Goal: Task Accomplishment & Management: Manage account settings

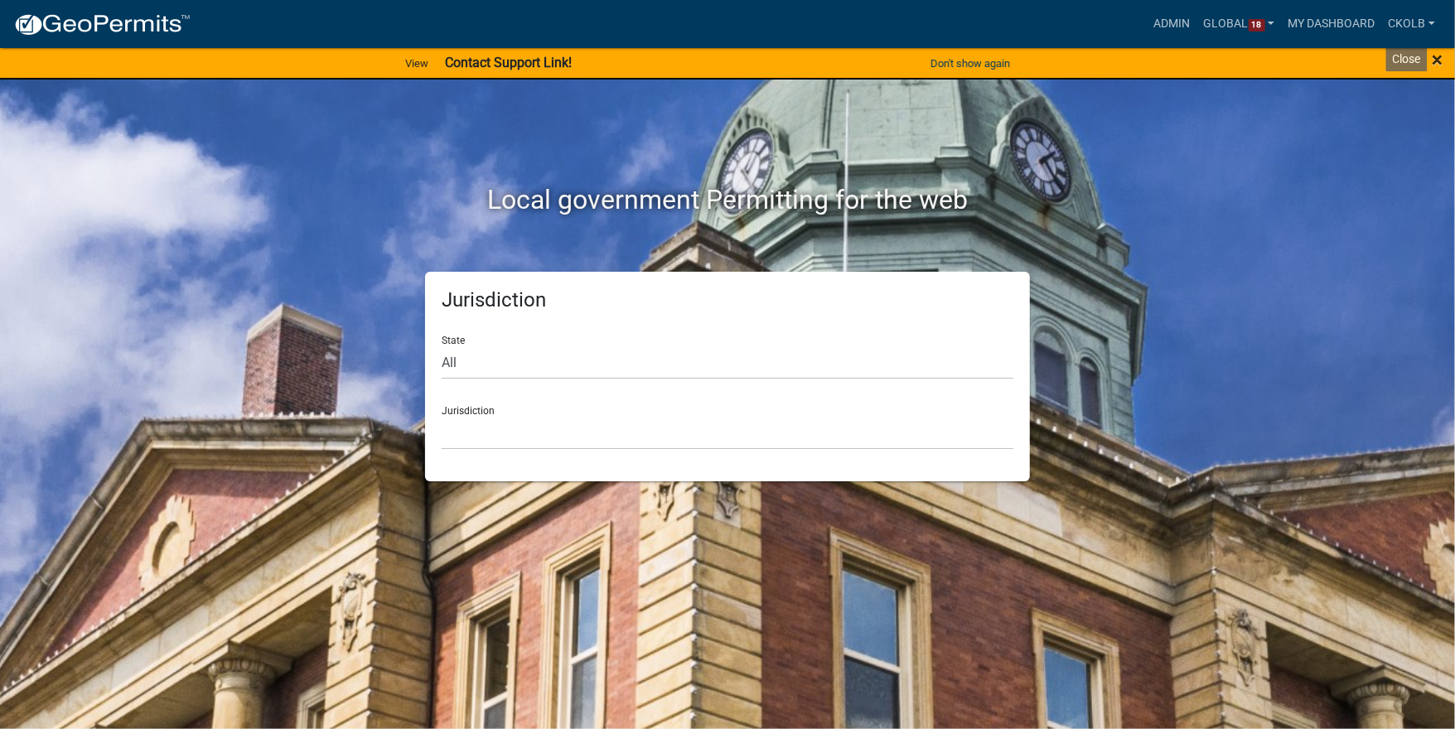
click at [1440, 59] on span "×" at bounding box center [1437, 59] width 11 height 23
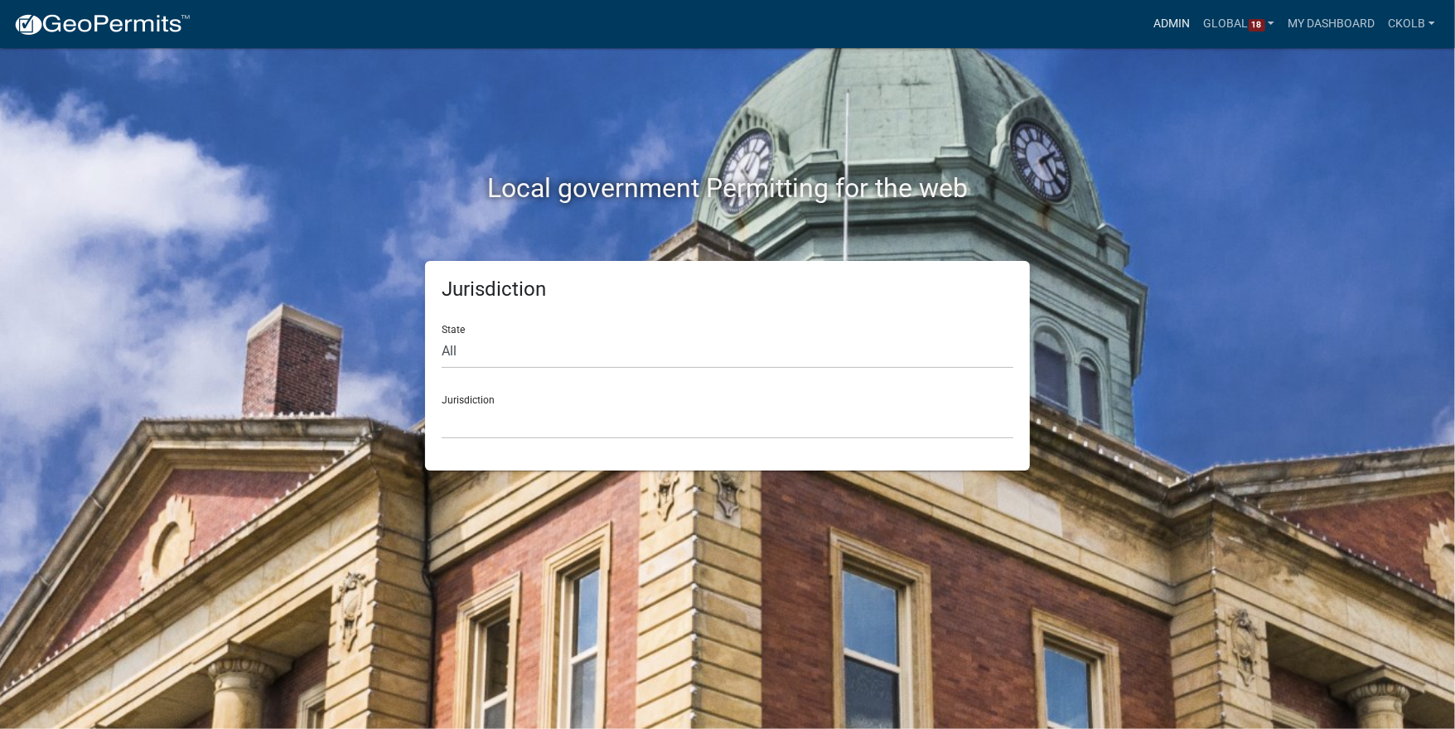
click at [1173, 27] on link "Admin" at bounding box center [1173, 23] width 50 height 31
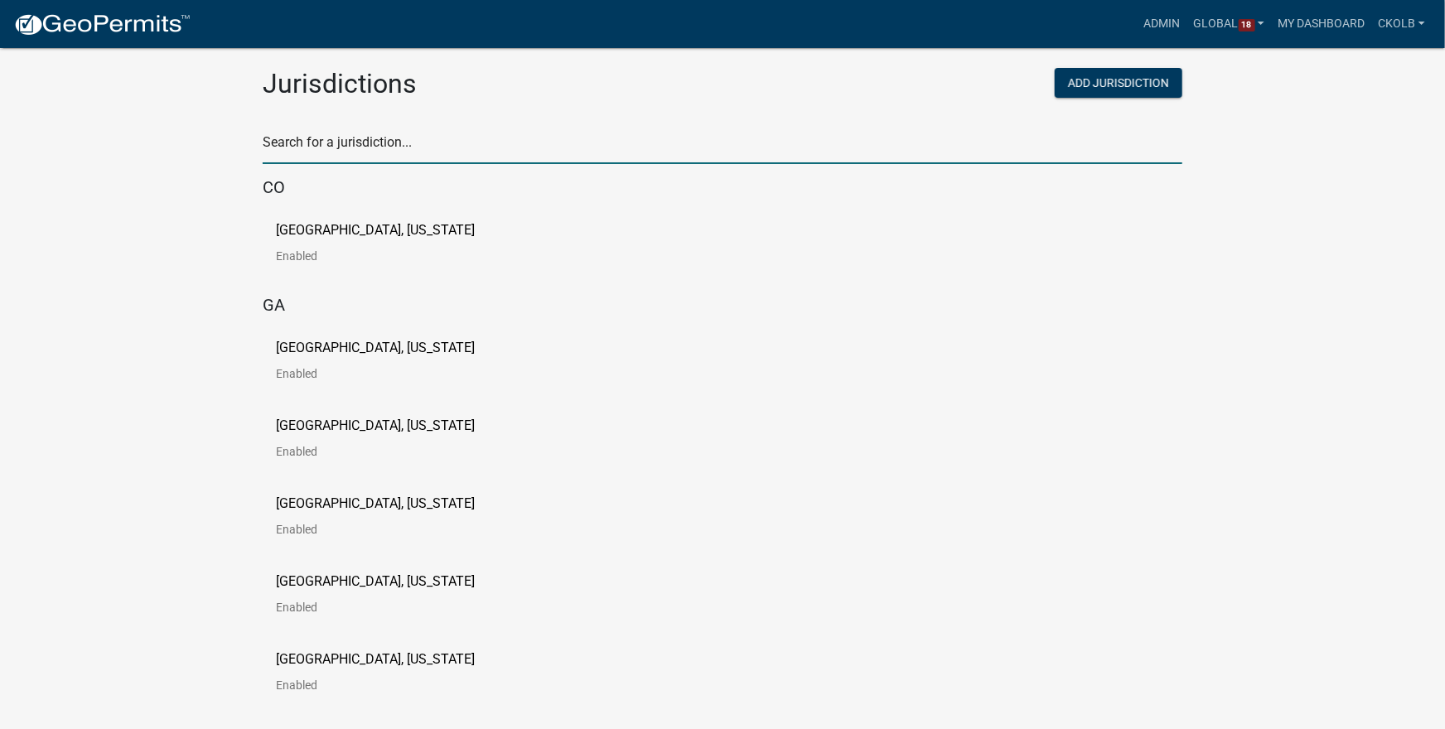
click at [428, 143] on input "text" at bounding box center [723, 147] width 920 height 34
type input "india"
click at [288, 224] on p "City of [GEOGRAPHIC_DATA], [US_STATE]" at bounding box center [396, 230] width 240 height 13
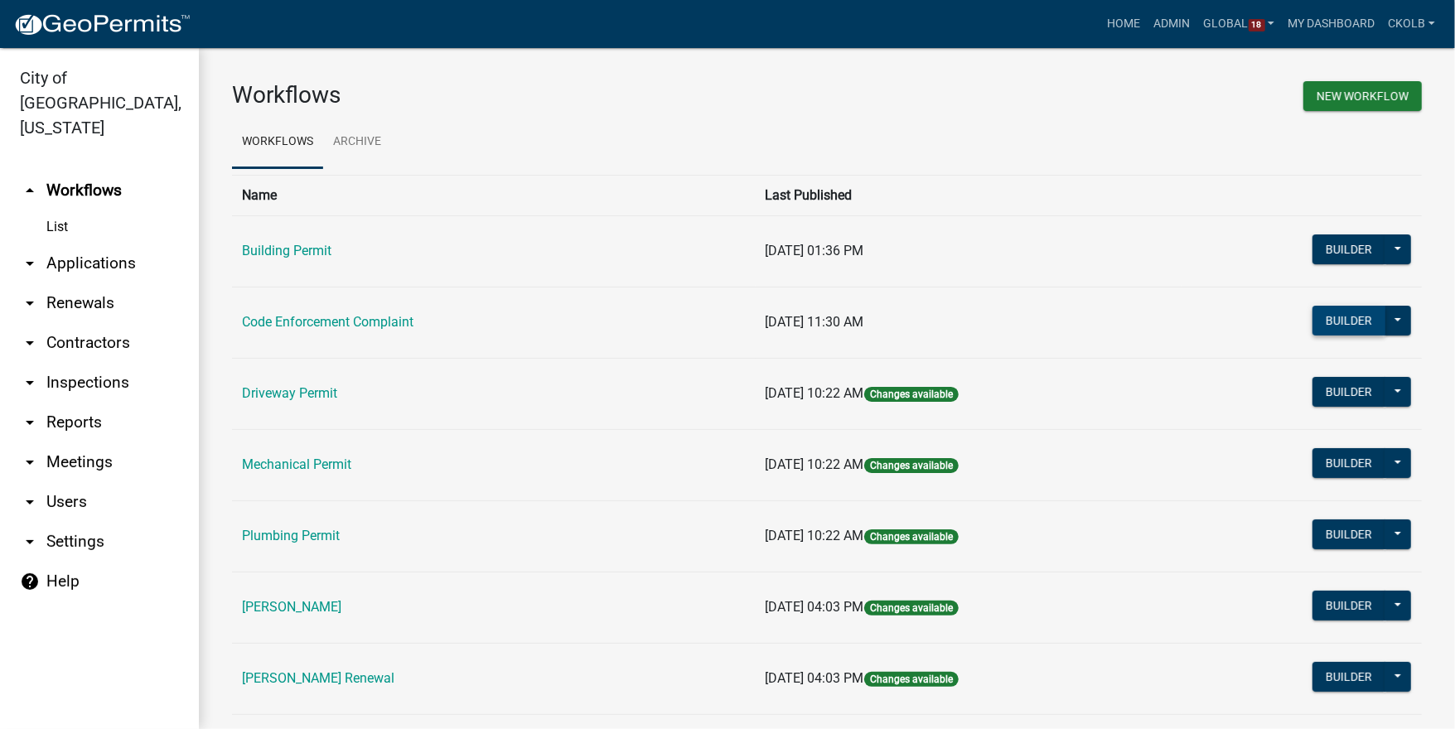
click at [1352, 322] on button "Builder" at bounding box center [1349, 321] width 73 height 30
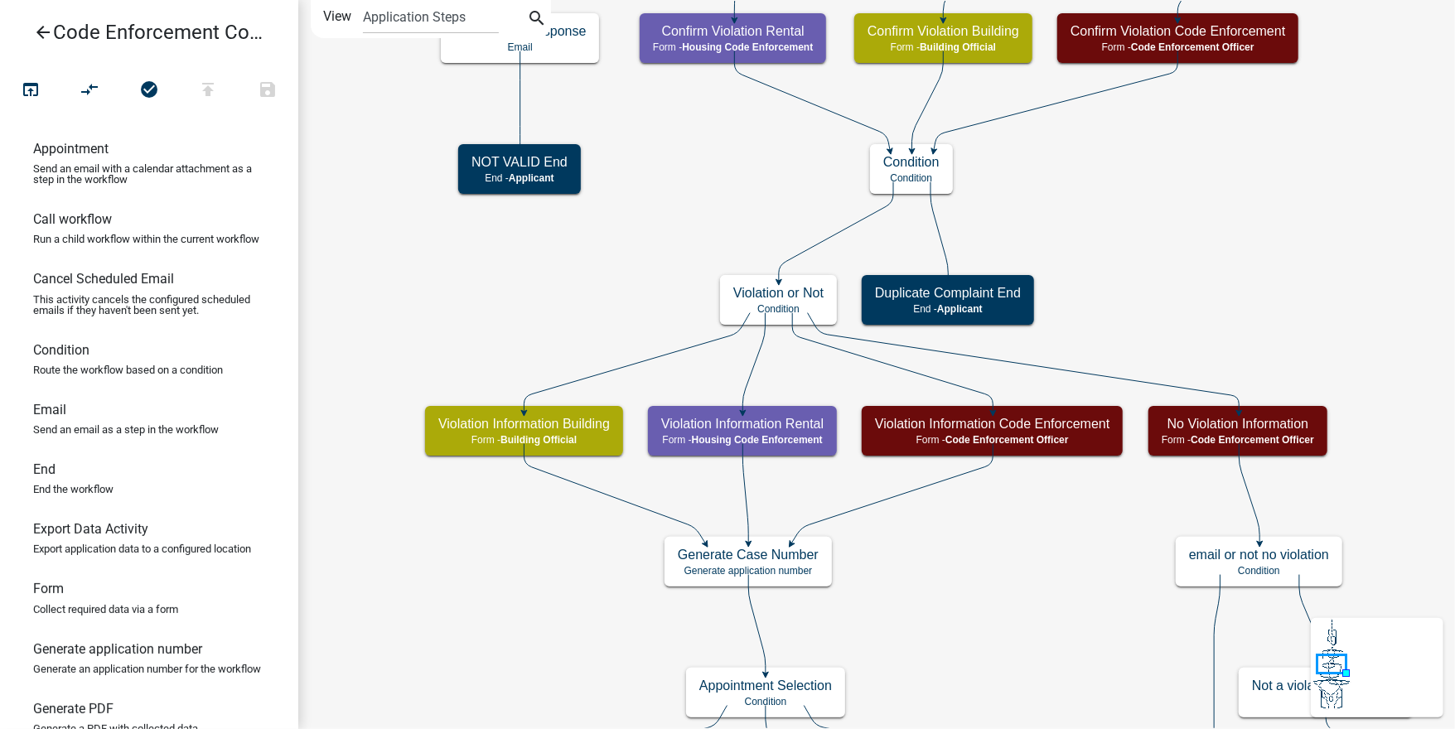
click at [51, 38] on icon "arrow_back" at bounding box center [43, 33] width 20 height 23
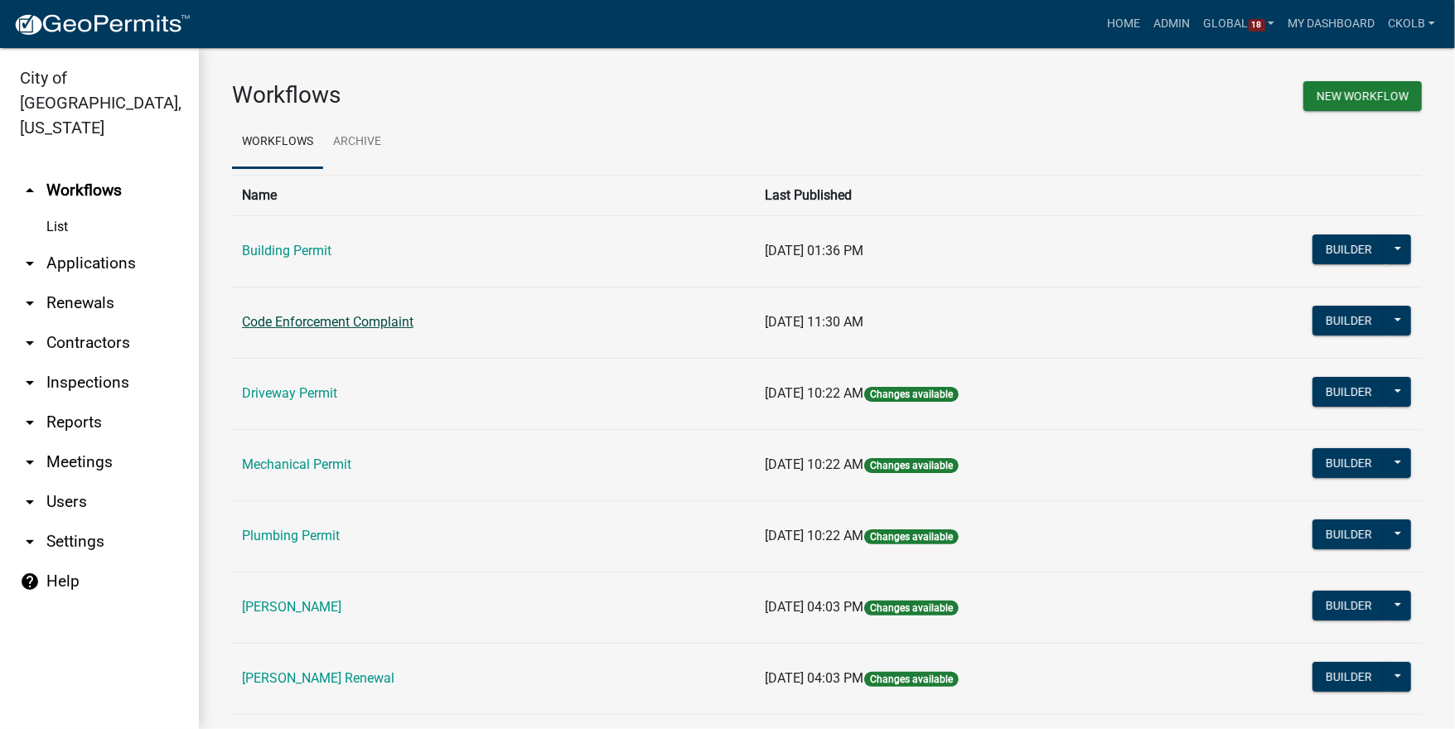
click at [337, 322] on link "Code Enforcement Complaint" at bounding box center [328, 322] width 172 height 16
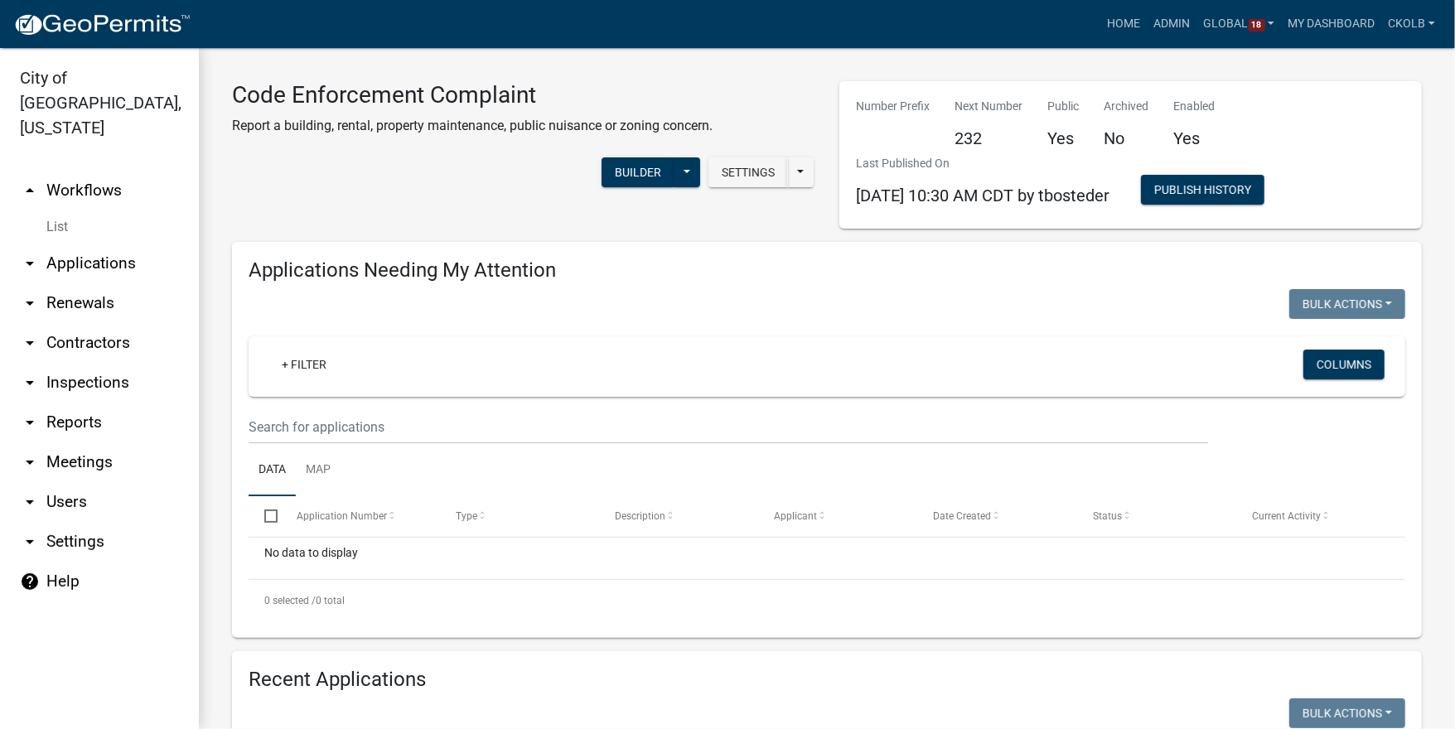
select select "3: 100"
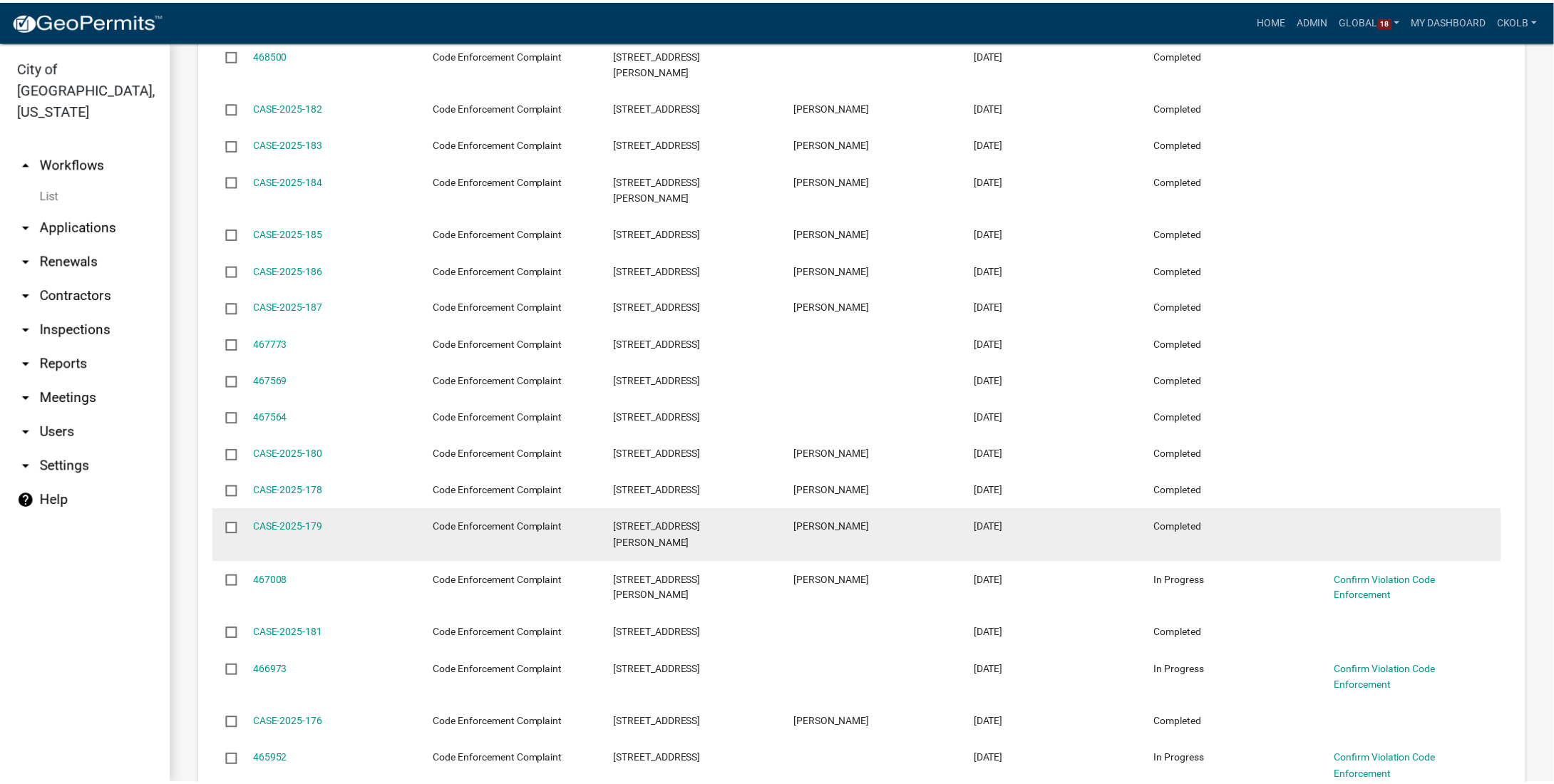
scroll to position [3412, 0]
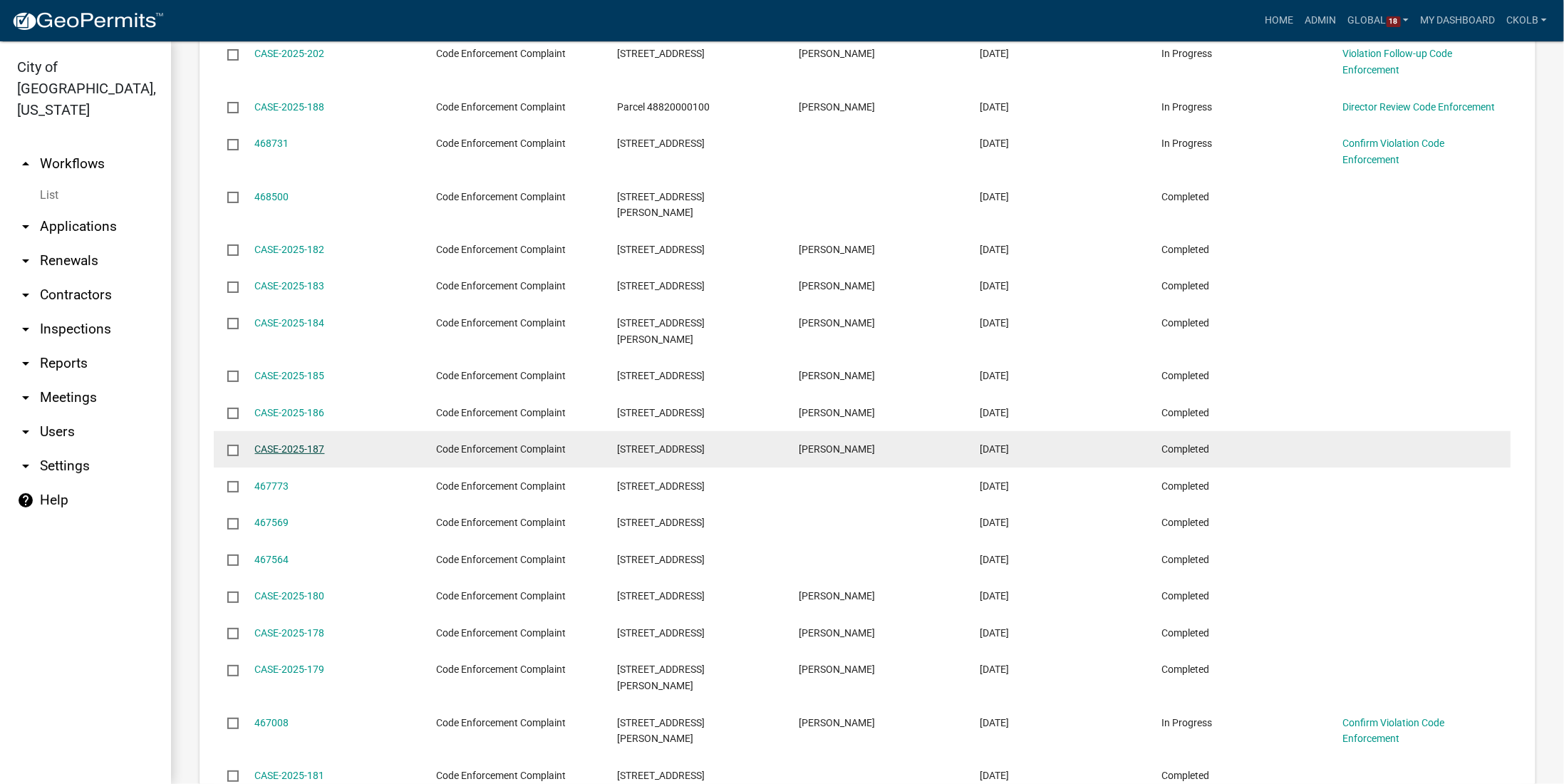
click at [292, 443] on link "CASE-2025-187" at bounding box center [290, 448] width 70 height 11
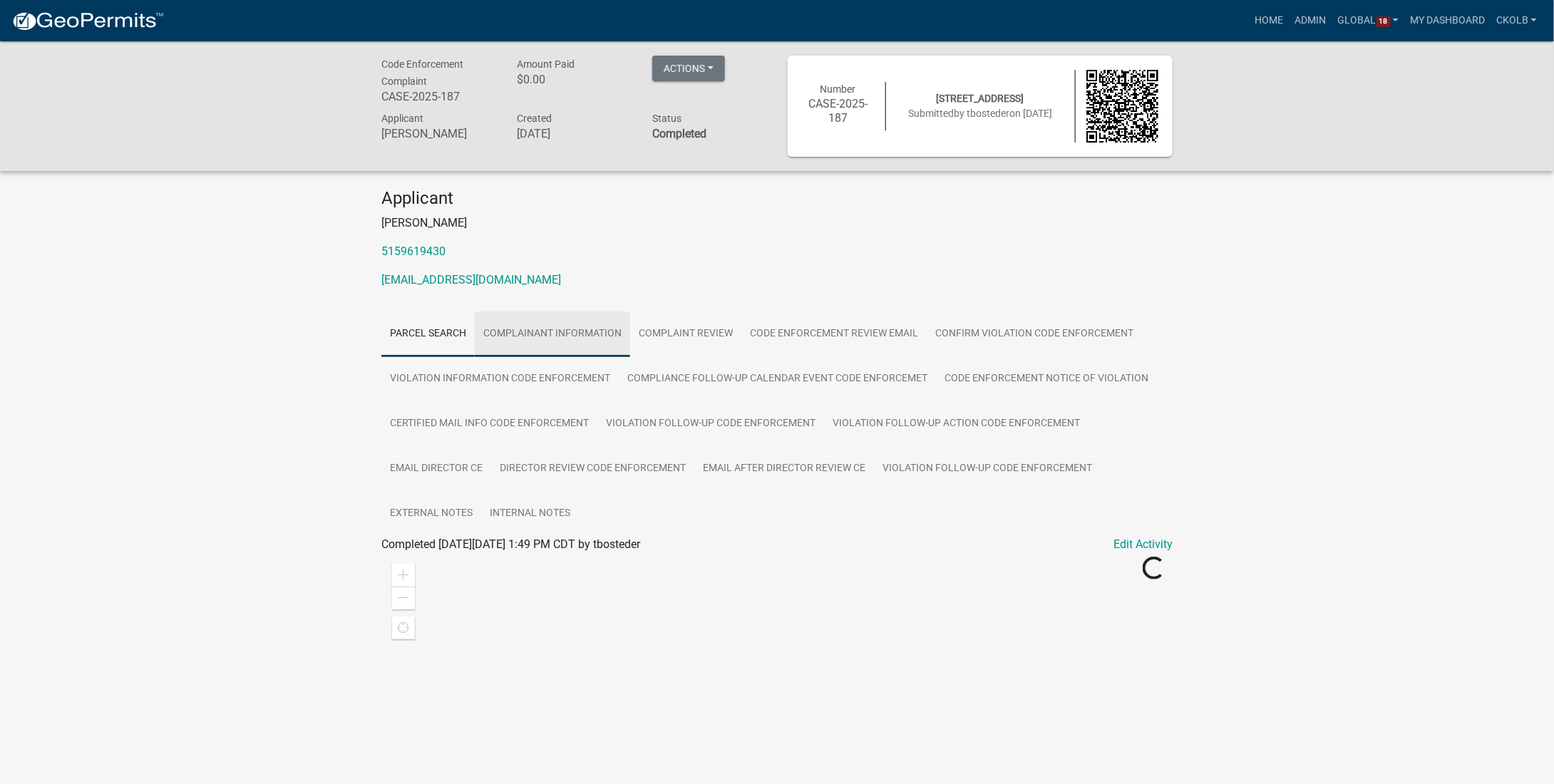
click at [557, 337] on link "Complainant Information" at bounding box center [552, 334] width 156 height 46
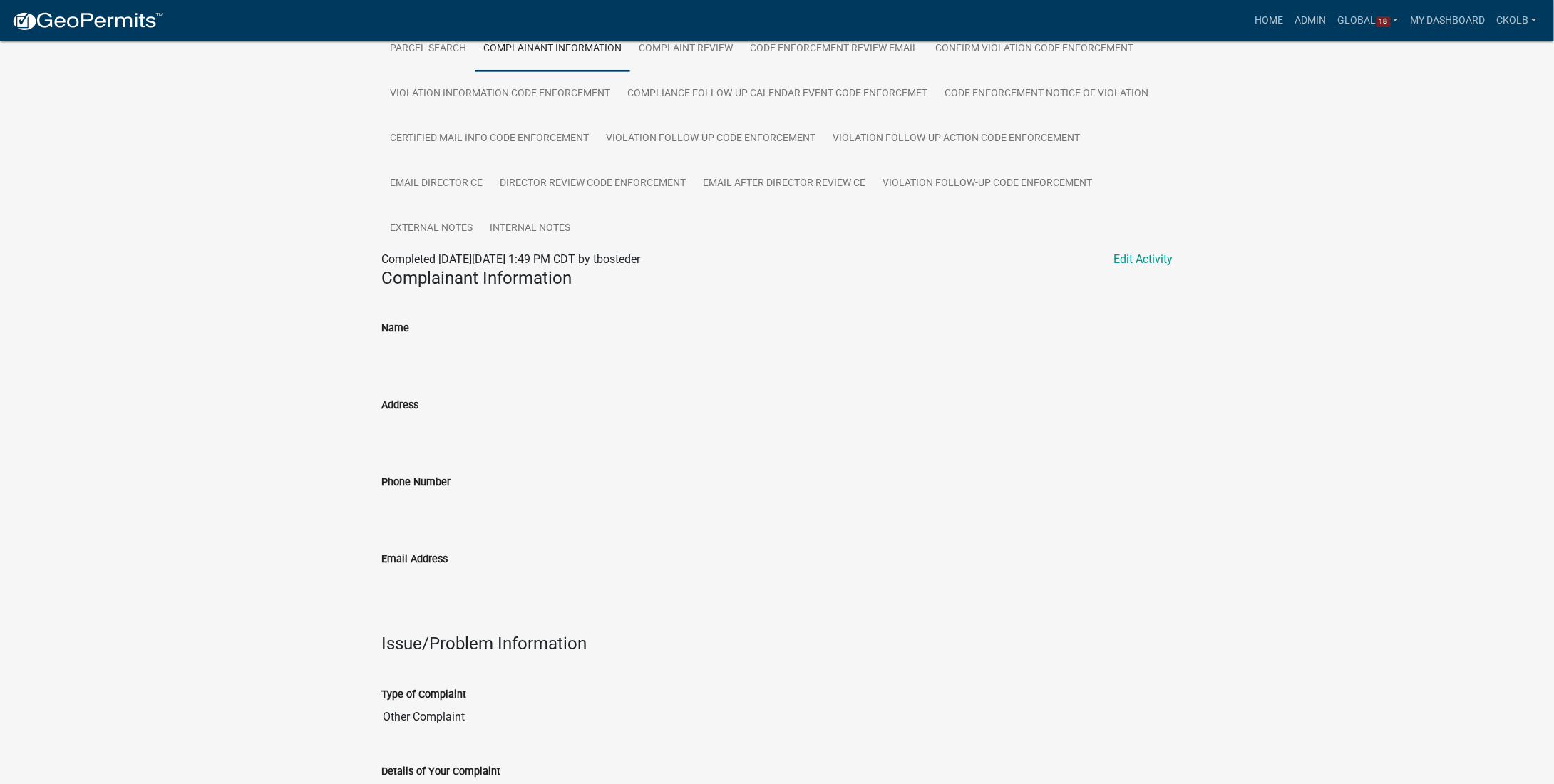
scroll to position [499, 0]
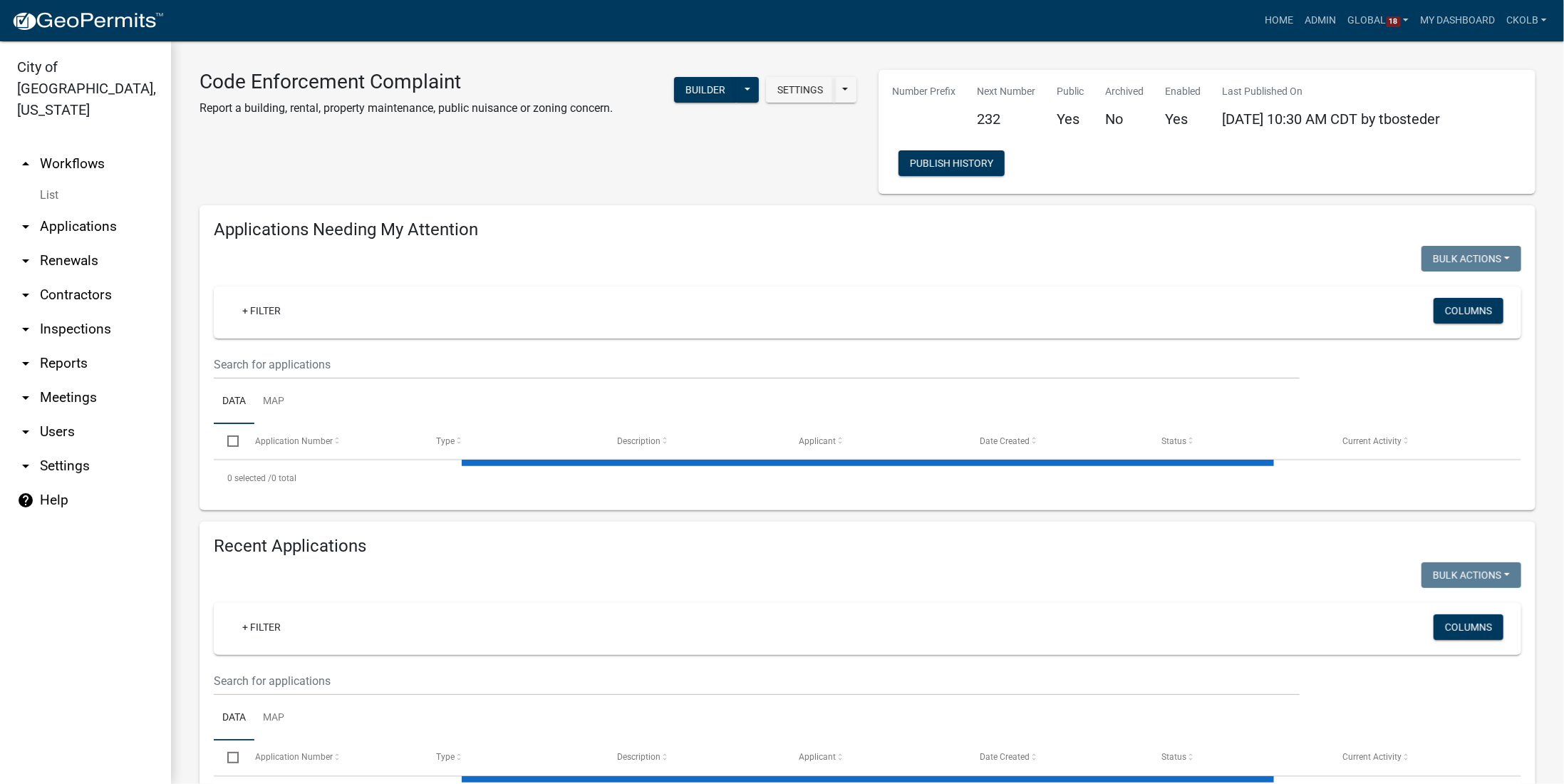
select select "3: 100"
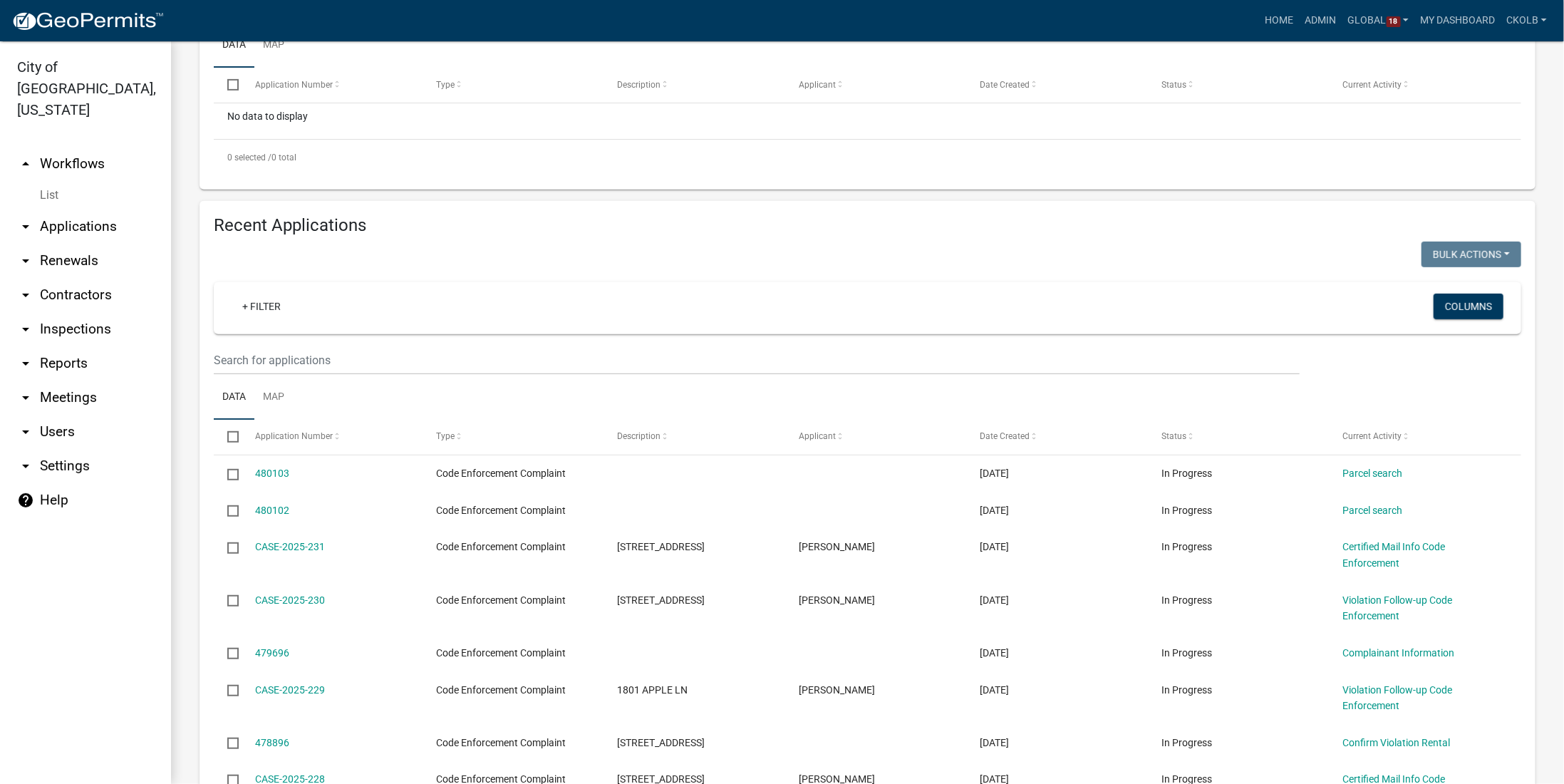
scroll to position [641, 0]
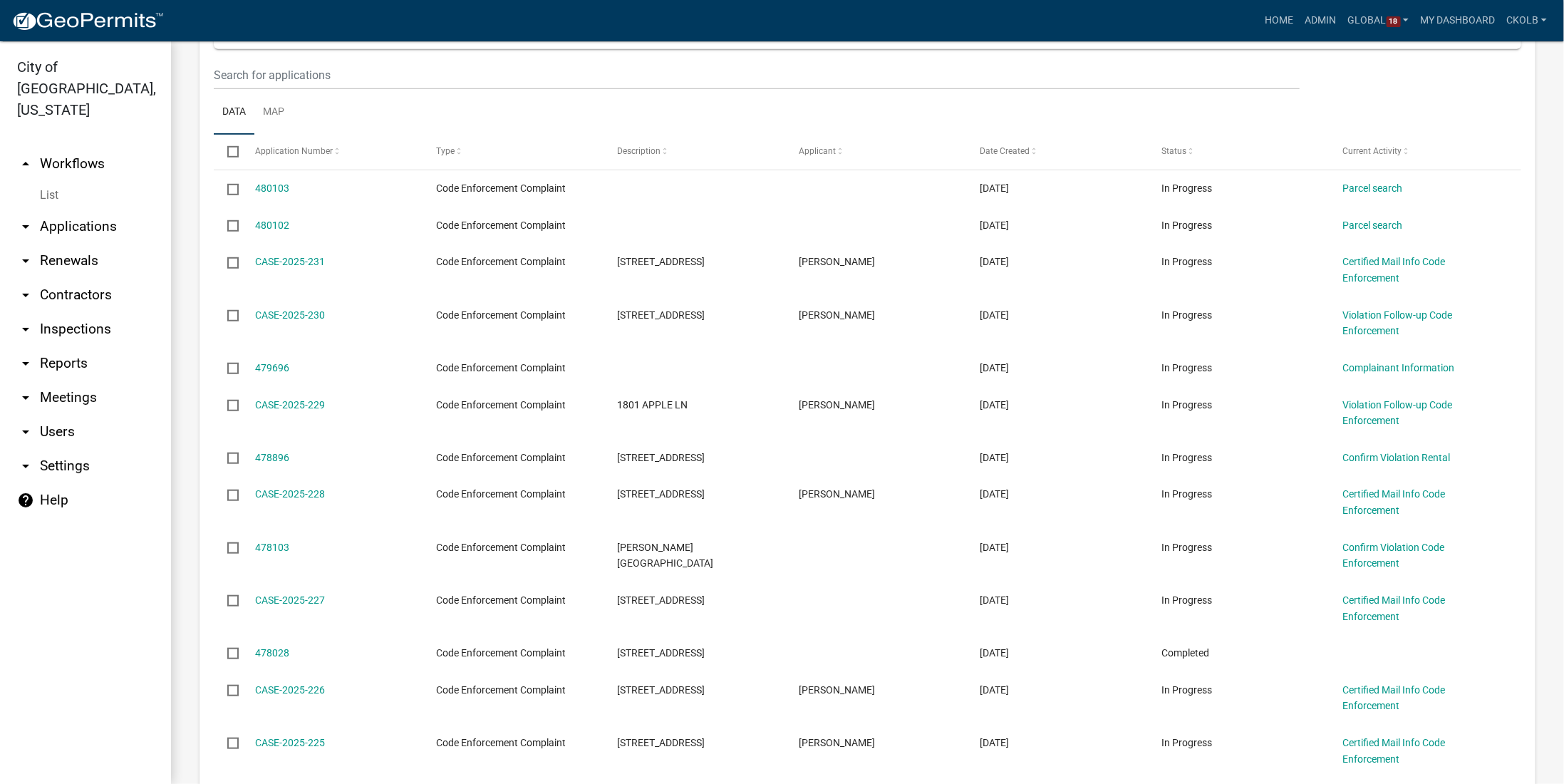
click at [54, 346] on link "arrow_drop_down Reports" at bounding box center [85, 364] width 171 height 34
select select "0: null"
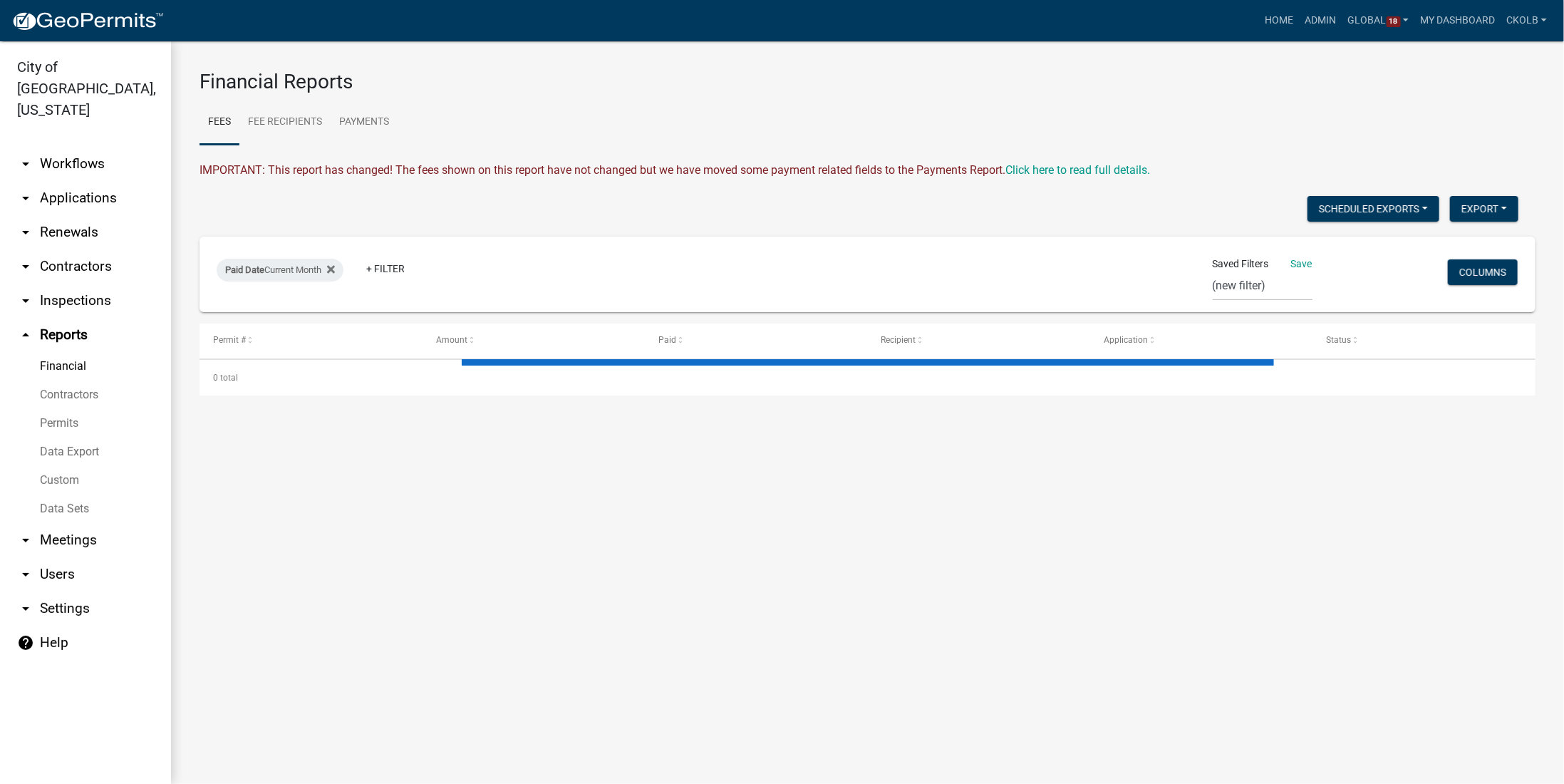
select select "1: 25"
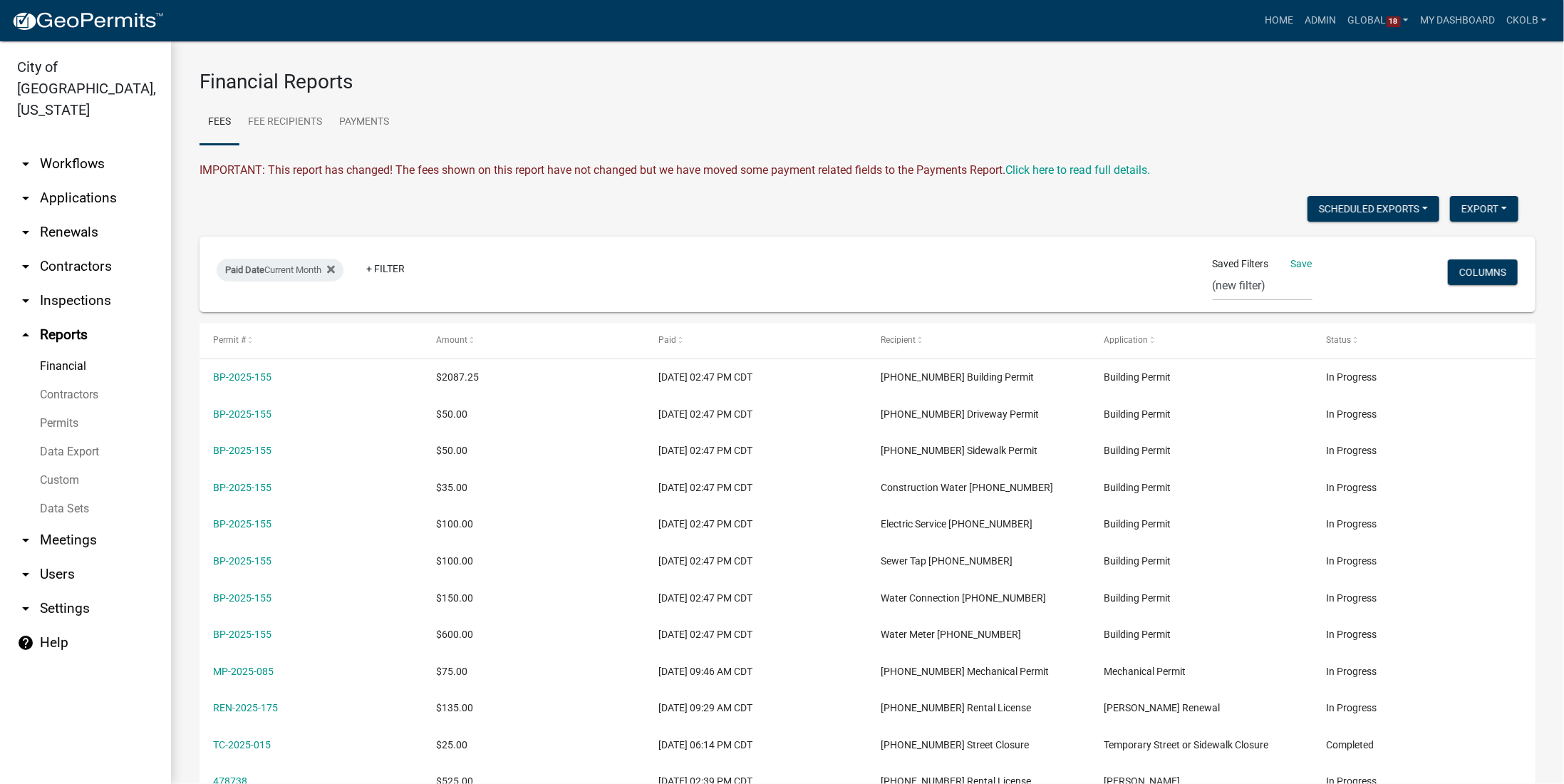
click at [77, 438] on link "Data Export" at bounding box center [85, 451] width 171 height 28
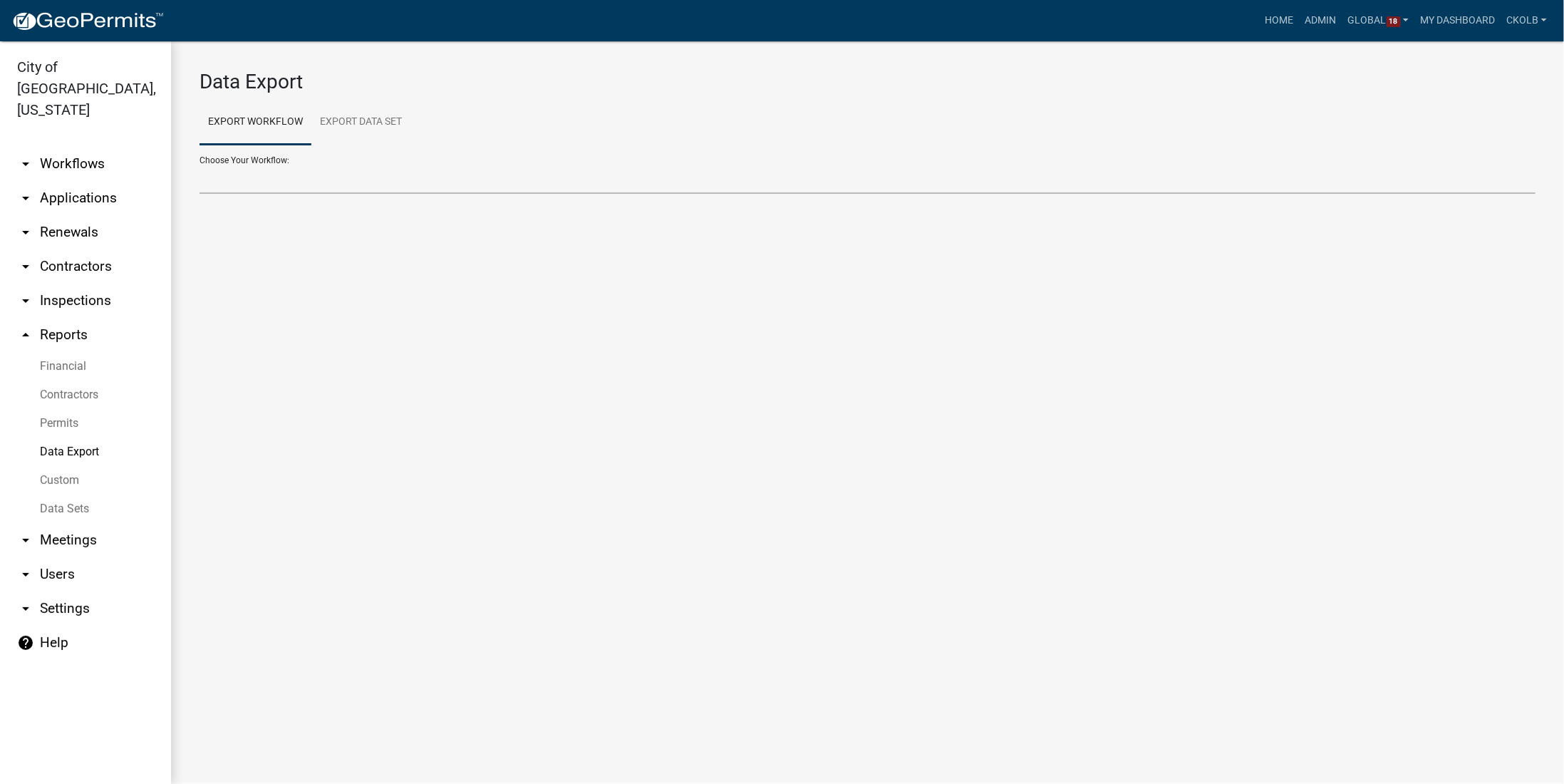
click at [279, 178] on select "Building Permit Code Enforcement Complaint Contractors Driveway Permit Mechanic…" at bounding box center [868, 179] width 1336 height 29
select select "2: Object"
click at [199, 164] on select "Building Permit Code Enforcement Complaint Contractors Driveway Permit Mechanic…" at bounding box center [868, 179] width 1336 height 29
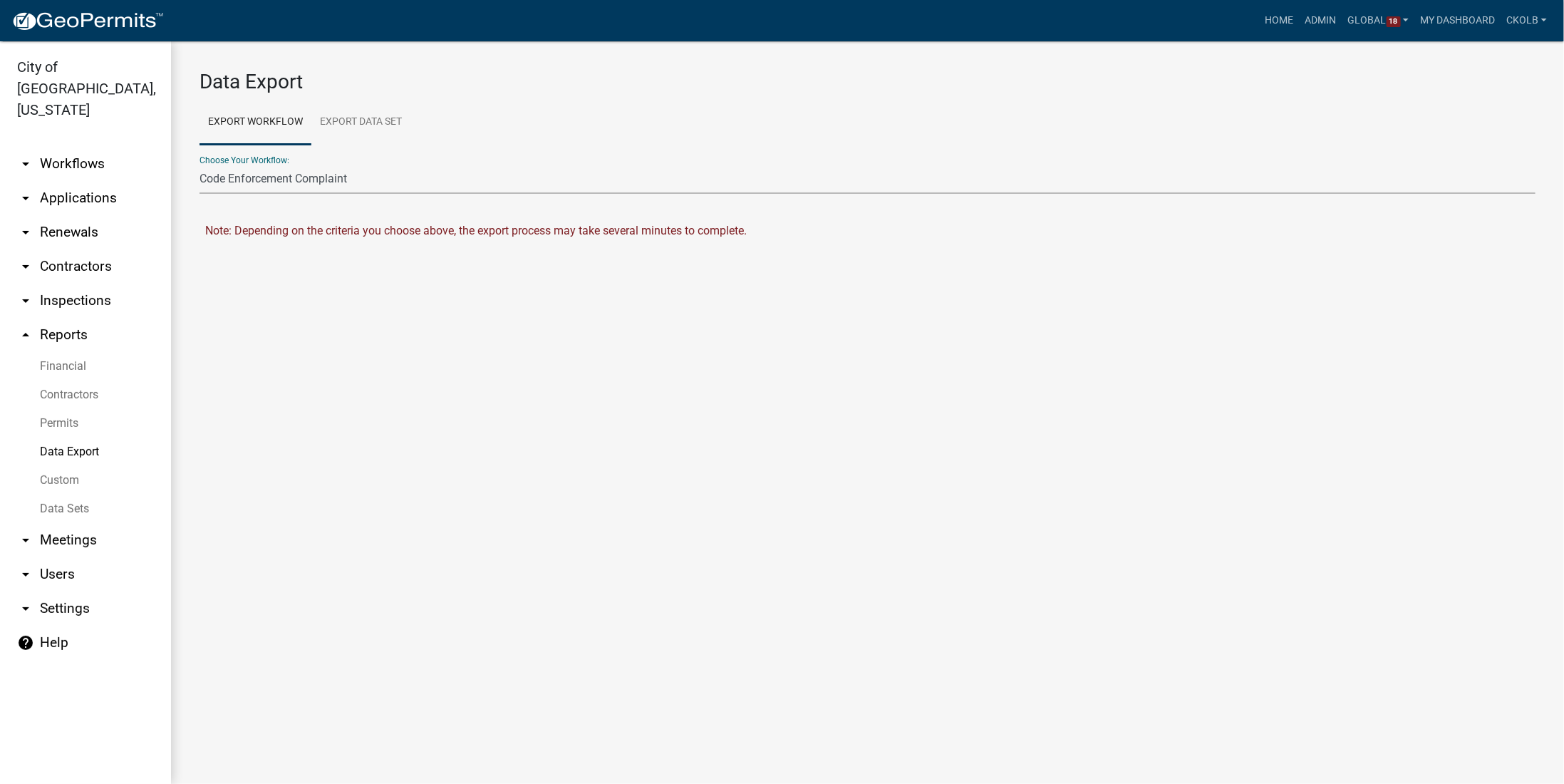
select select "0: null"
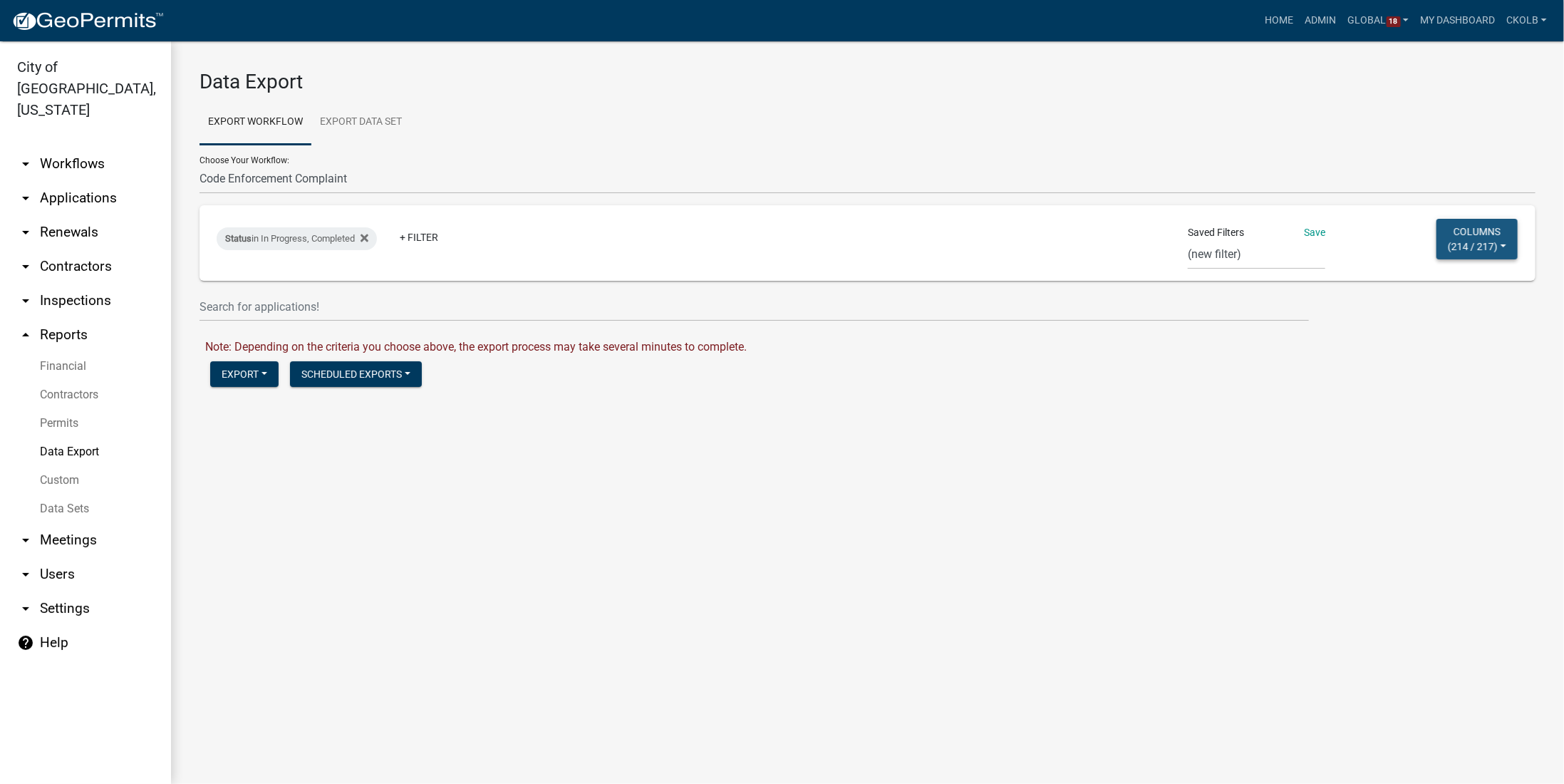
click at [1250, 248] on button "Columns ( 214 / 217 )" at bounding box center [1477, 238] width 81 height 40
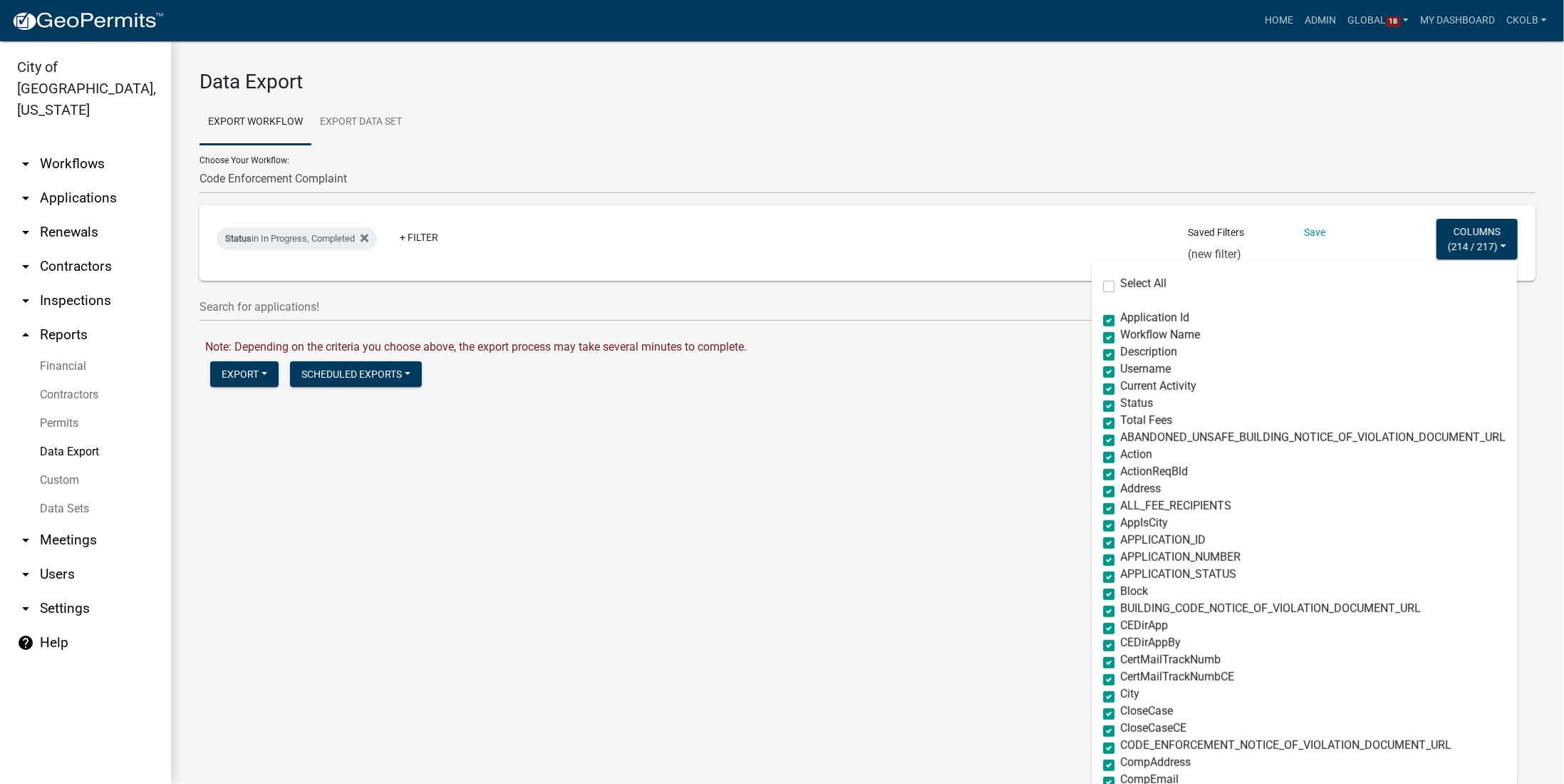
click at [1138, 285] on label "Select All" at bounding box center [1144, 283] width 46 height 11
click at [1130, 285] on input "Select All" at bounding box center [1125, 282] width 9 height 9
checkbox input "true"
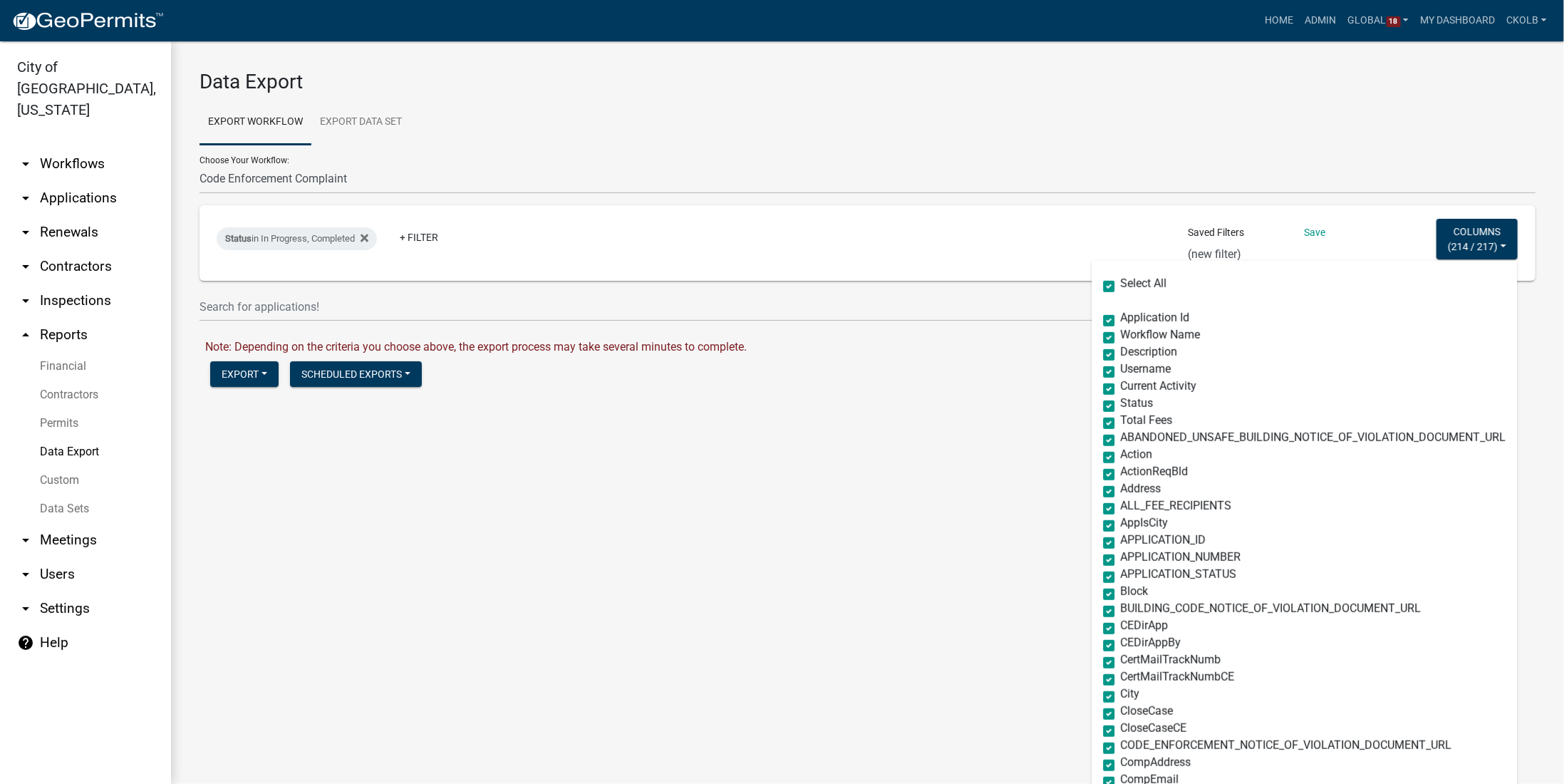
checkbox input "true"
click at [1138, 285] on label "Select All" at bounding box center [1144, 283] width 46 height 11
click at [1130, 285] on input "Select All" at bounding box center [1125, 282] width 9 height 9
checkbox input "false"
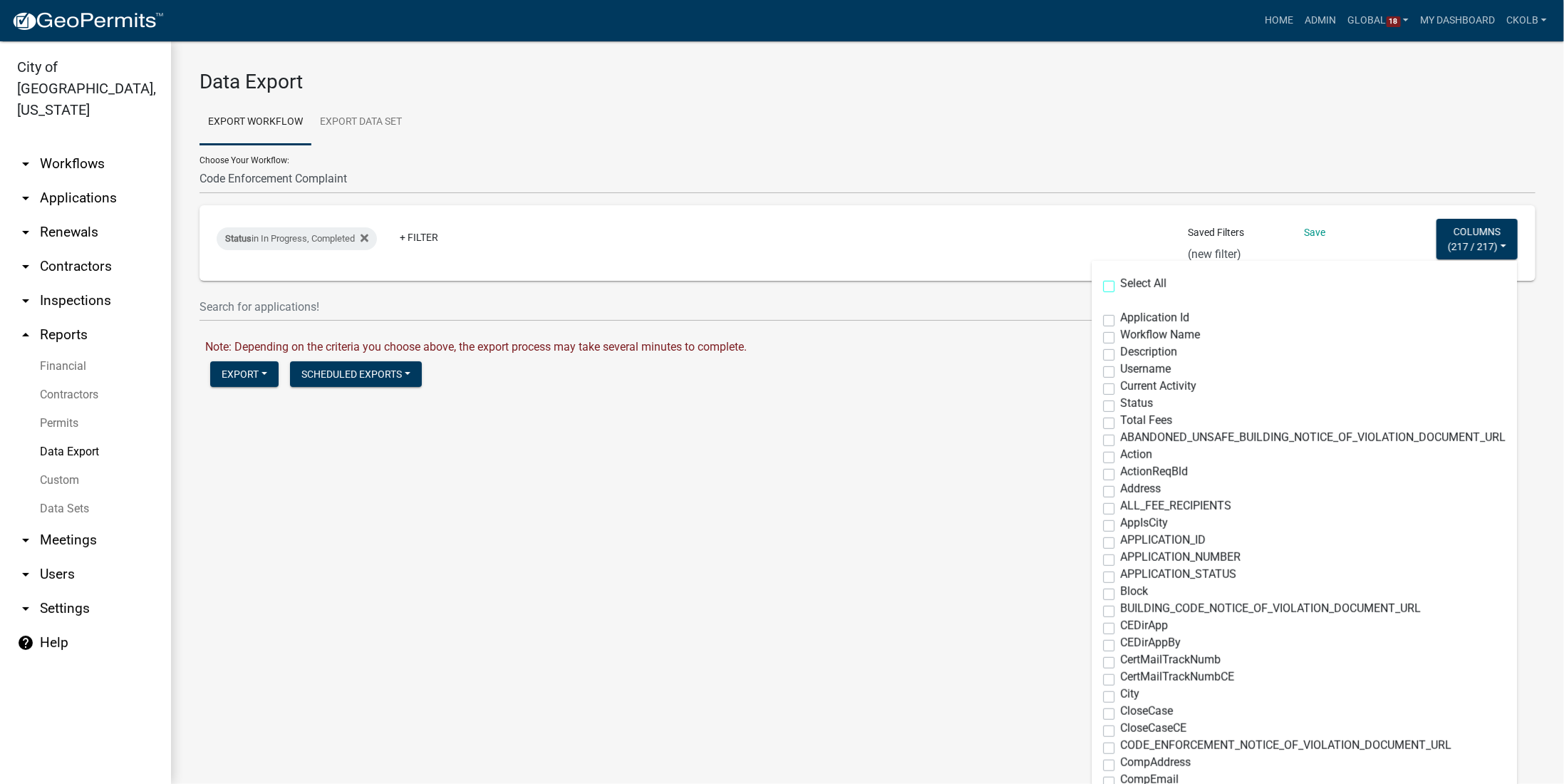
checkbox input "false"
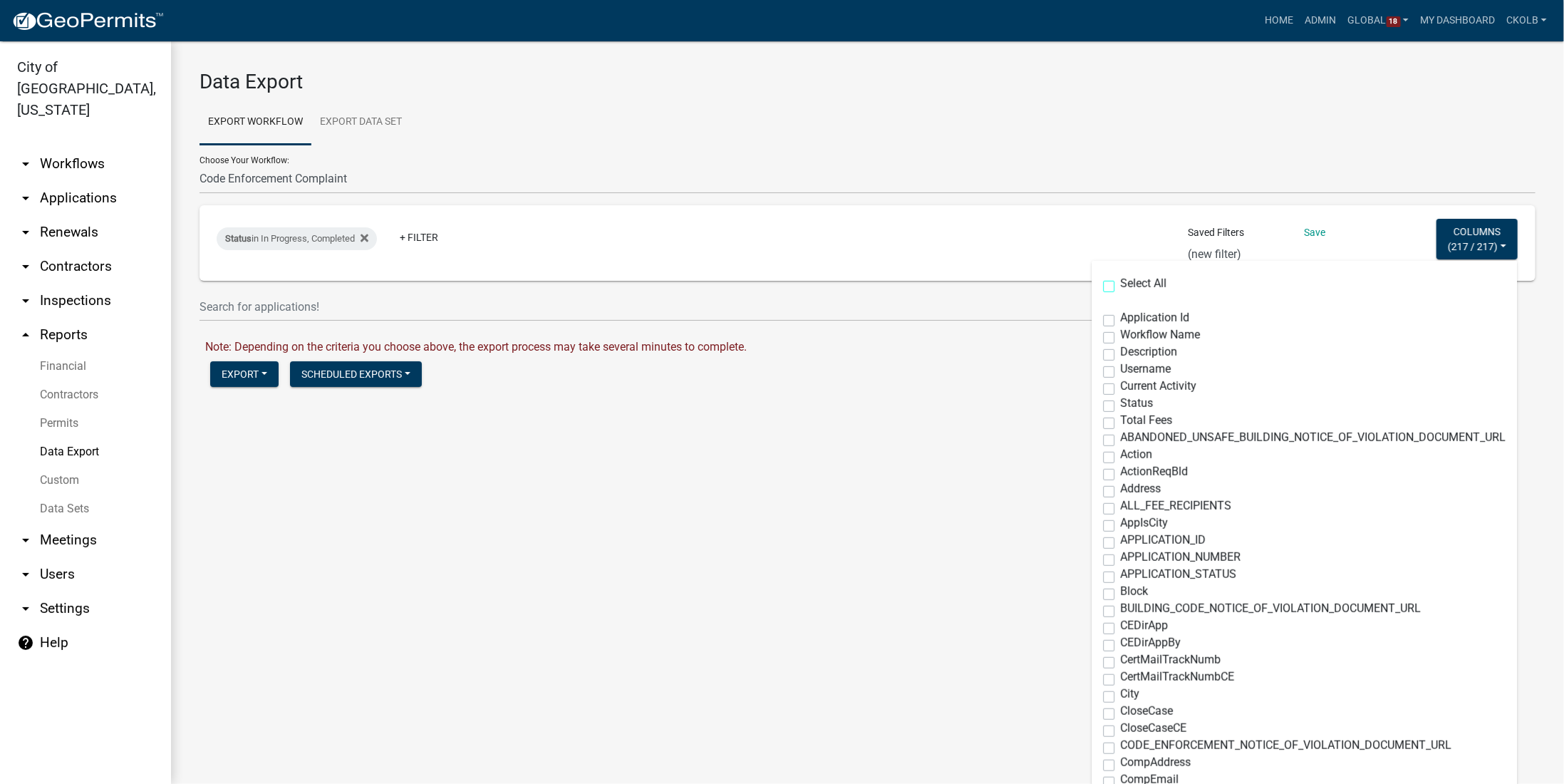
checkbox input "false"
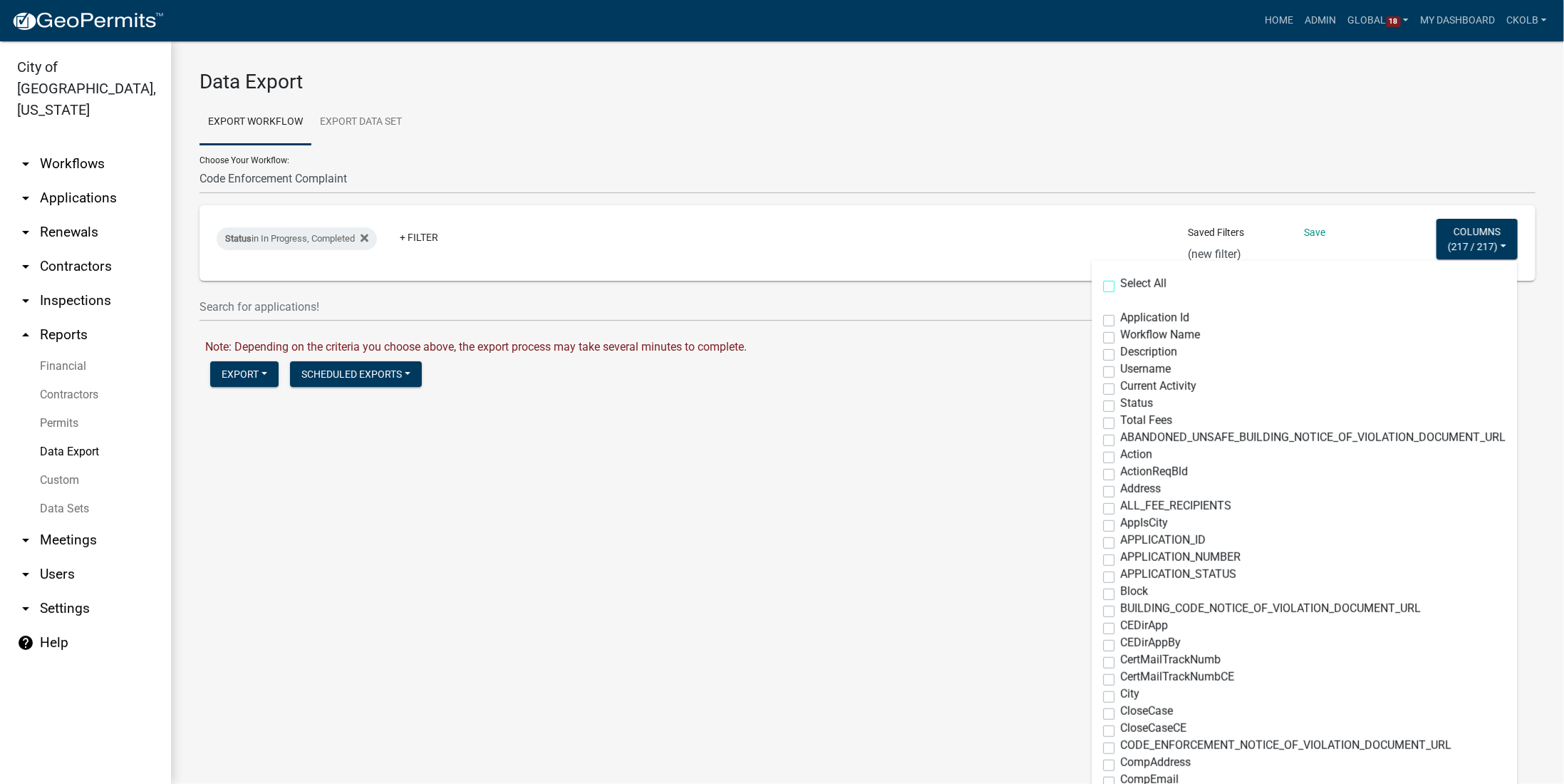
checkbox input "false"
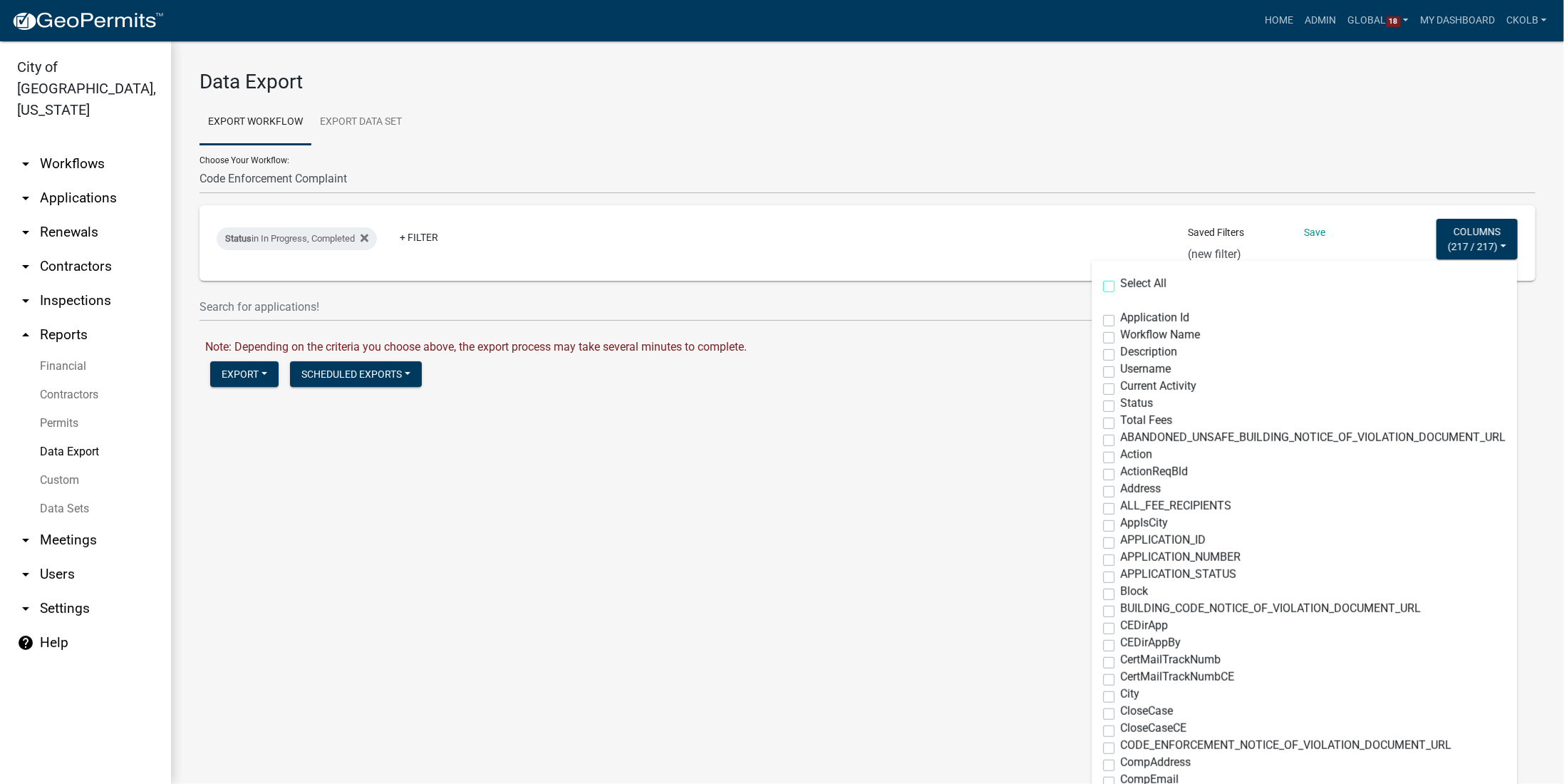
checkbox input "false"
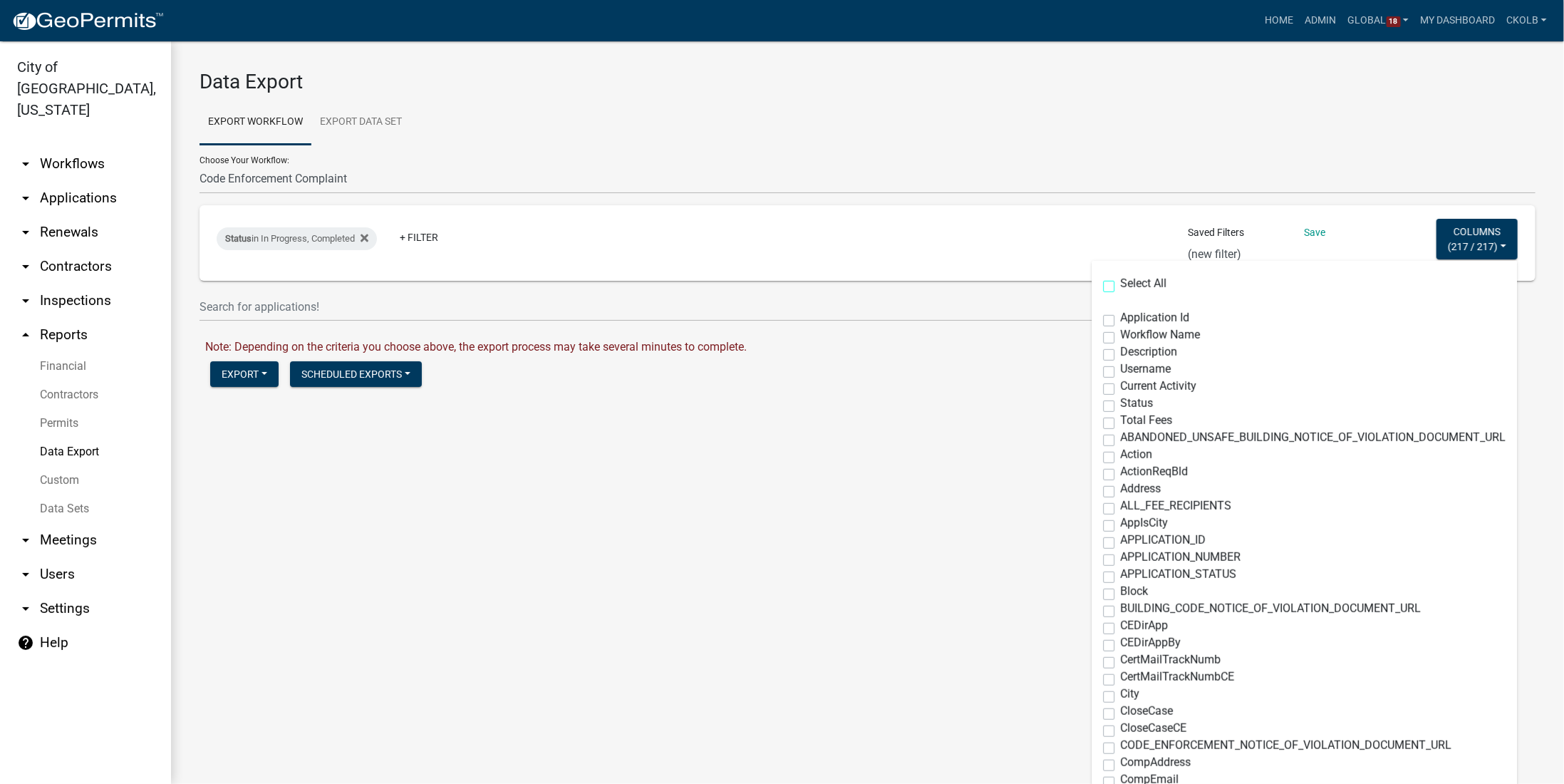
checkbox input "false"
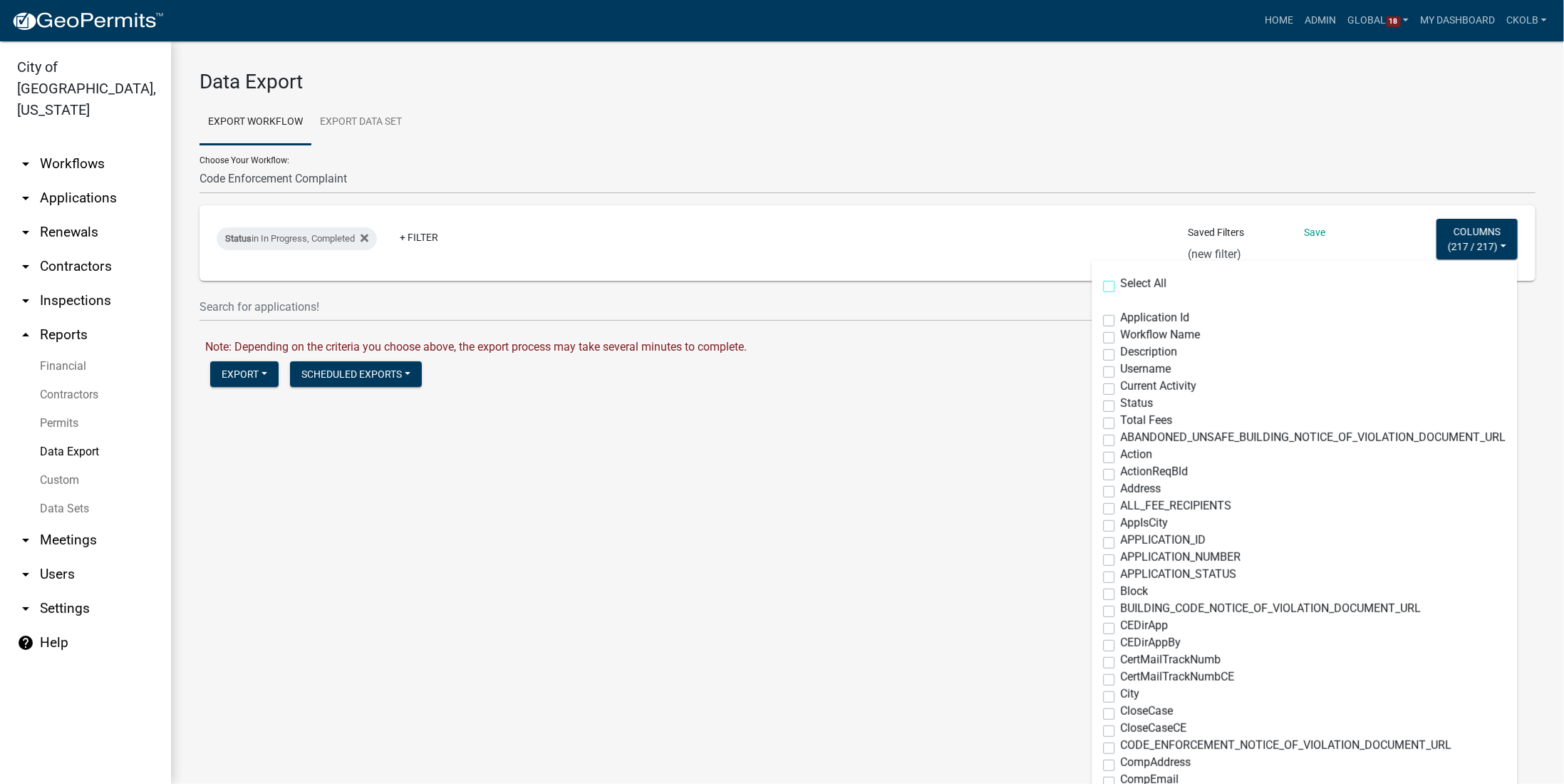
checkbox input "false"
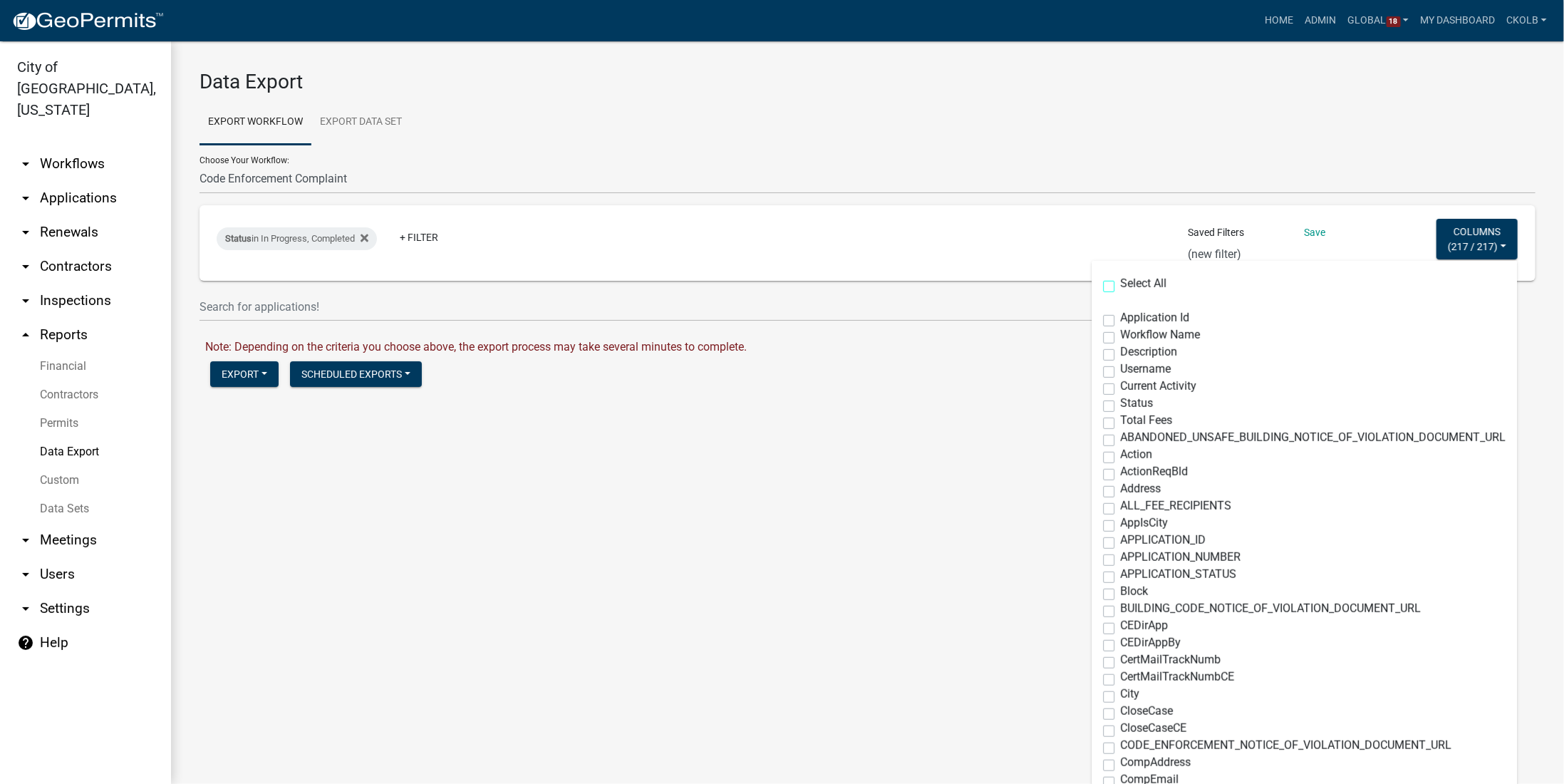
checkbox input "false"
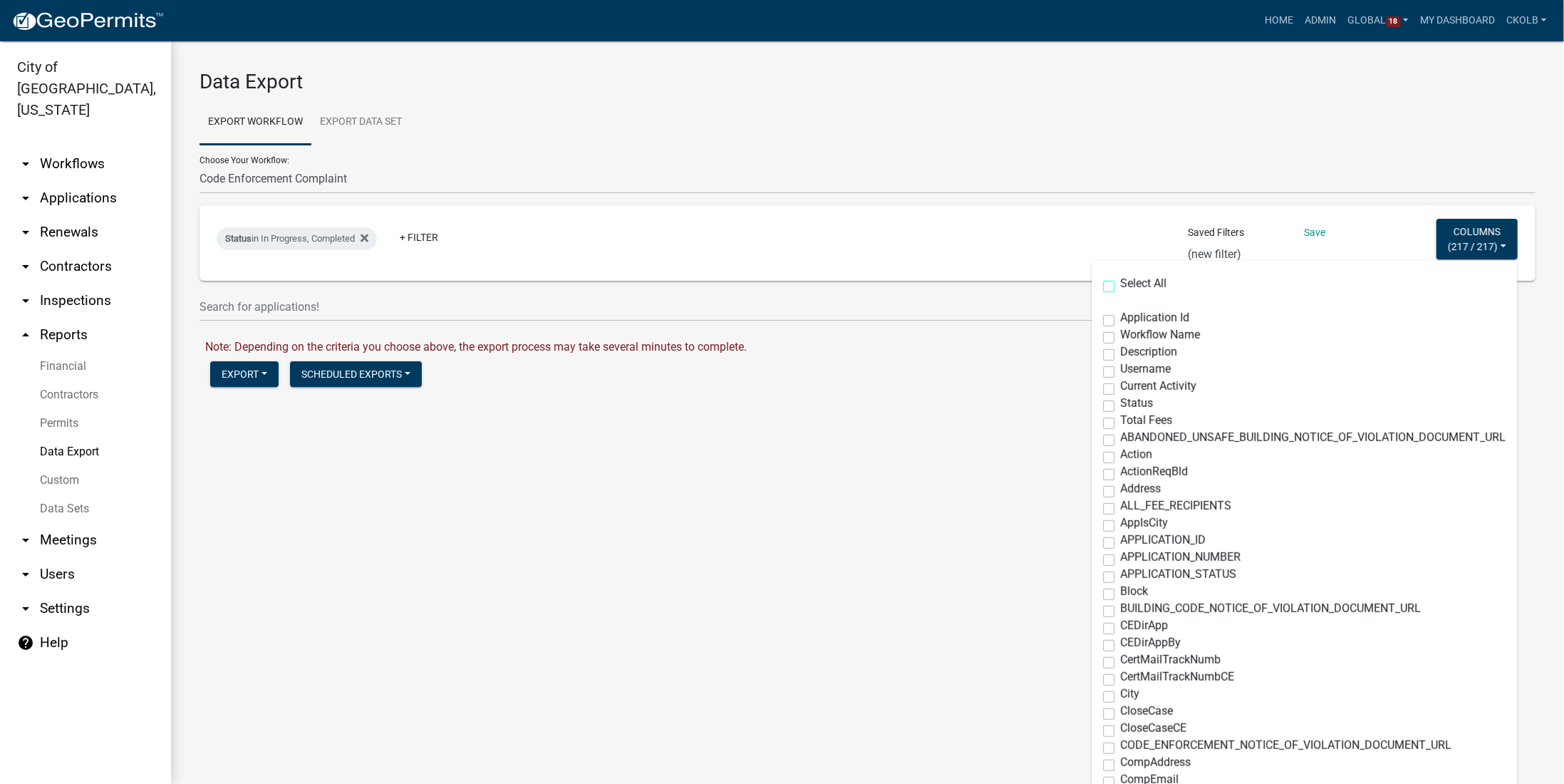
checkbox input "false"
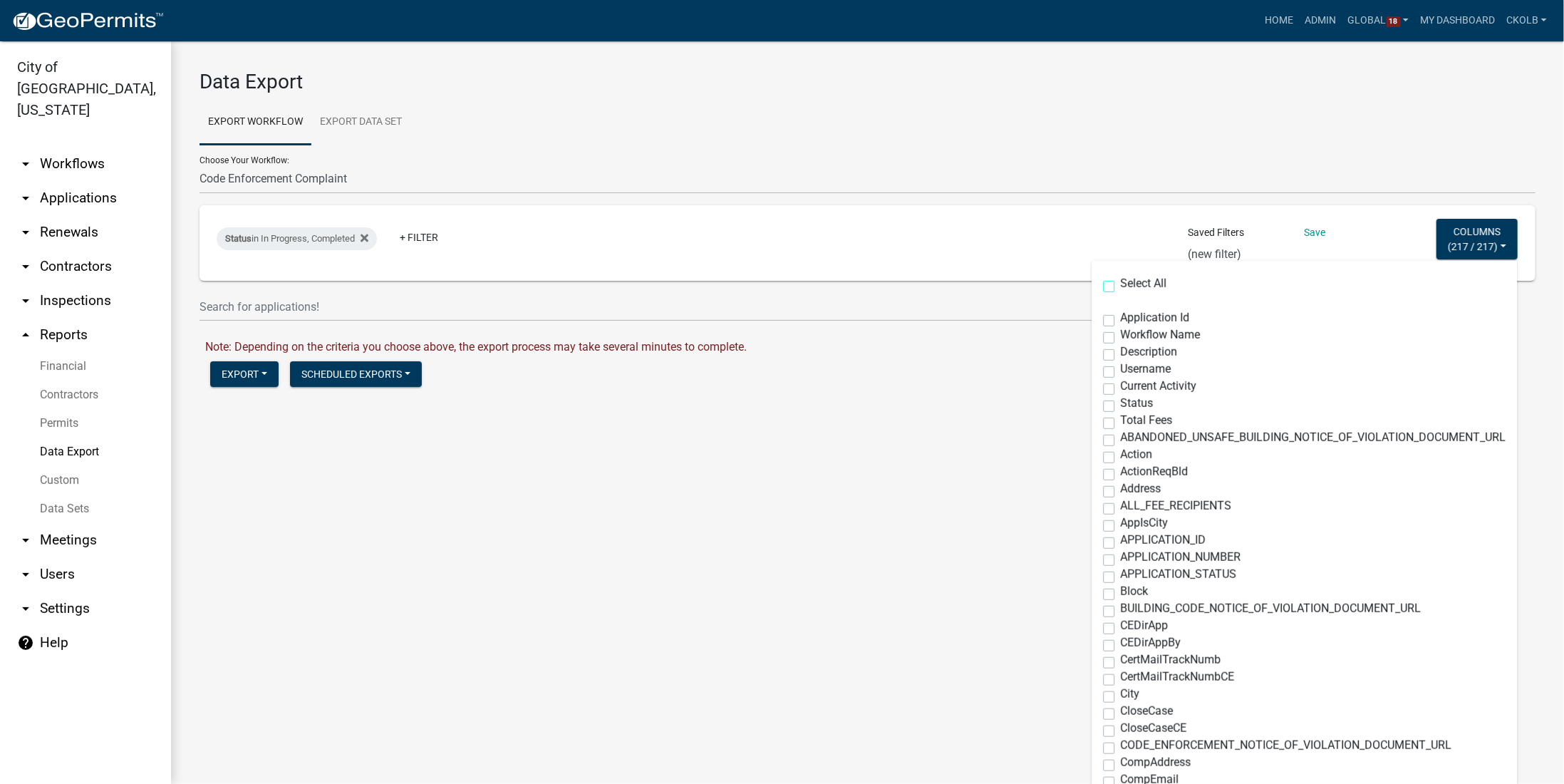
checkbox input "false"
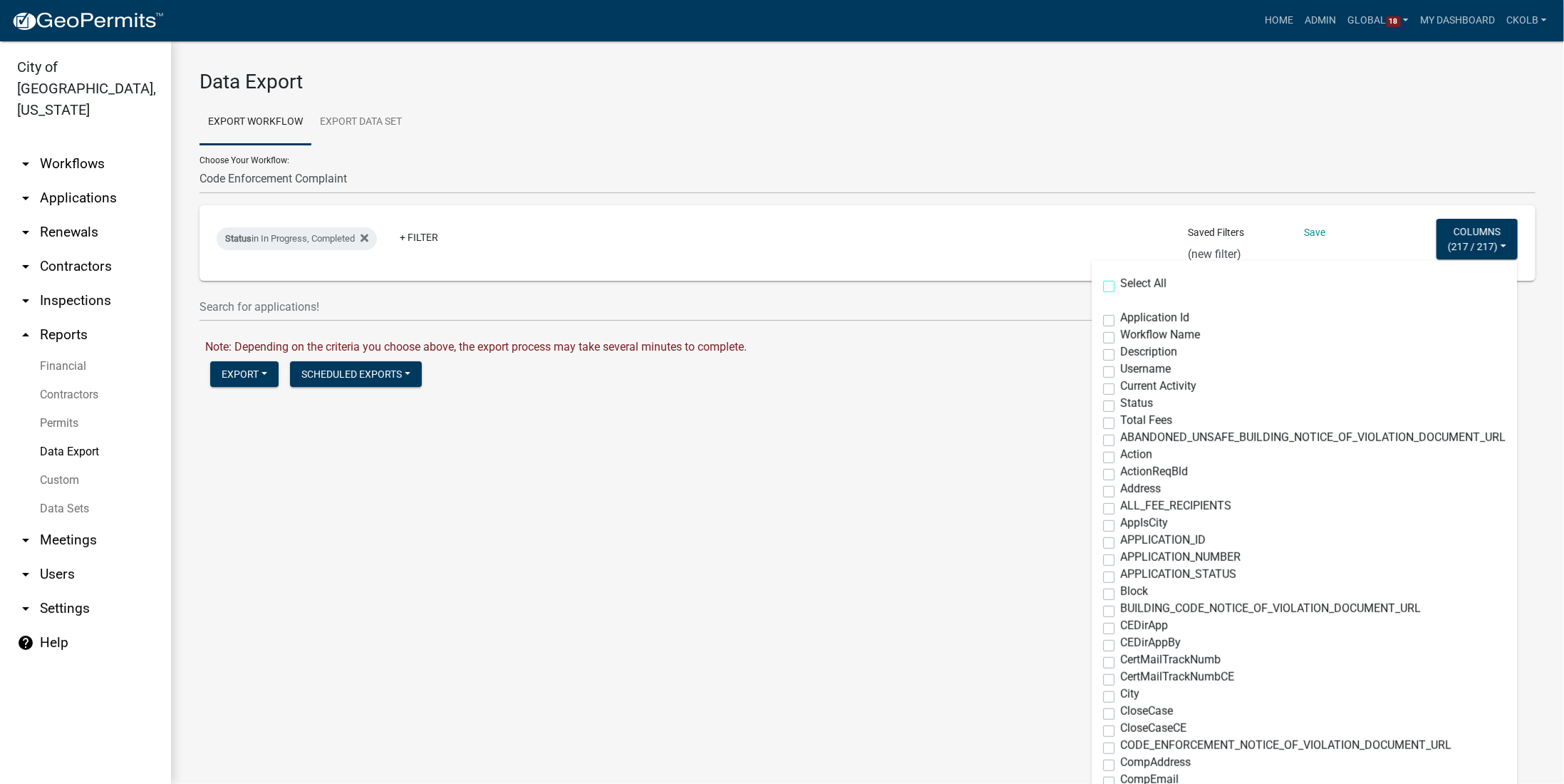
checkbox input "false"
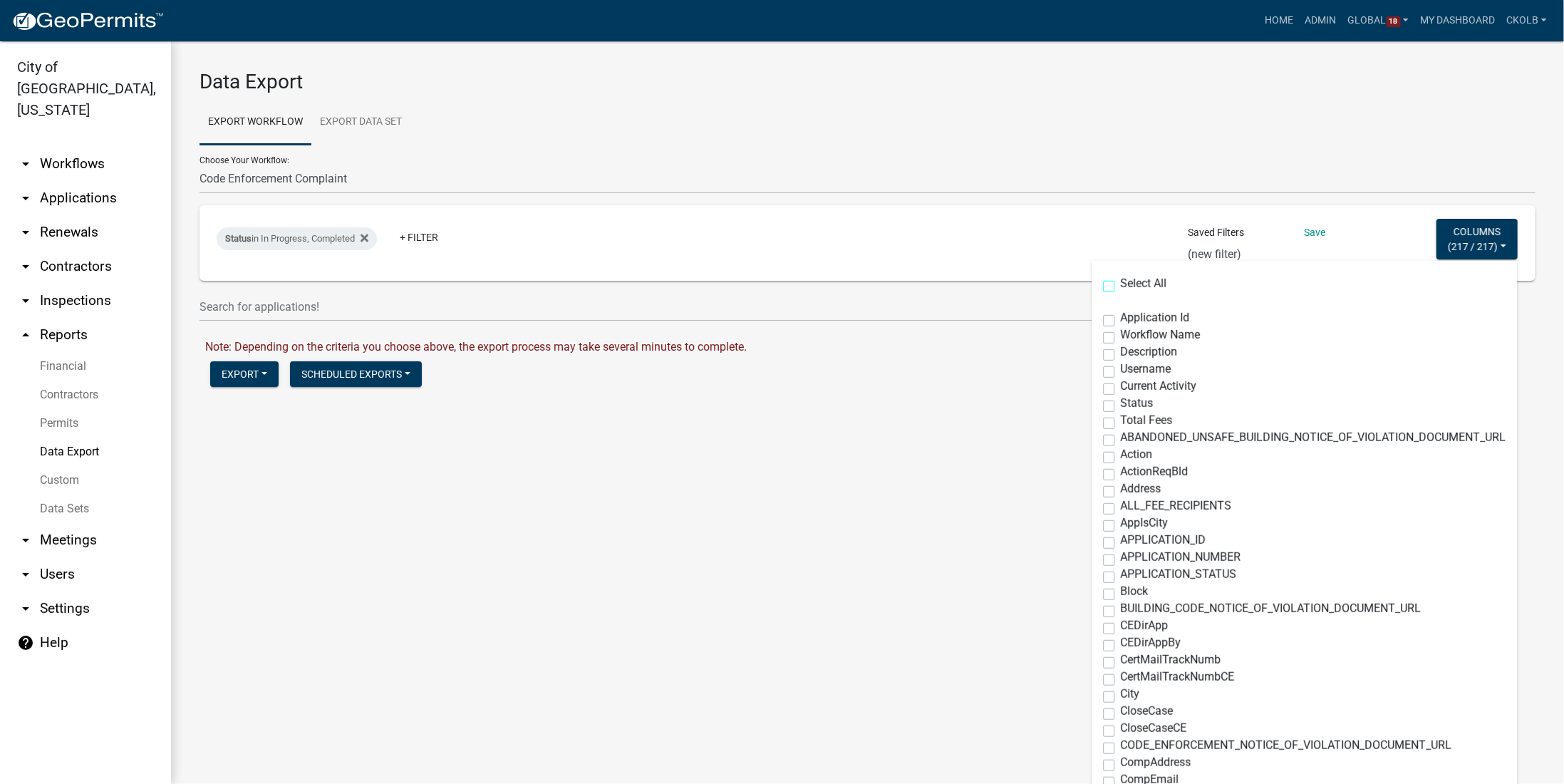
checkbox input "false"
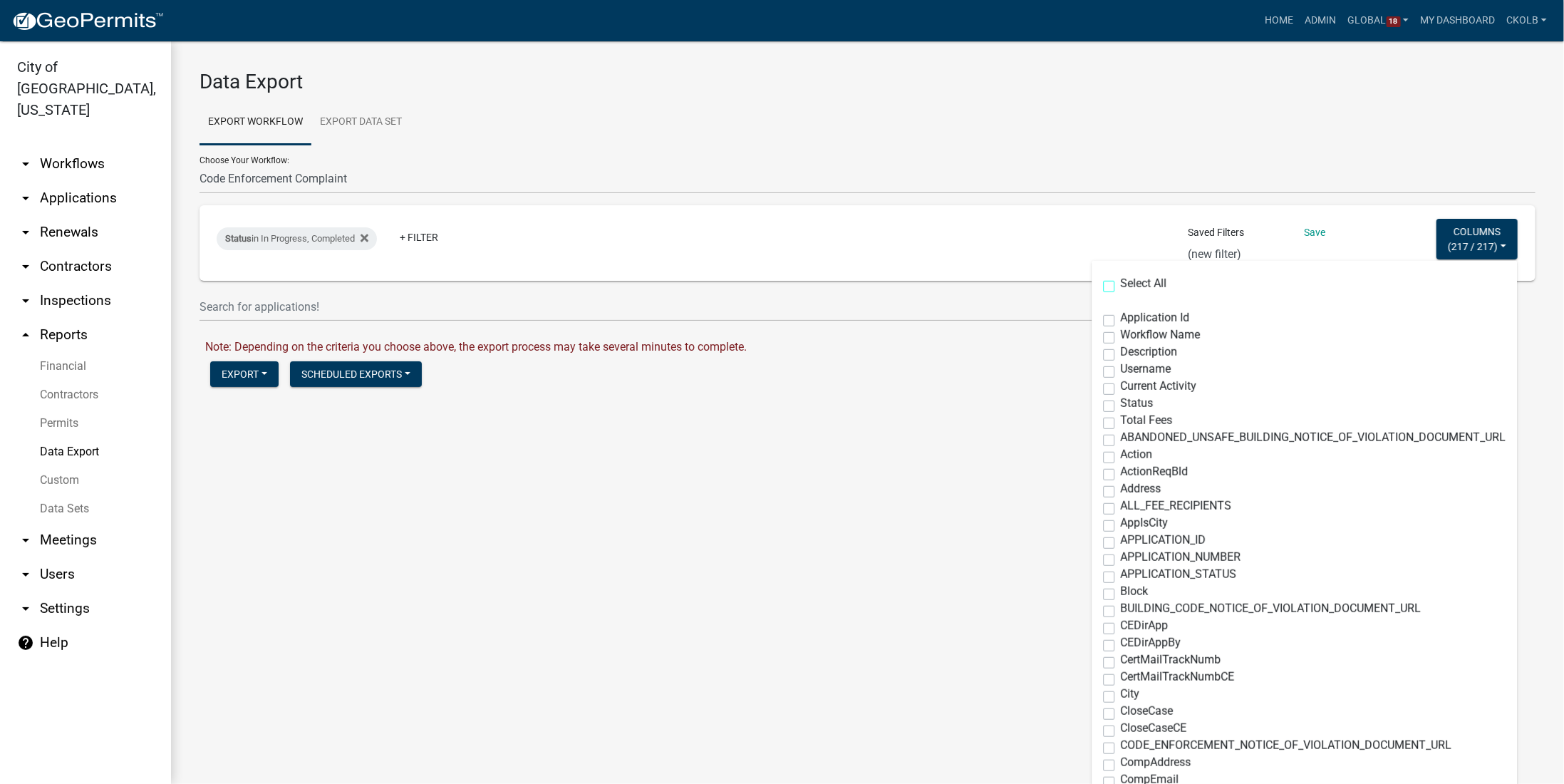
checkbox input "false"
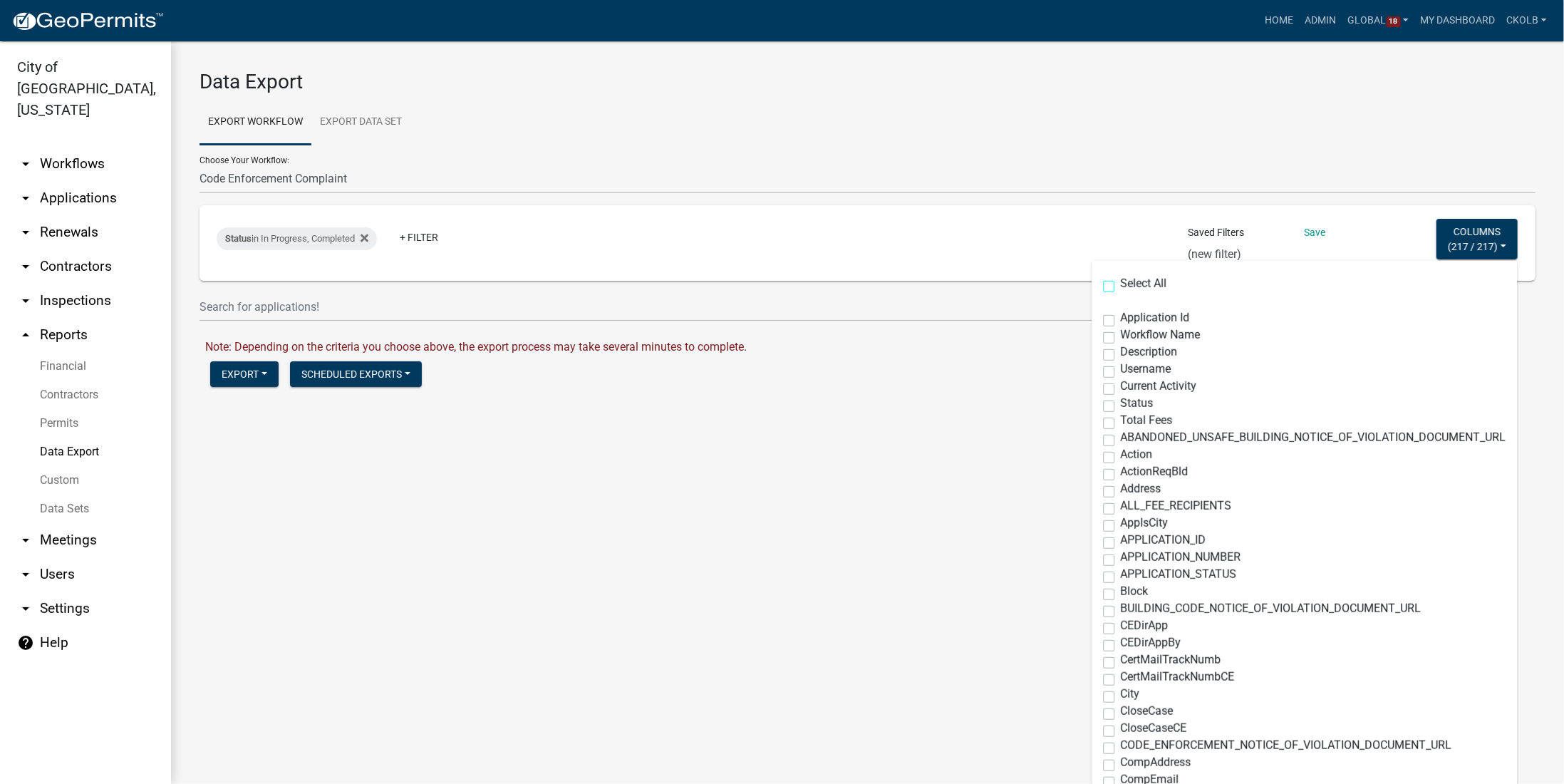
checkbox input "false"
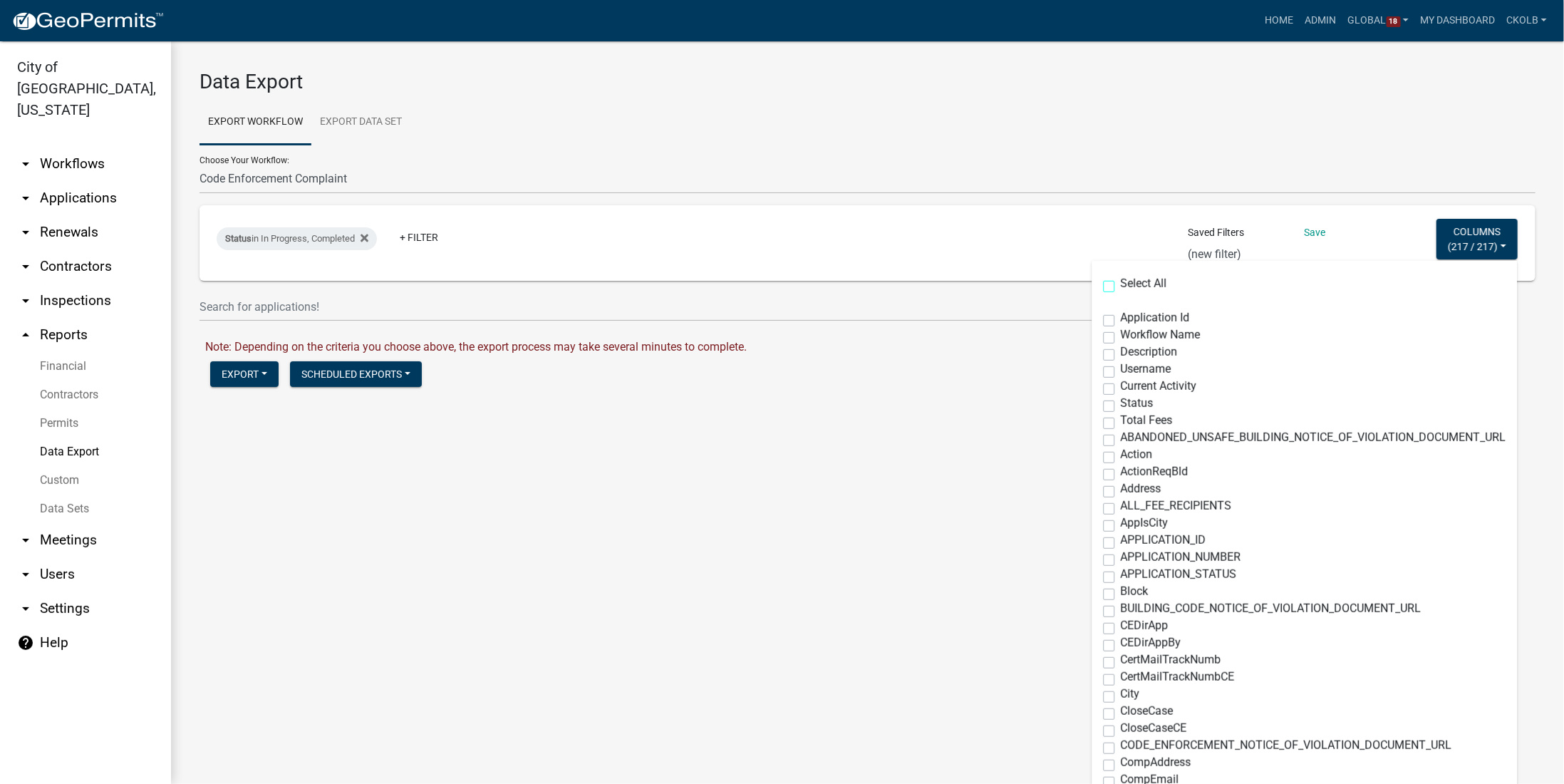
checkbox input "false"
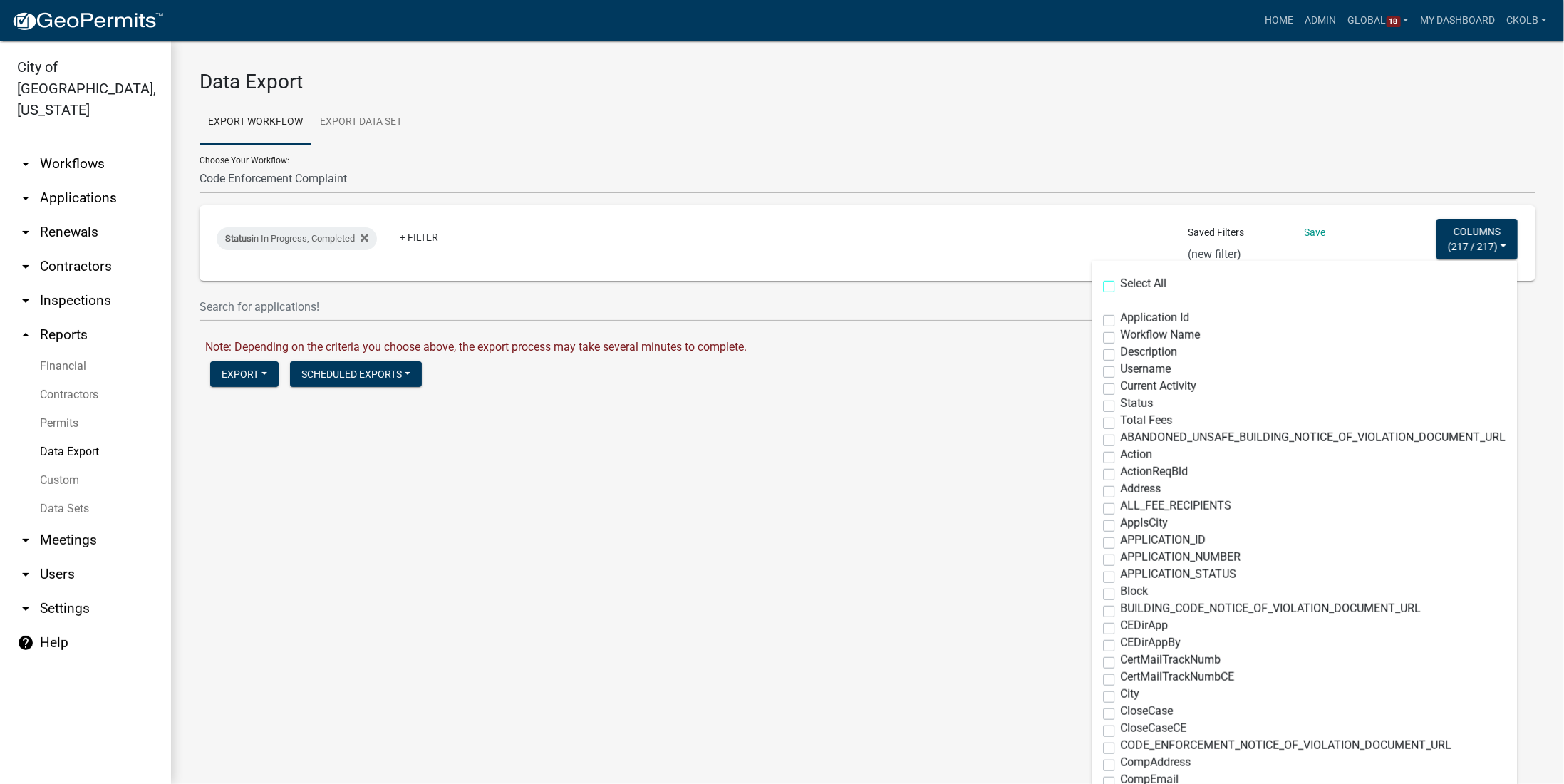
checkbox input "false"
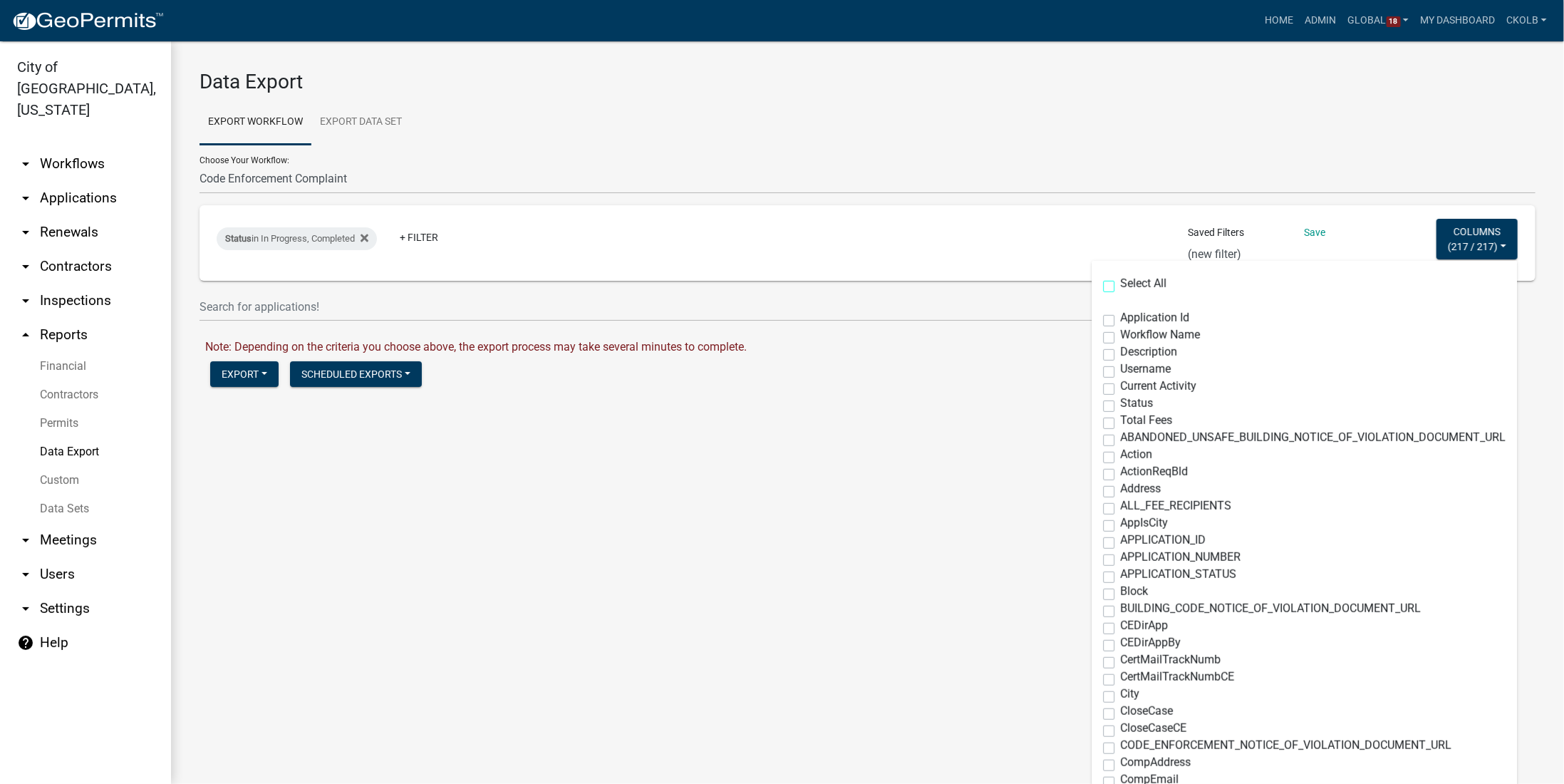
checkbox input "false"
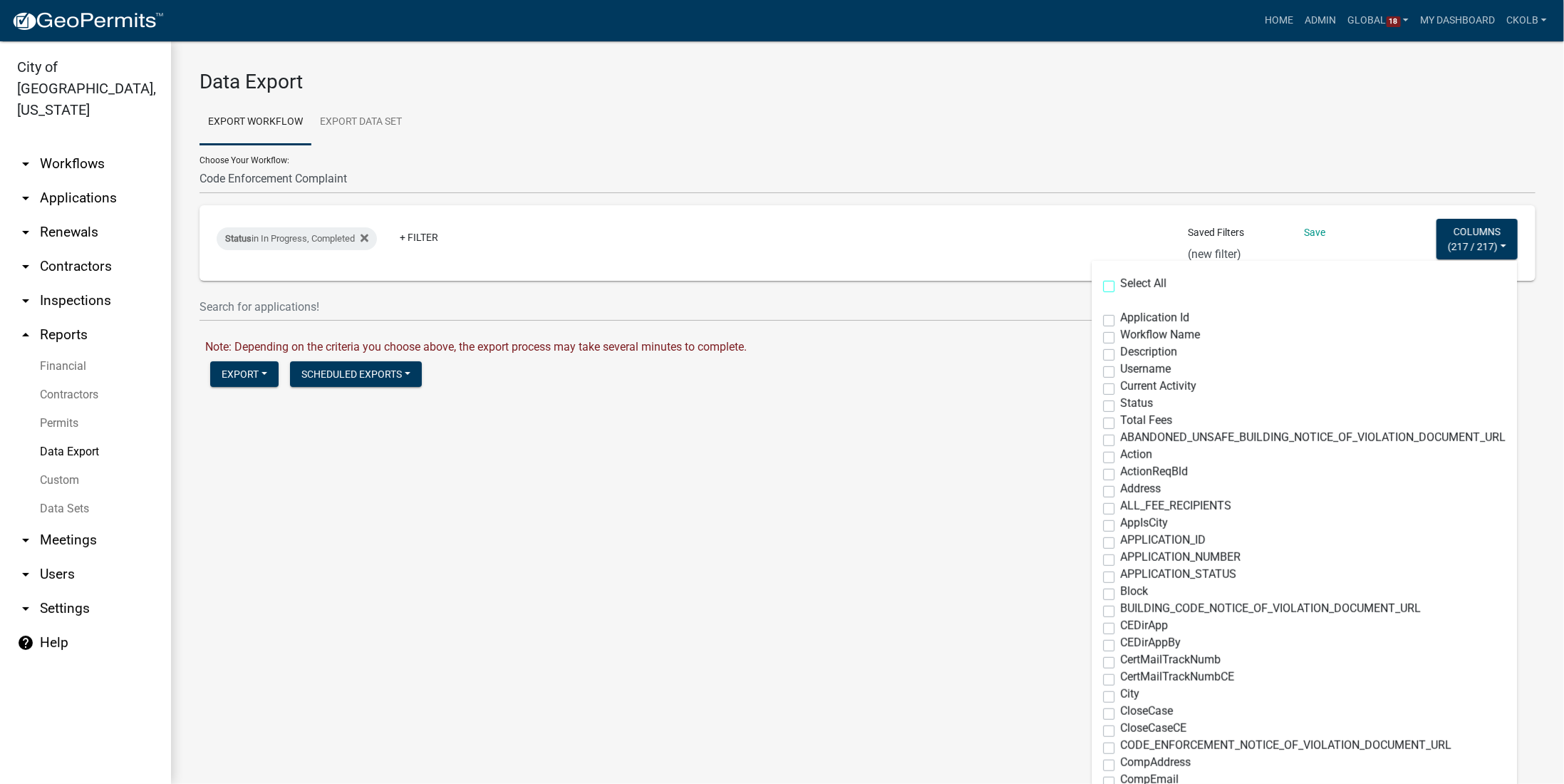
checkbox input "false"
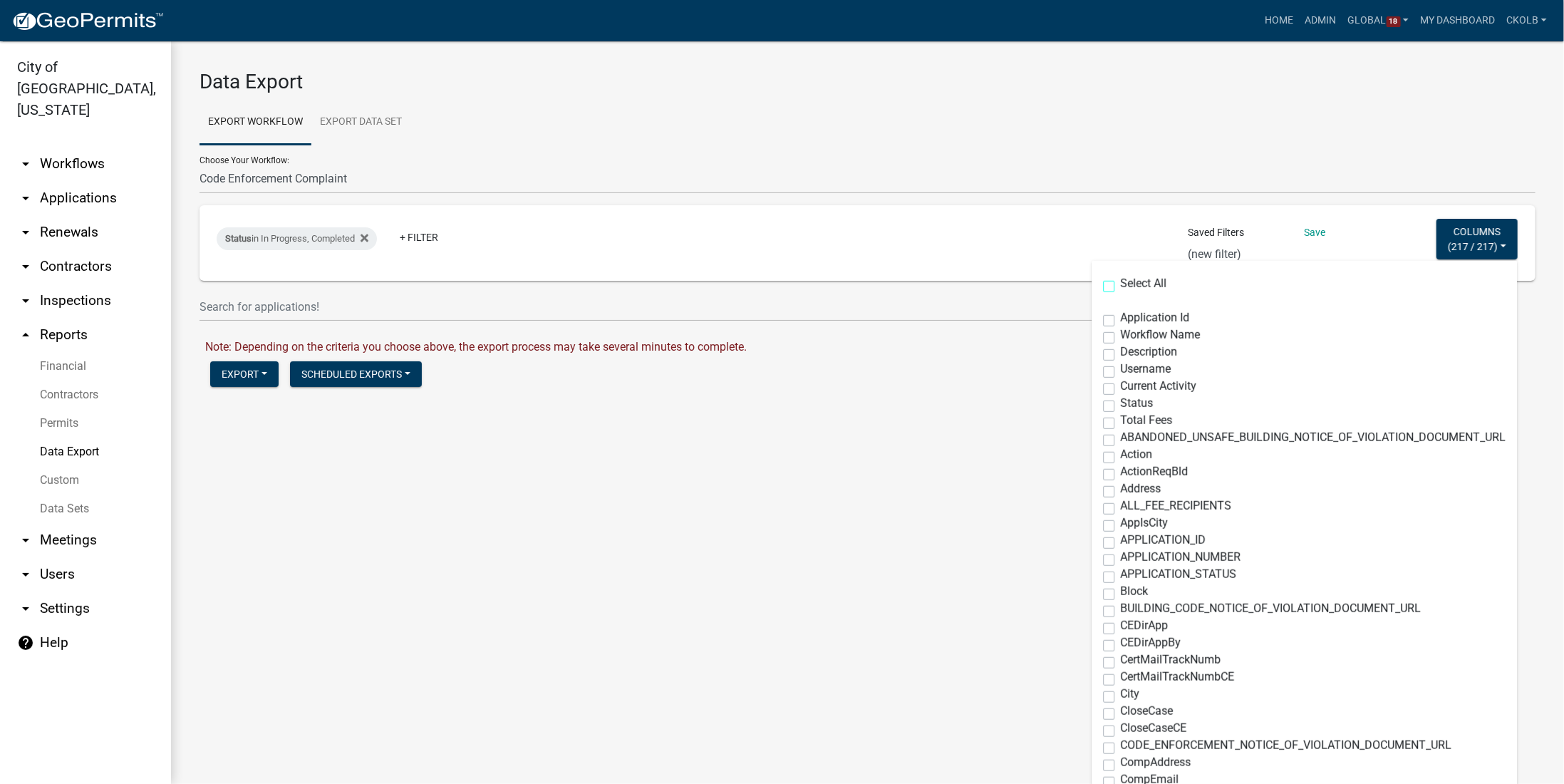
checkbox input "false"
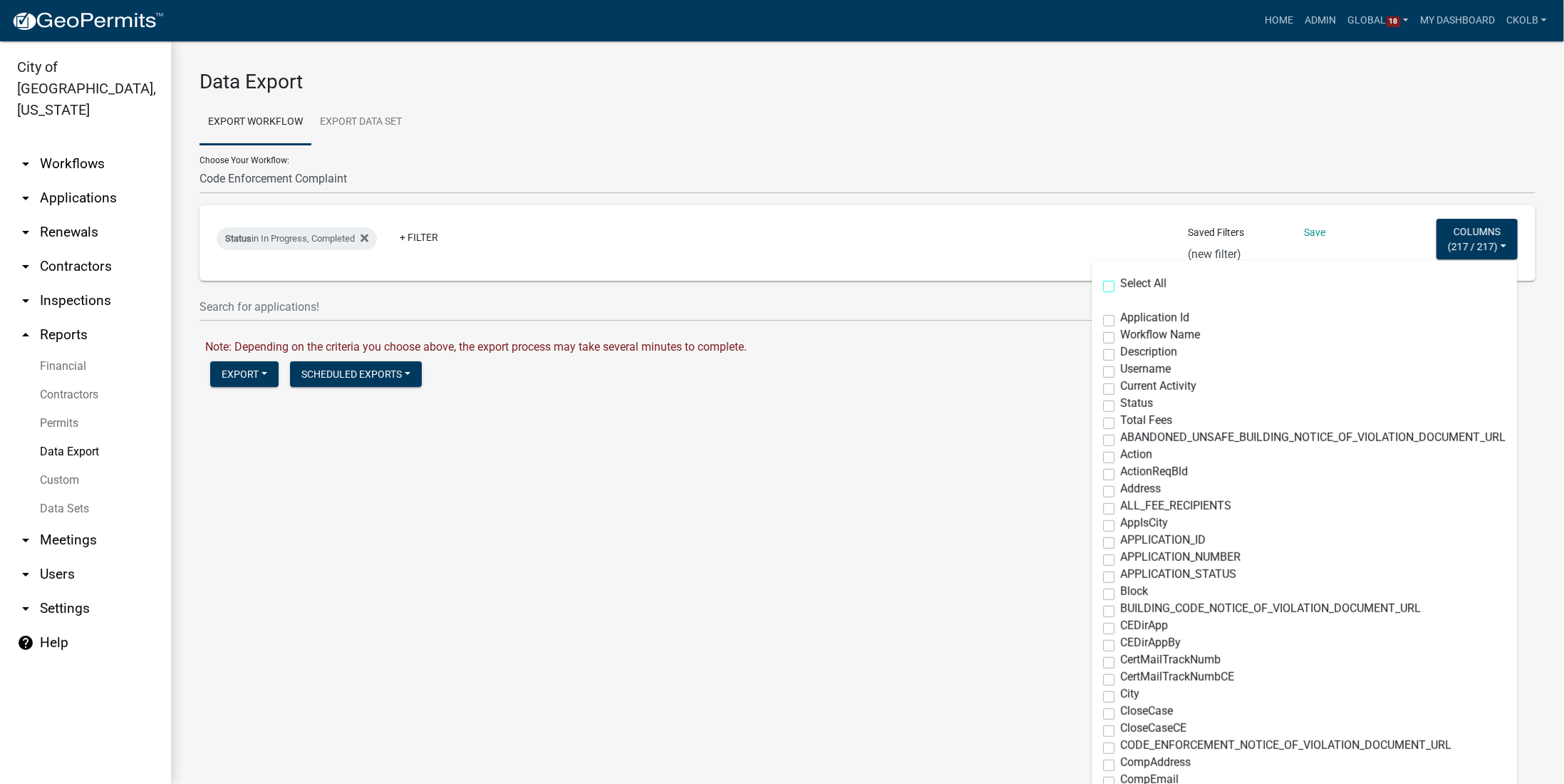
checkbox input "false"
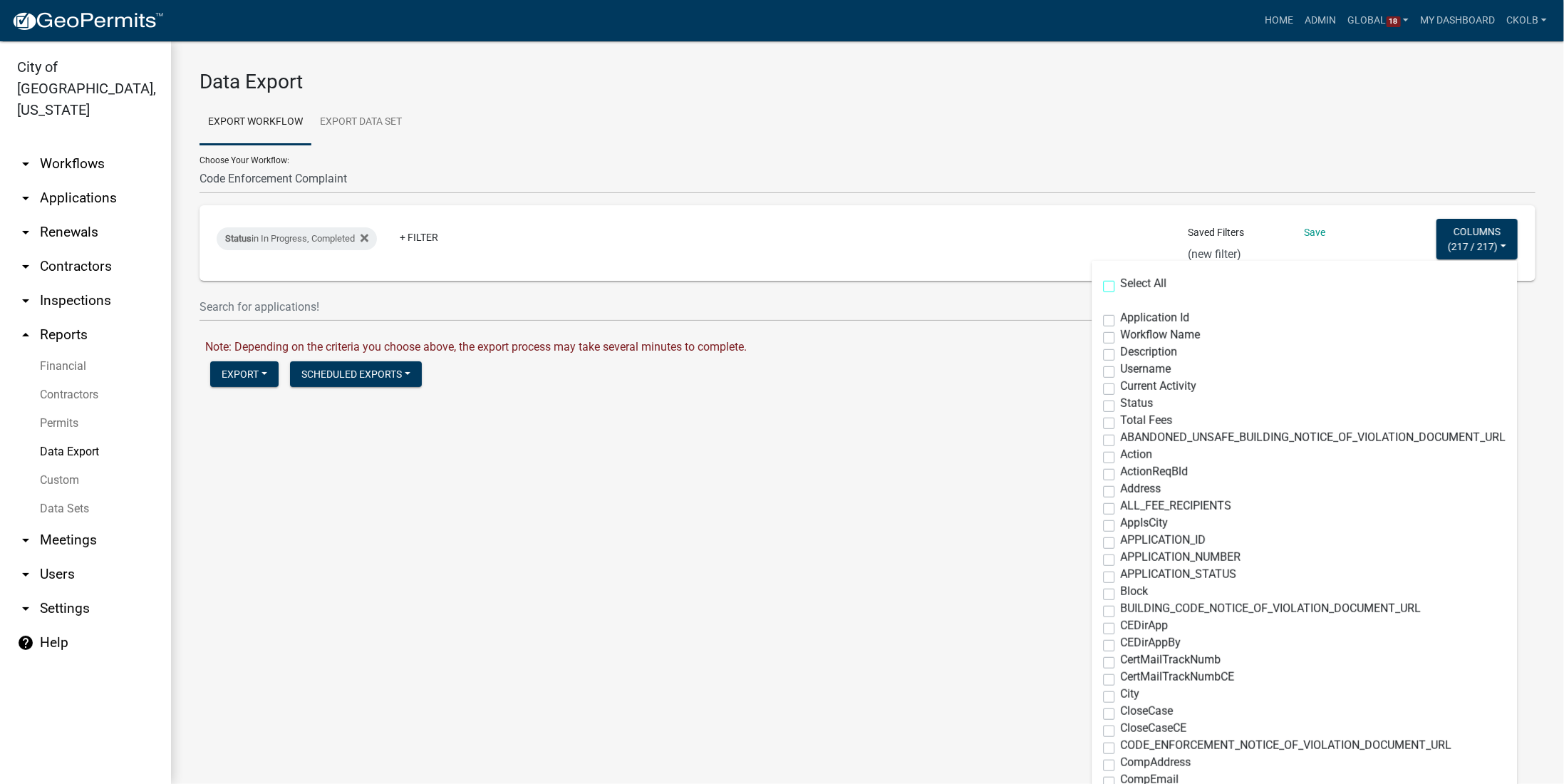
checkbox input "false"
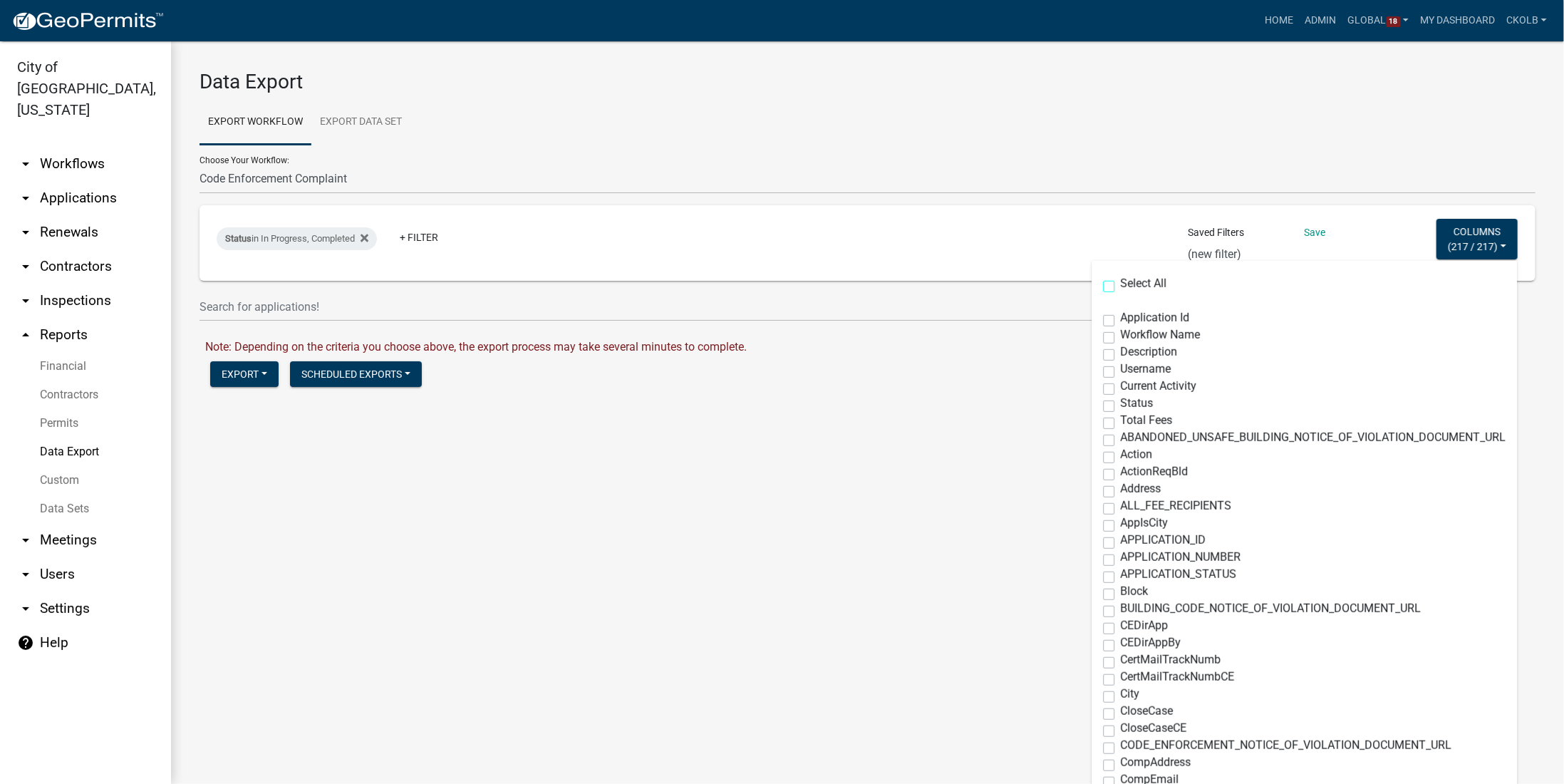
checkbox input "false"
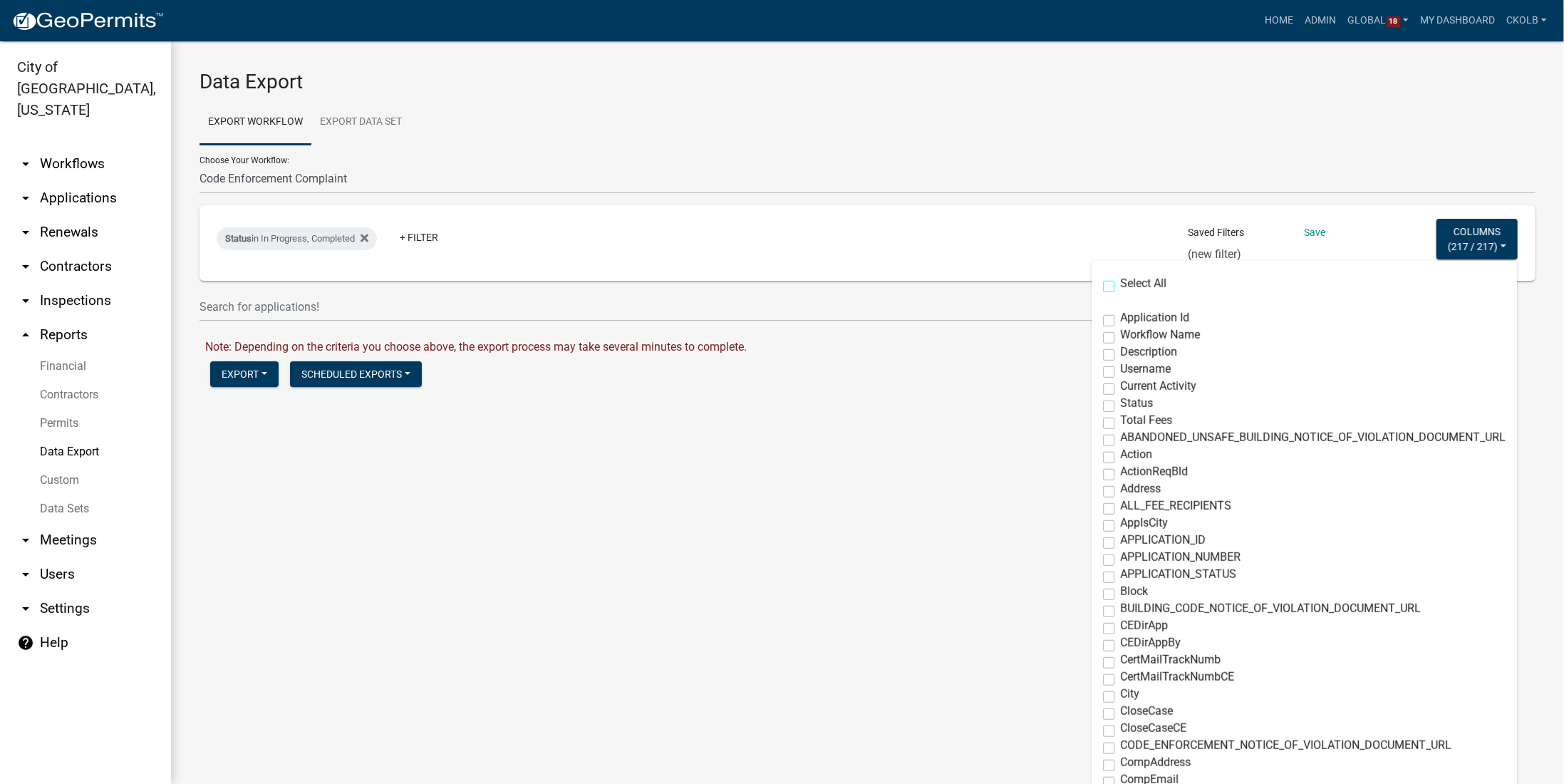
checkbox input "false"
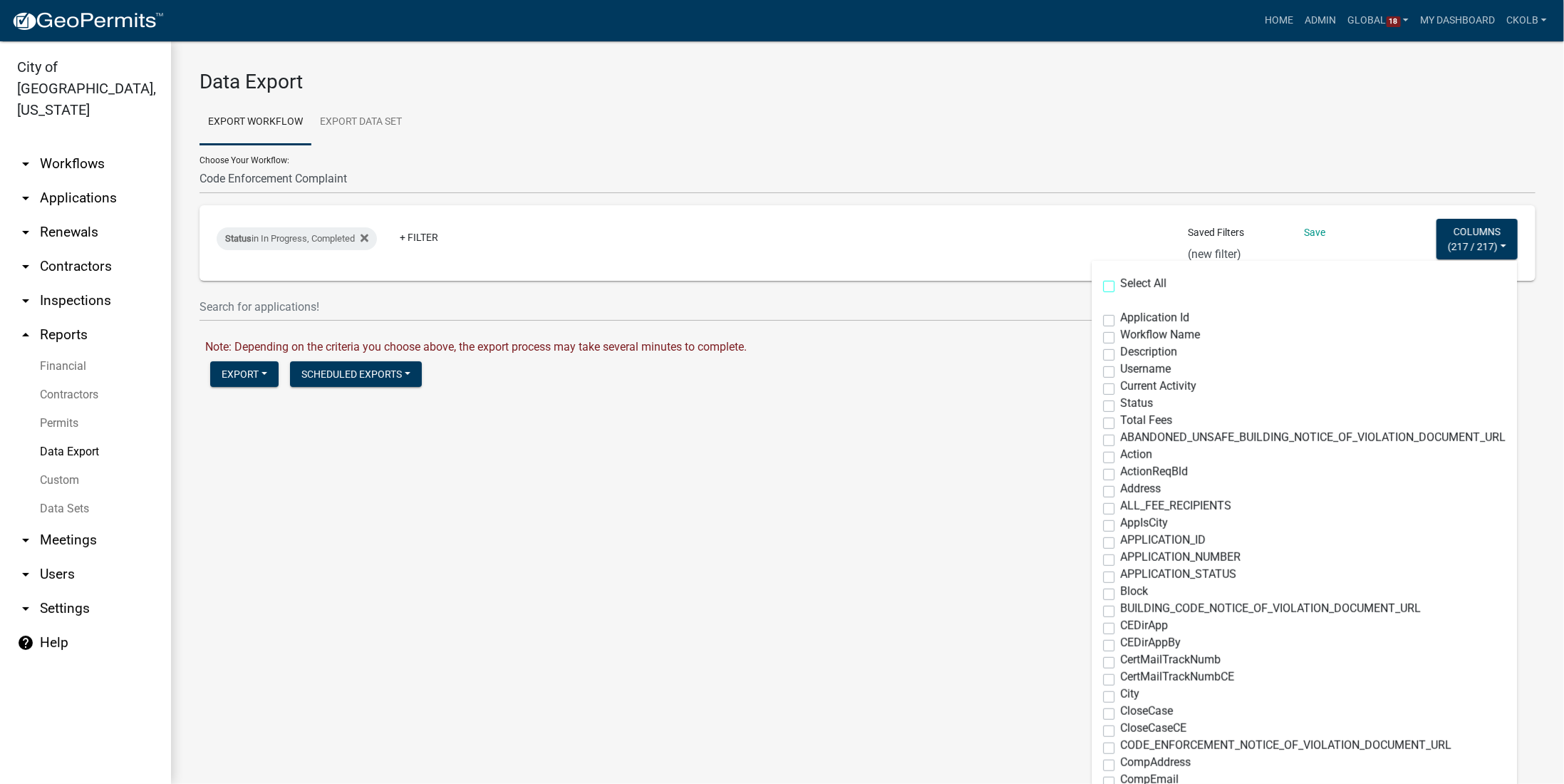
checkbox input "false"
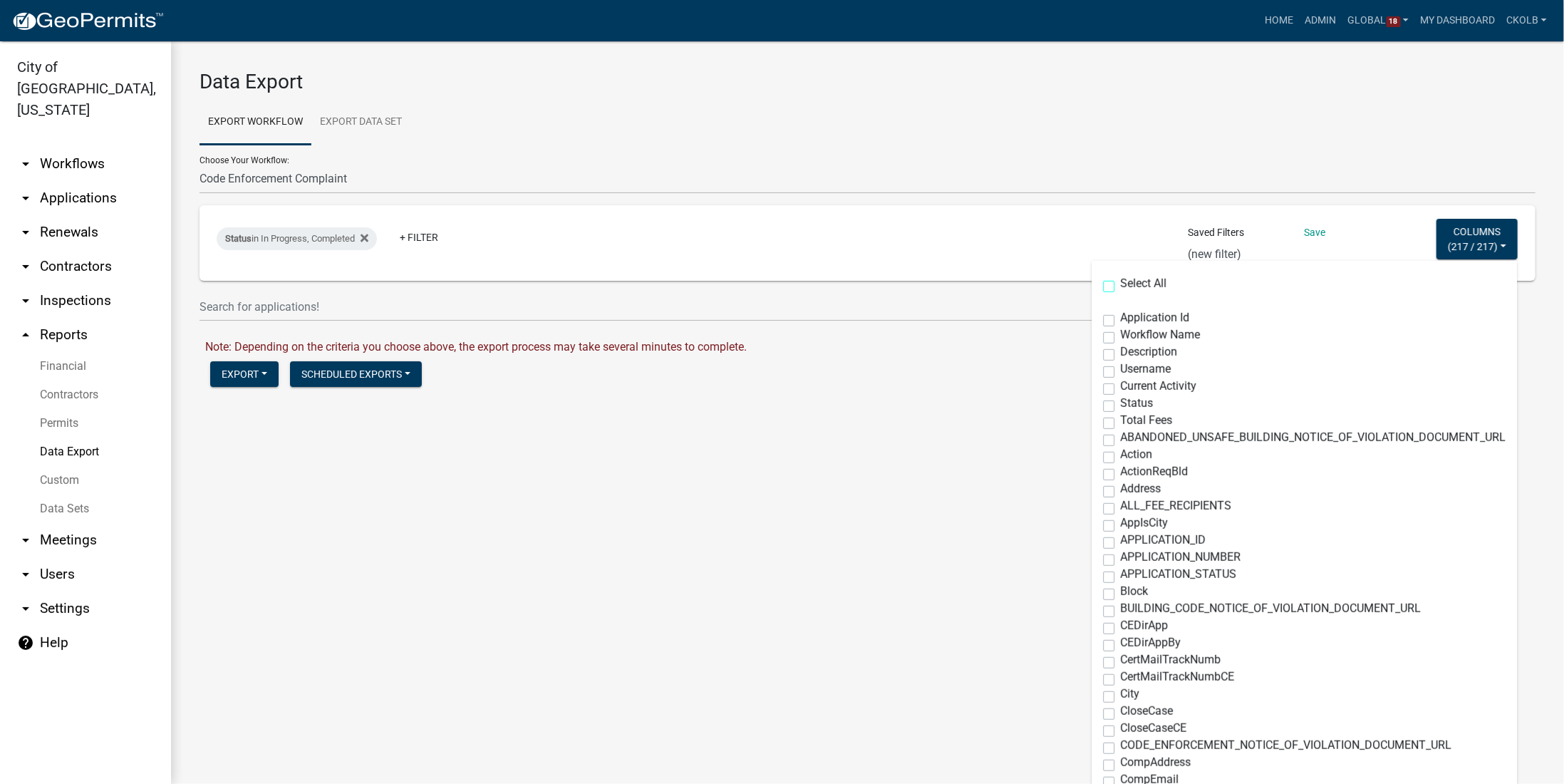
checkbox input "false"
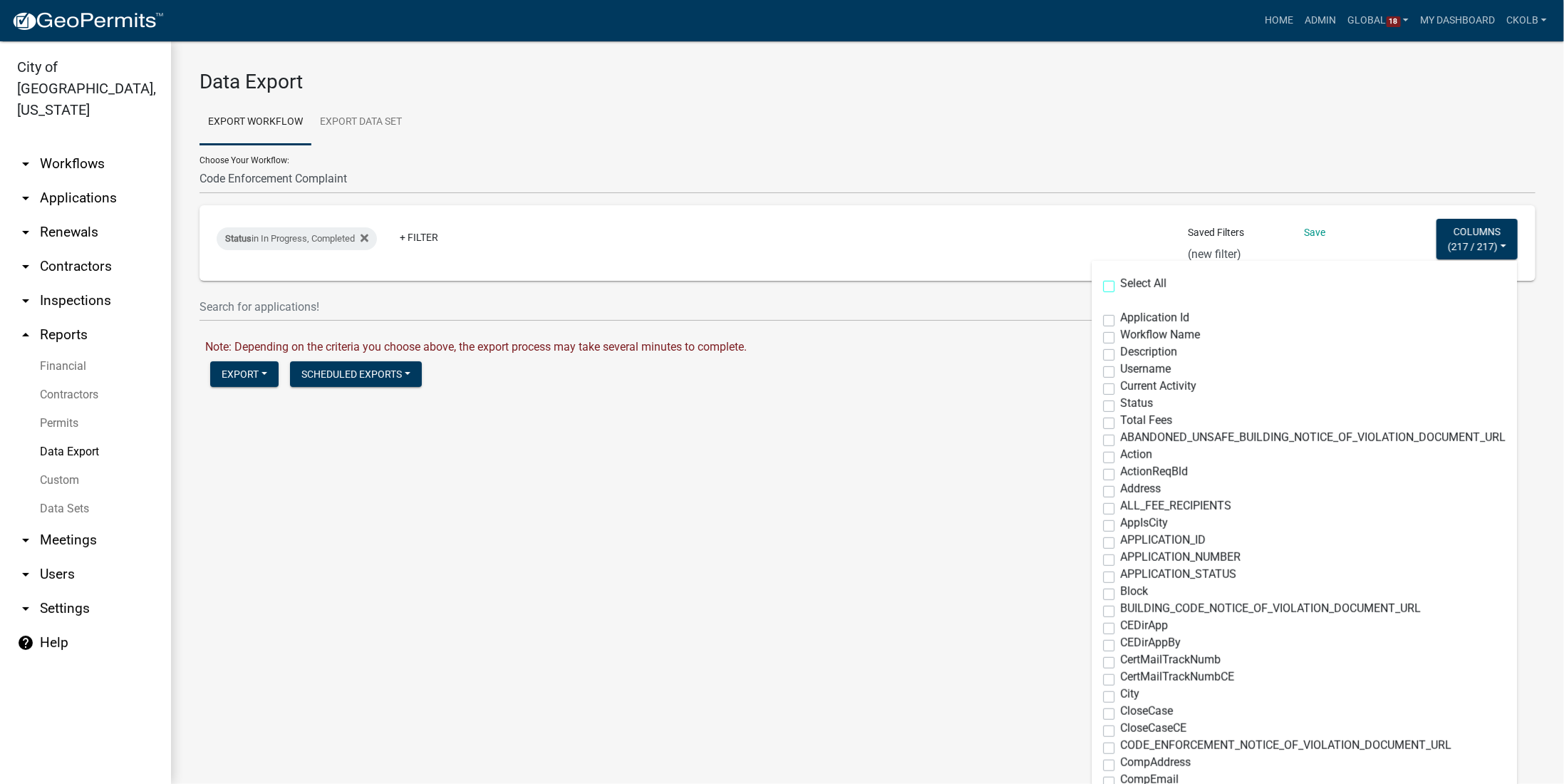
checkbox input "false"
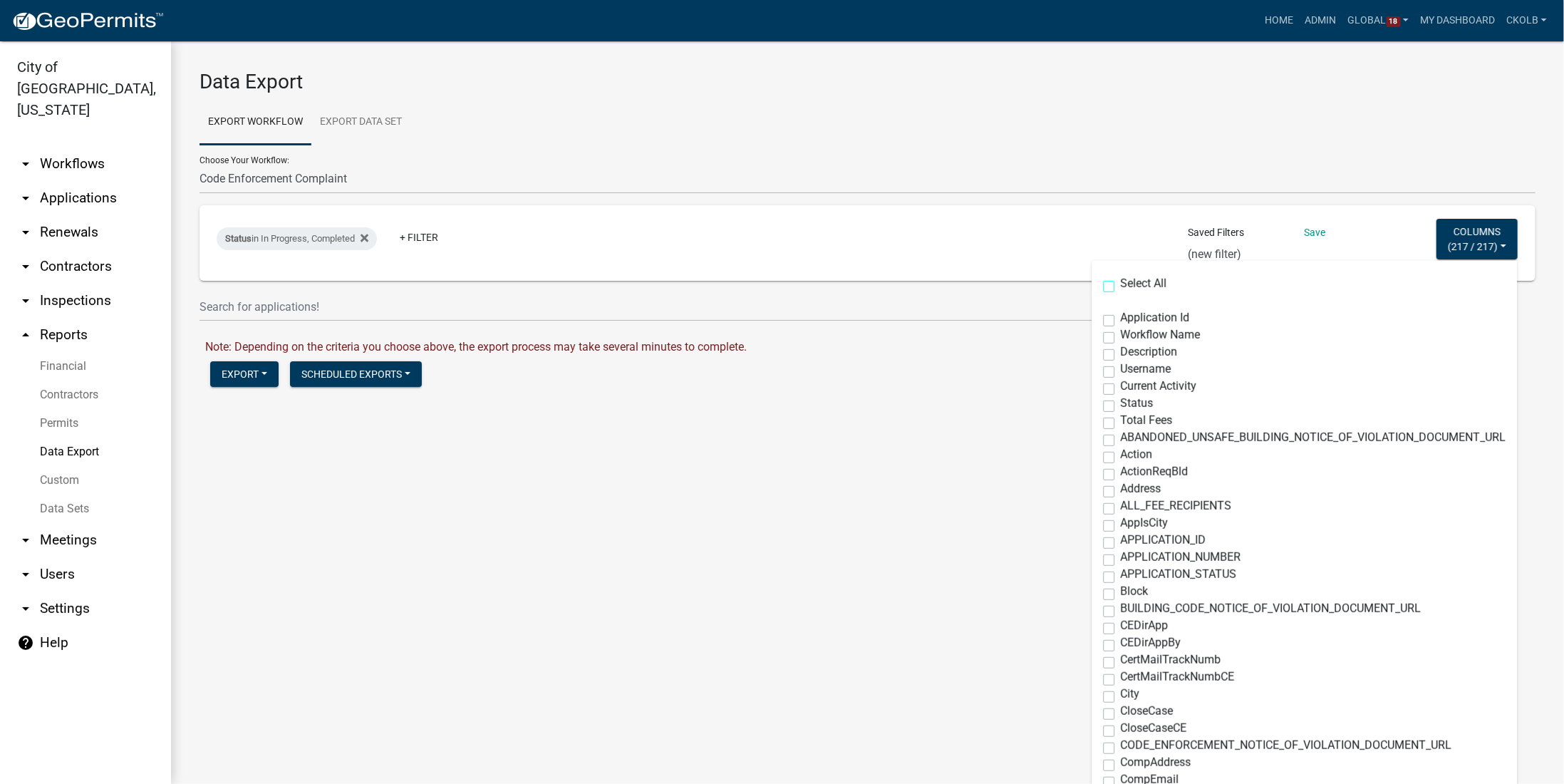
checkbox input "false"
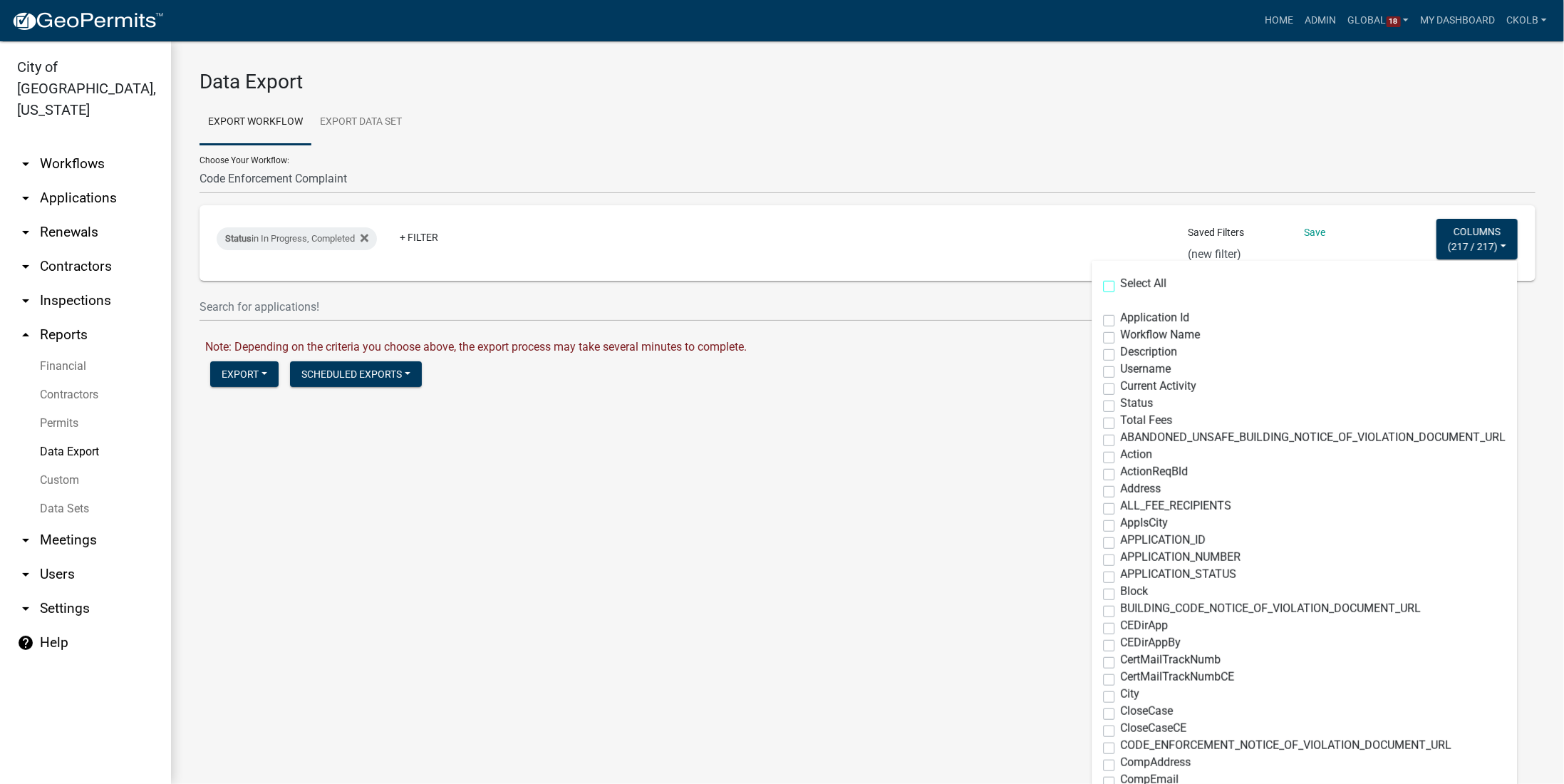
checkbox input "false"
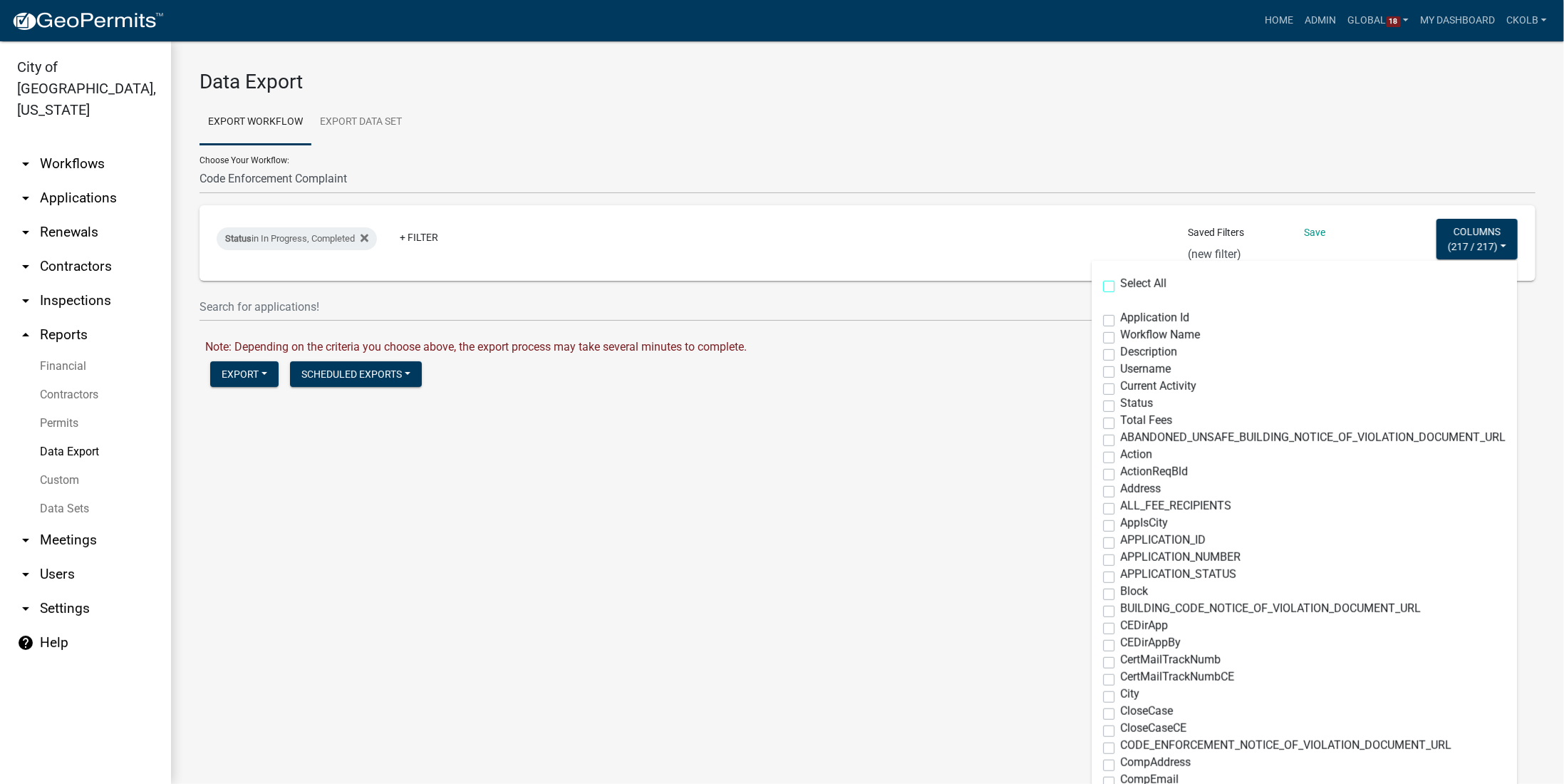
checkbox input "false"
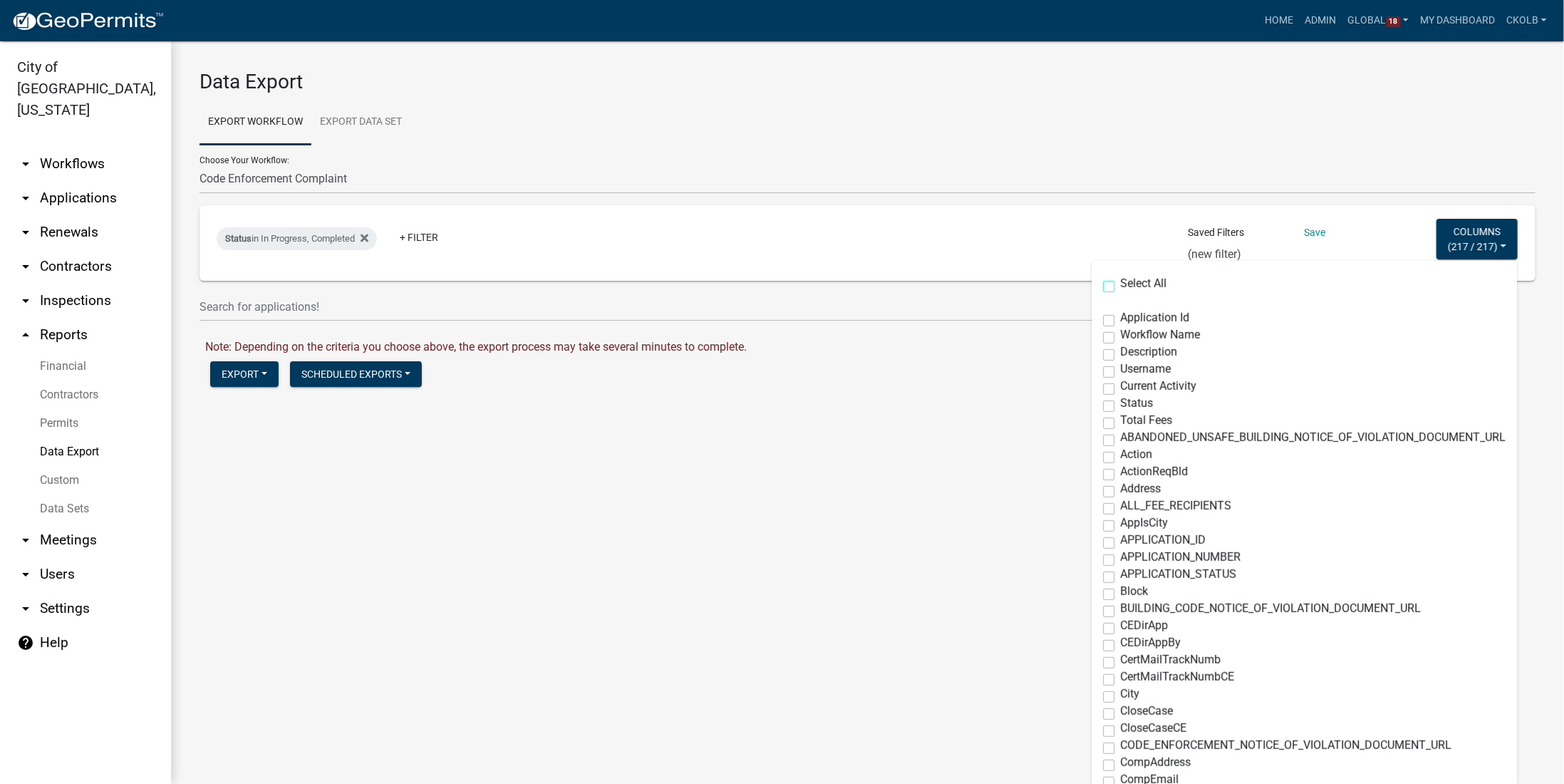
checkbox input "false"
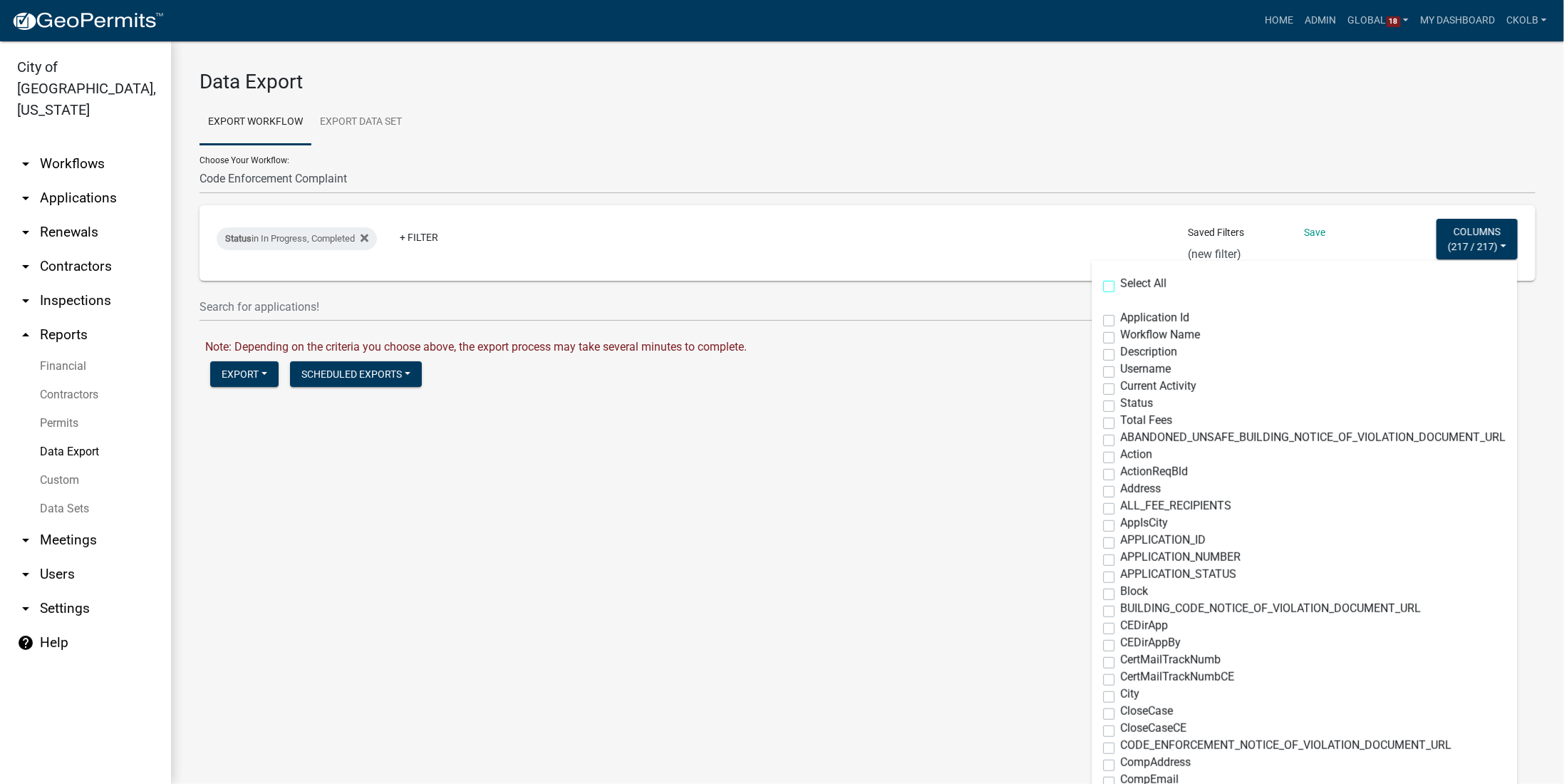
checkbox input "false"
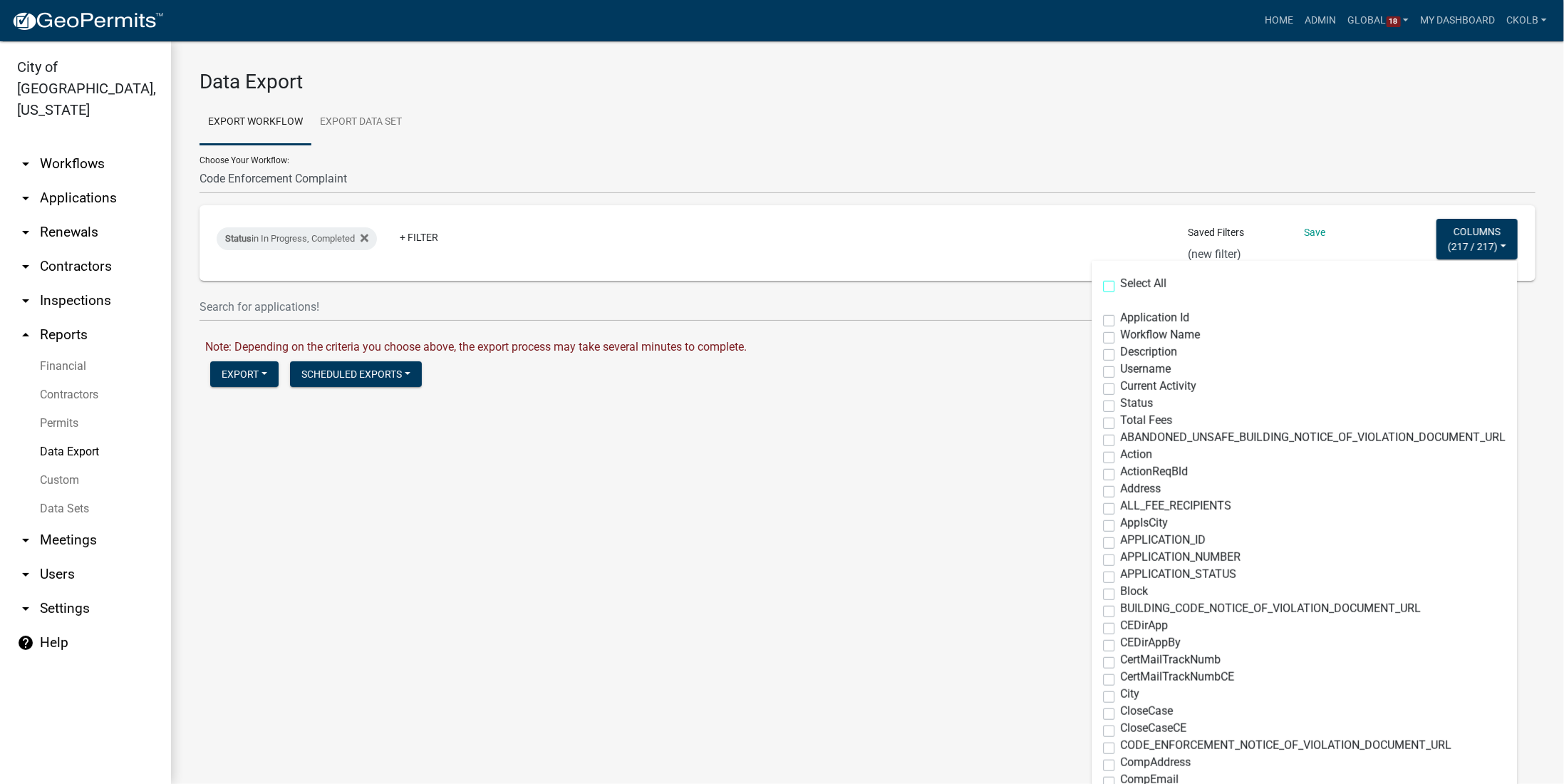
checkbox input "false"
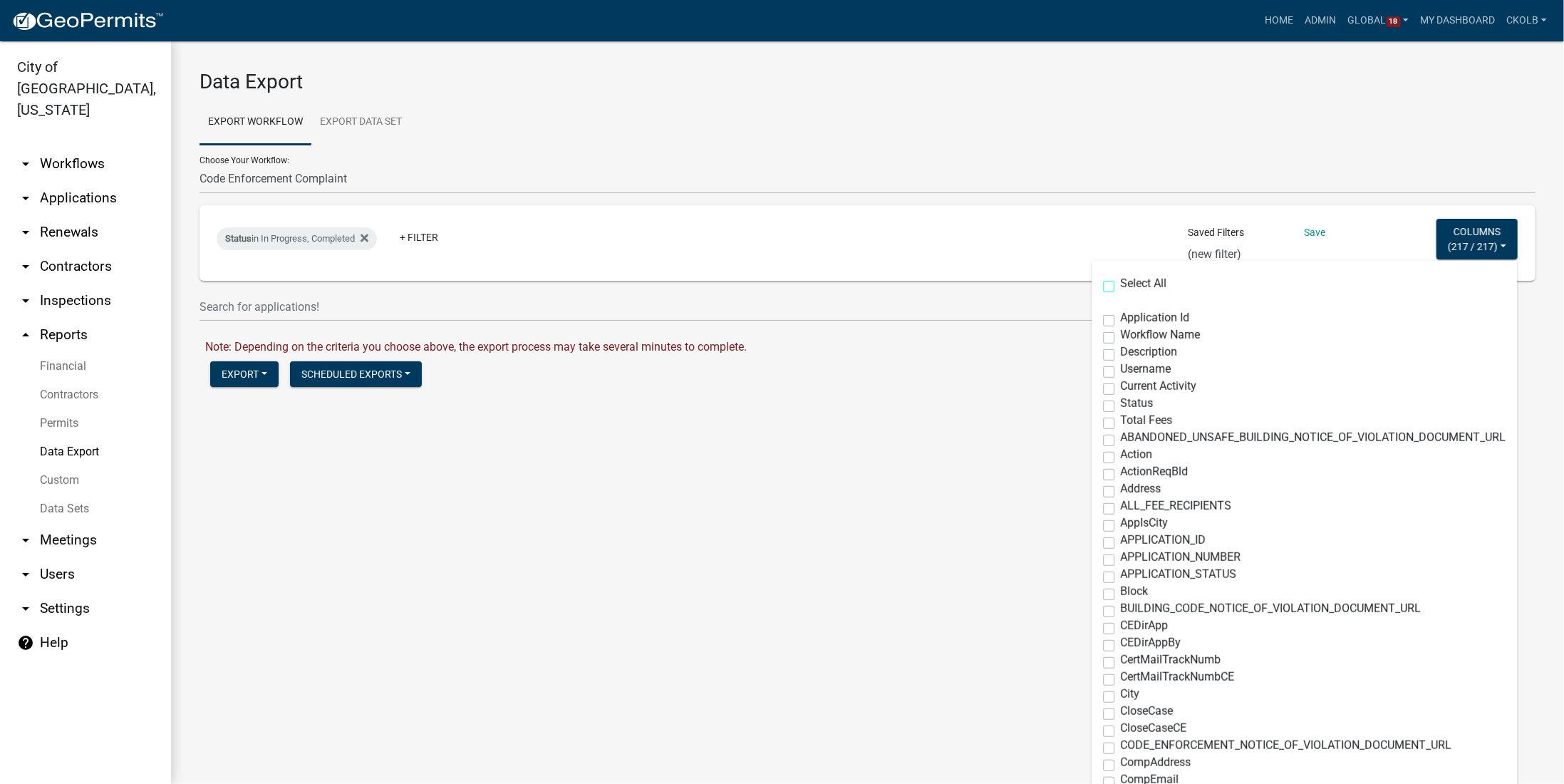
checkbox input "false"
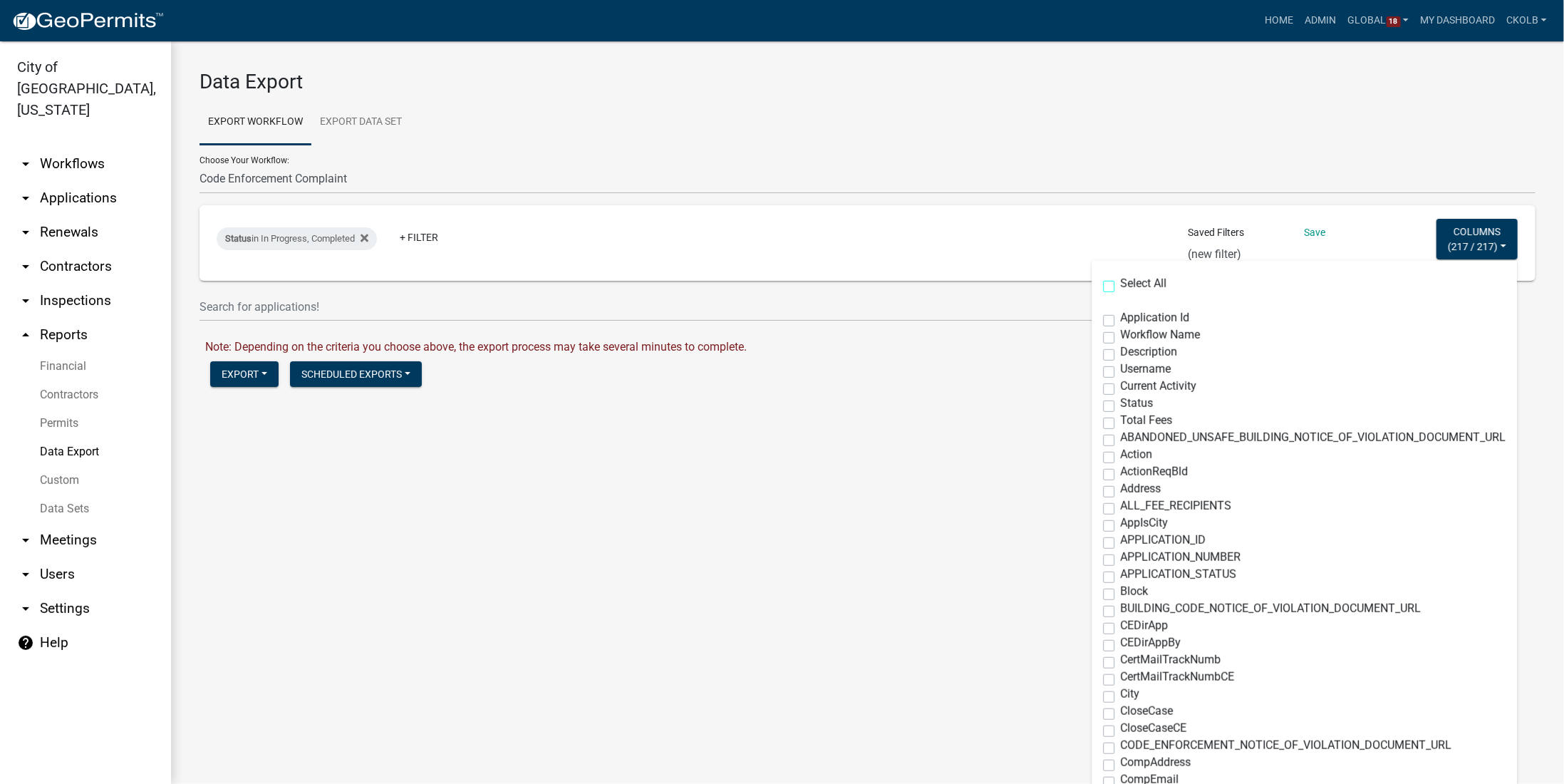
checkbox input "false"
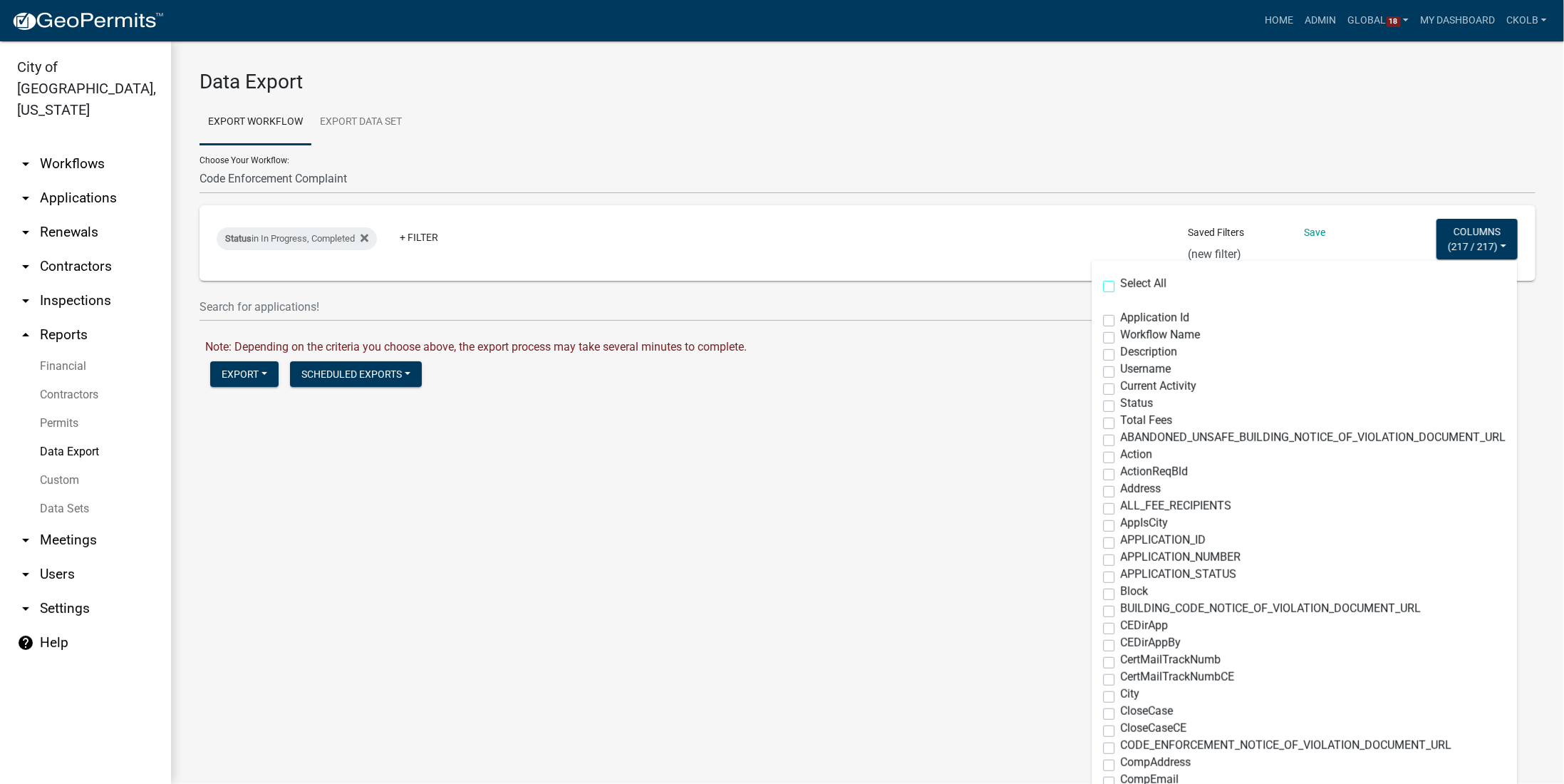
checkbox input "false"
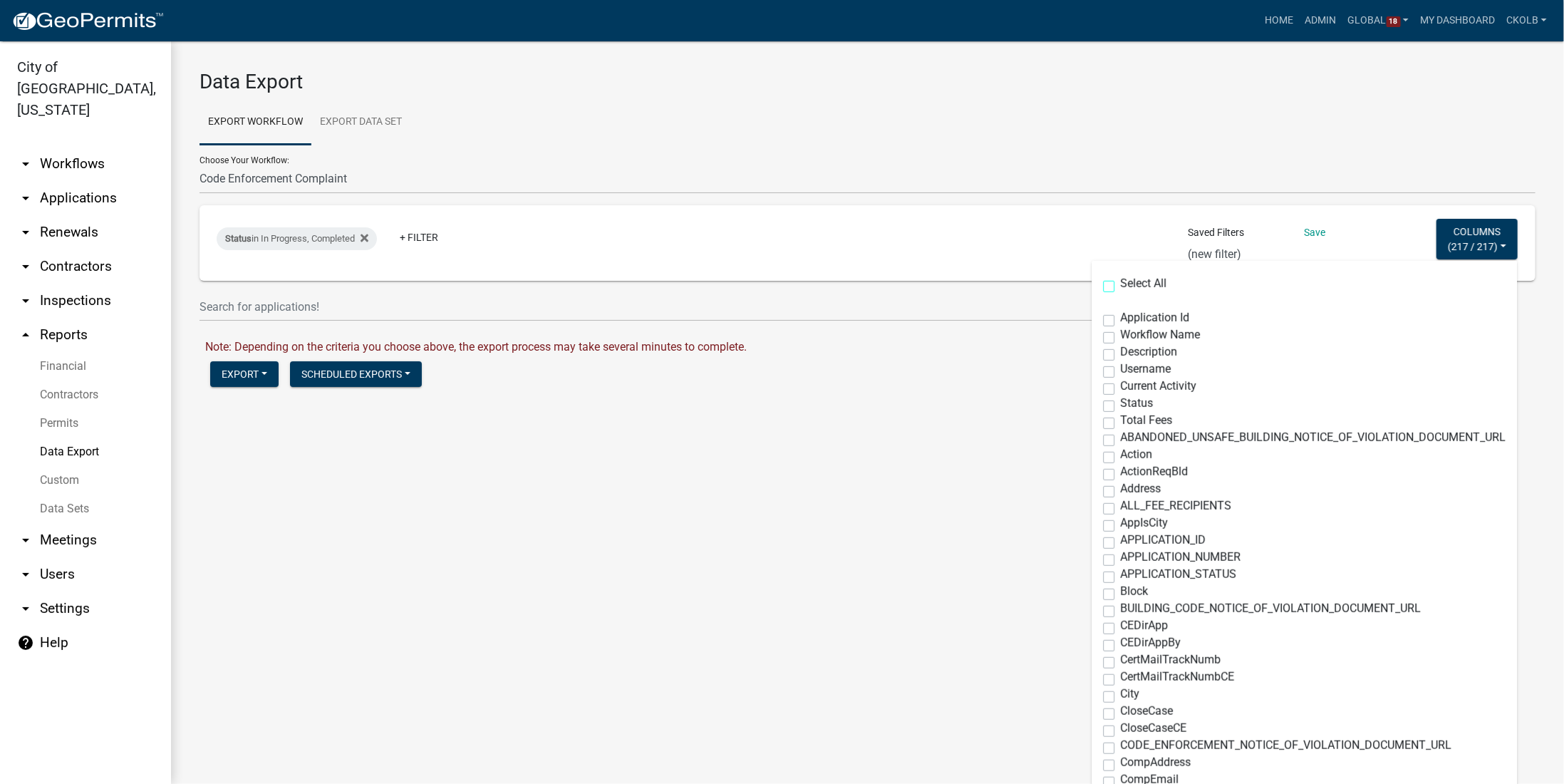
checkbox input "false"
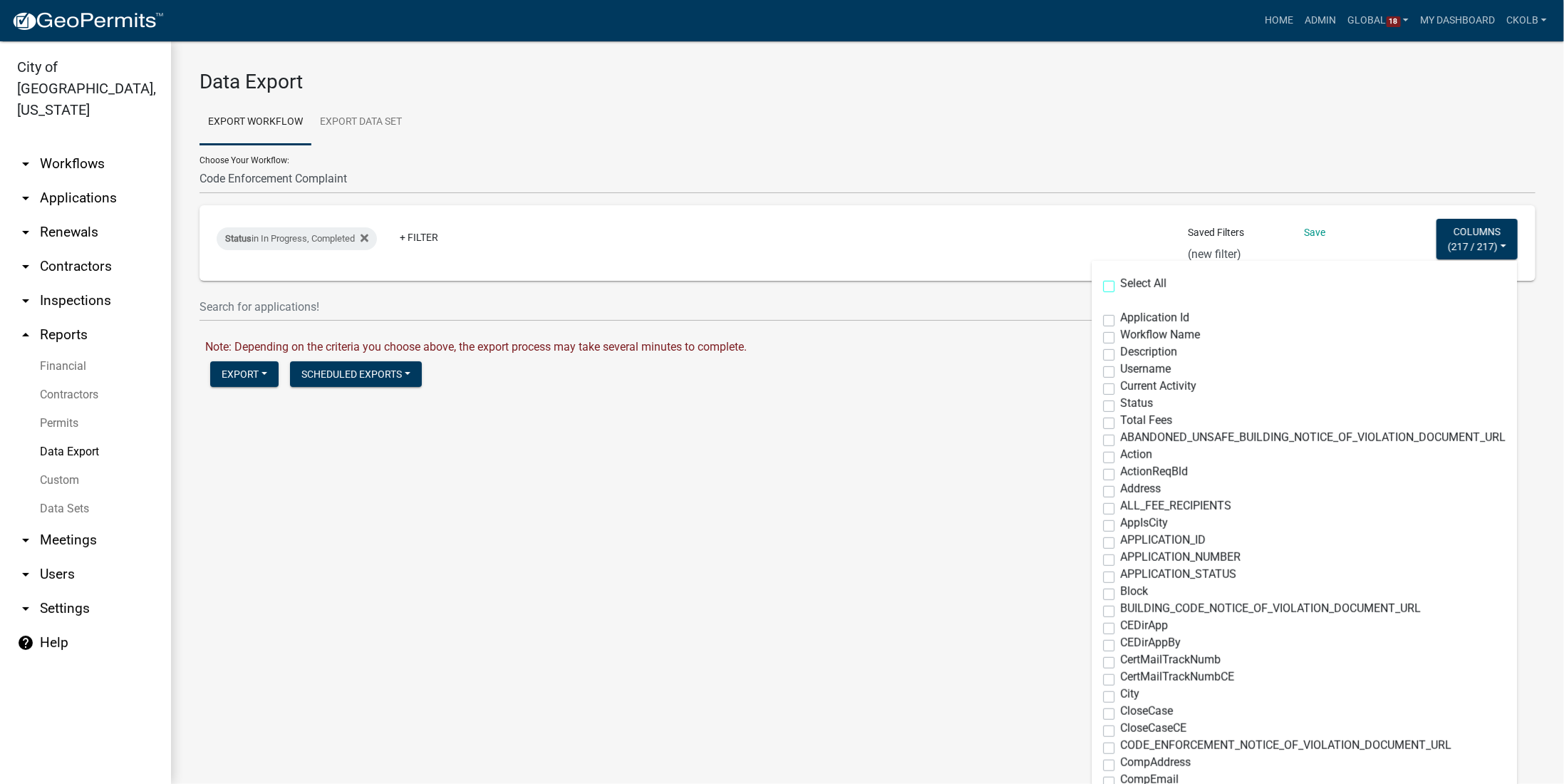
checkbox input "false"
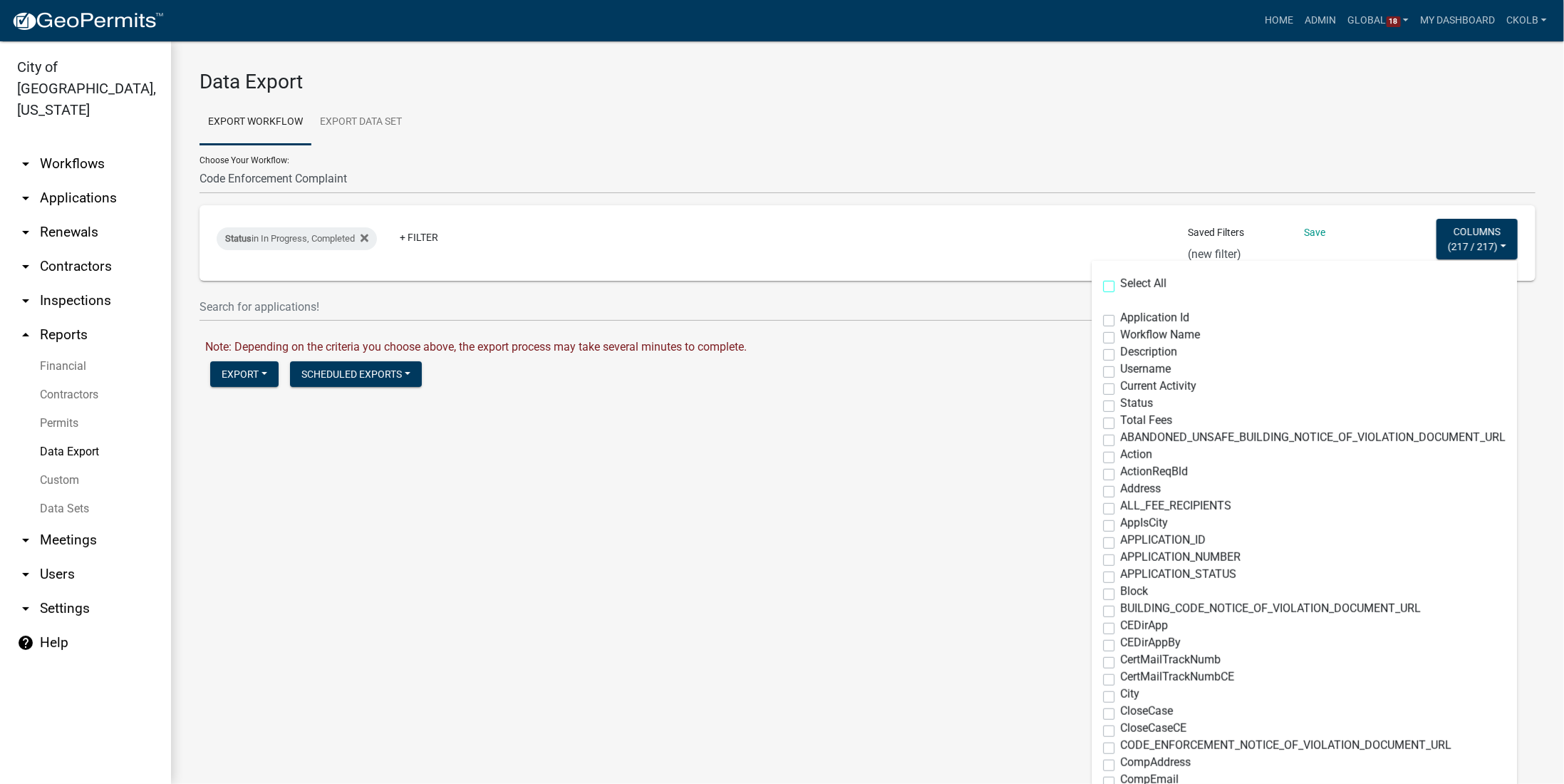
checkbox input "false"
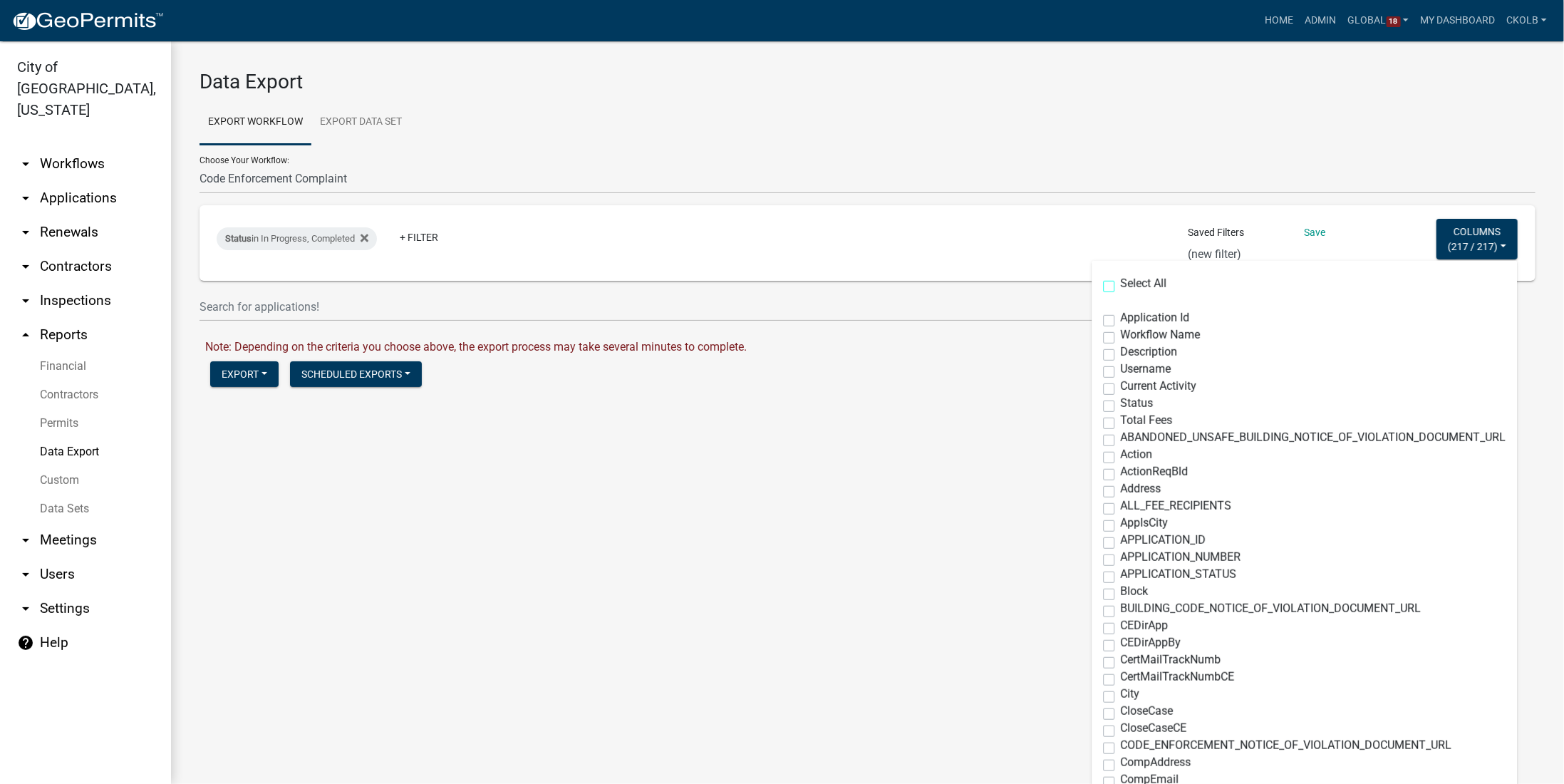
checkbox input "false"
click at [1140, 333] on span "Workflow Name" at bounding box center [1161, 334] width 80 height 14
click at [1130, 333] on input "Workflow Name" at bounding box center [1125, 334] width 9 height 9
click at [1138, 354] on span "Description" at bounding box center [1150, 352] width 57 height 14
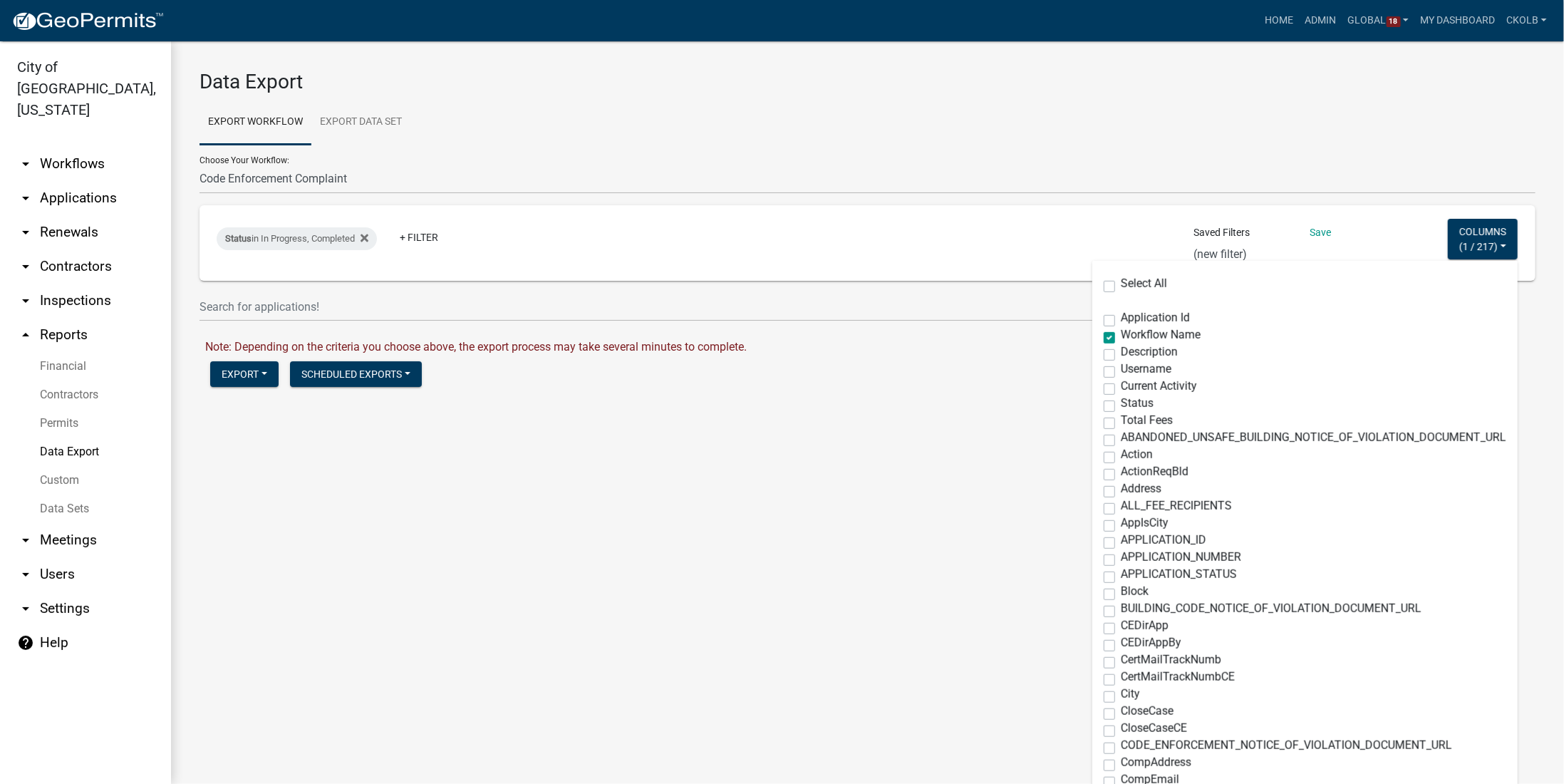
click at [1130, 354] on input "Description" at bounding box center [1125, 351] width 9 height 9
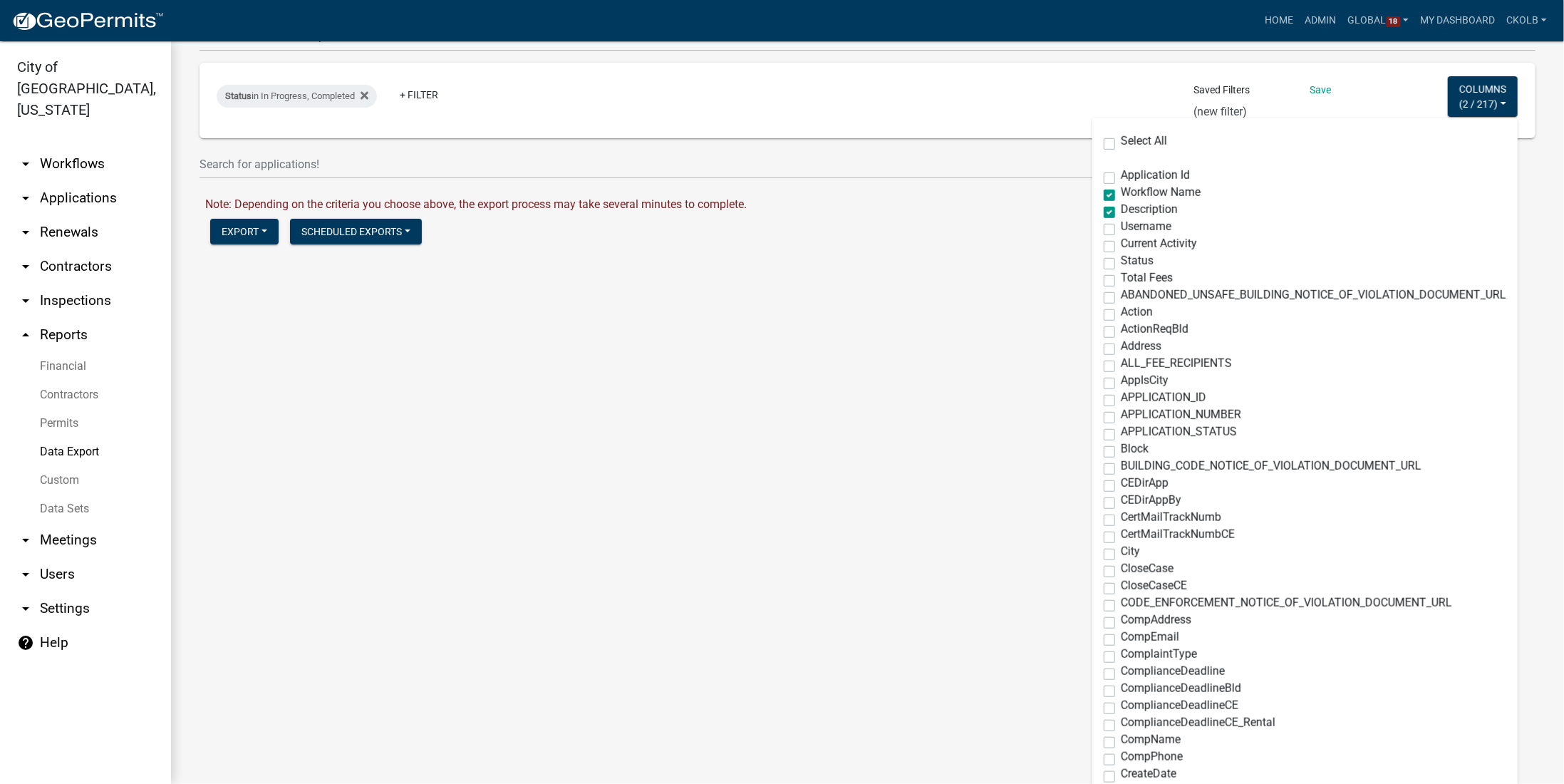
click at [1133, 248] on span "Current Activity" at bounding box center [1159, 243] width 77 height 14
click at [1130, 248] on input "Current Activity" at bounding box center [1125, 242] width 9 height 9
click at [1127, 254] on span "Status" at bounding box center [1138, 260] width 33 height 14
click at [1127, 255] on input "Status" at bounding box center [1125, 260] width 9 height 9
click at [1132, 348] on span "Address" at bounding box center [1141, 346] width 40 height 14
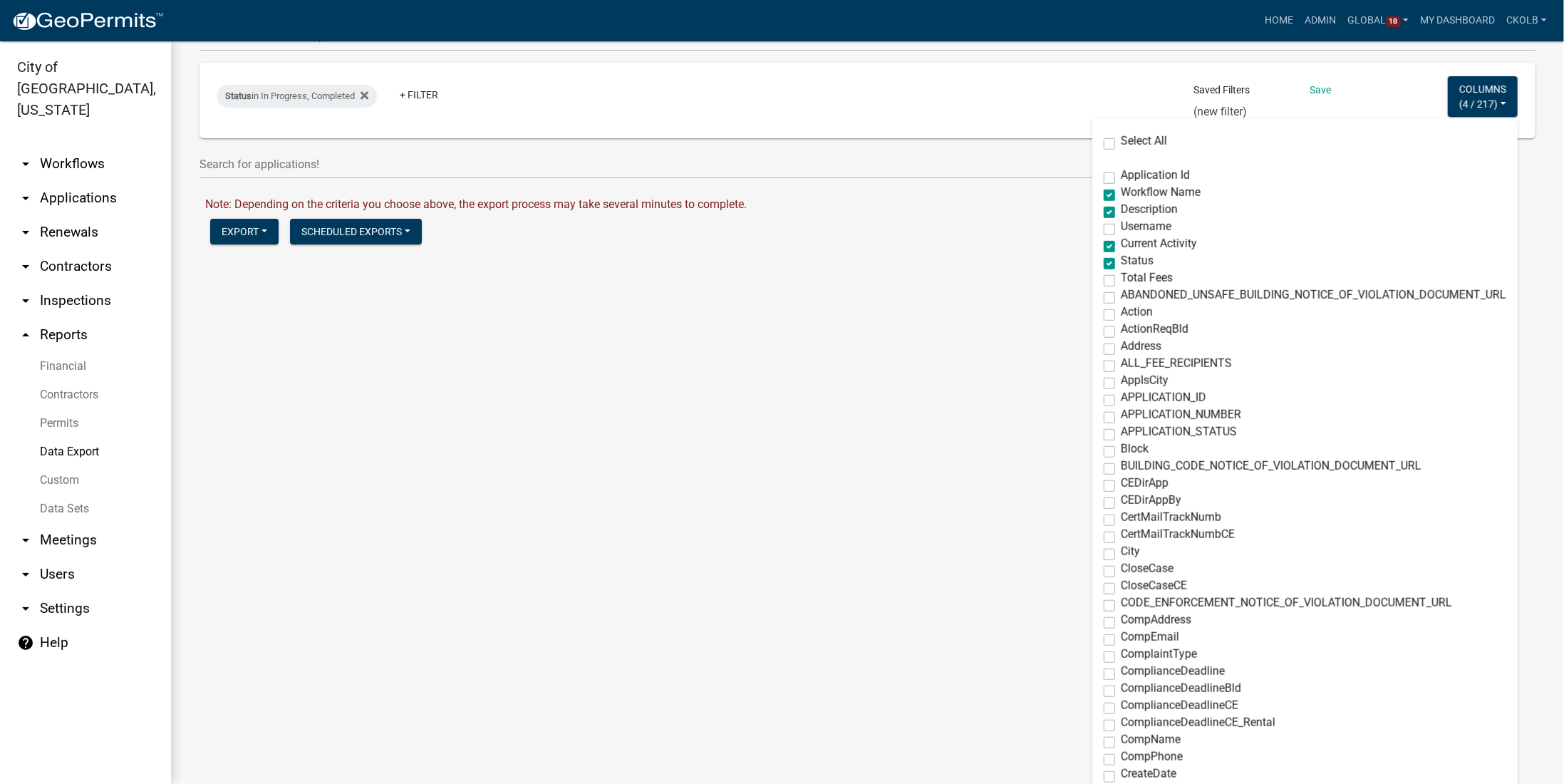
click at [1130, 348] on input "Address" at bounding box center [1125, 345] width 9 height 9
click at [993, 335] on main "Data Export Export Workflow Export Data Set Choose Your Workflow: Building Perm…" at bounding box center [868, 413] width 1393 height 743
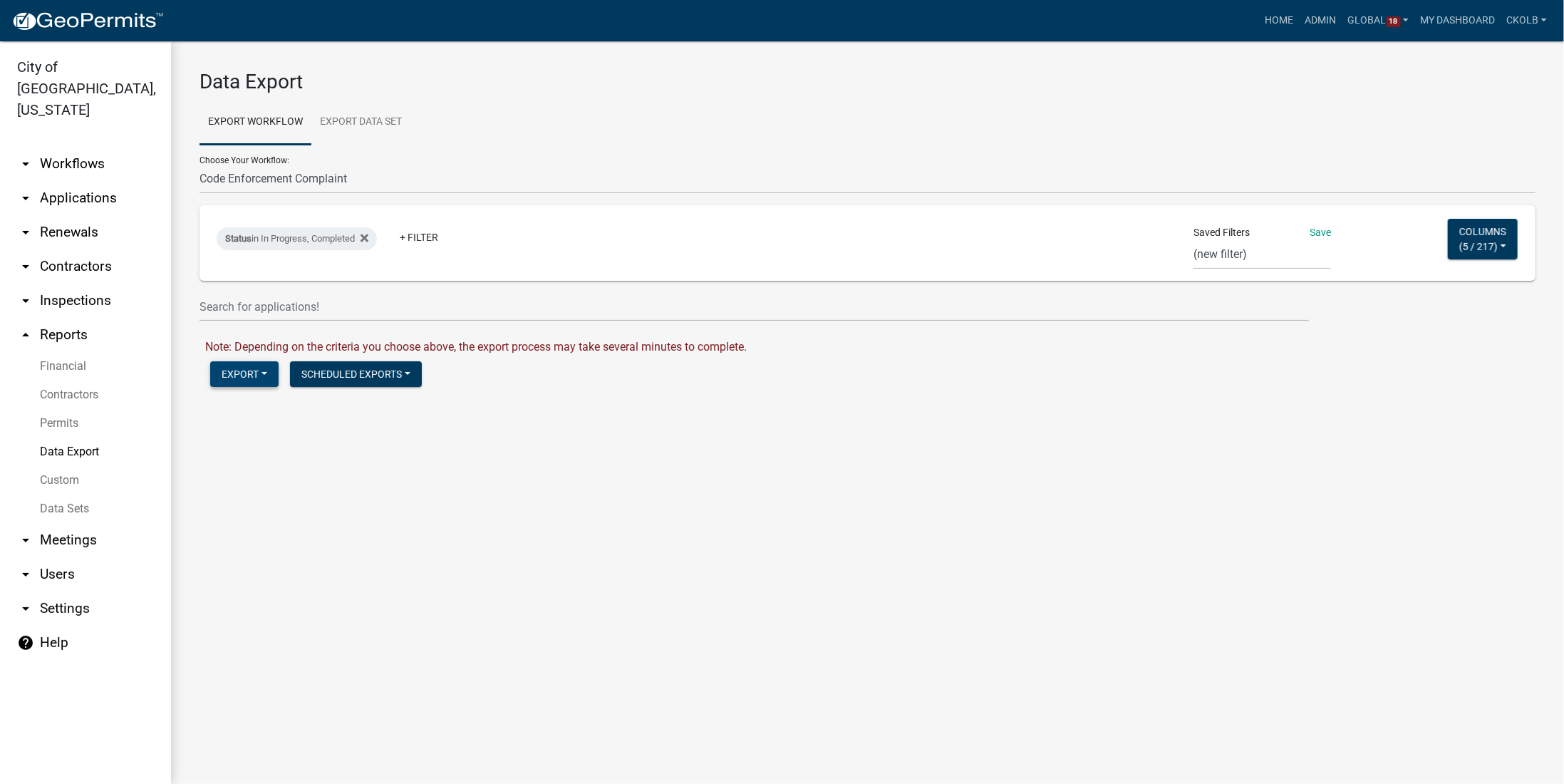
click at [242, 375] on button "Export" at bounding box center [244, 374] width 69 height 26
click at [258, 405] on button "Excel Format (.xlsx)" at bounding box center [282, 411] width 145 height 34
click at [383, 407] on link "Download Code Enforcement Complaint.xlsx" at bounding box center [317, 404] width 224 height 14
click at [281, 498] on main "Data Export Export Workflow Export Data Set Choose Your Workflow: Building Perm…" at bounding box center [868, 413] width 1393 height 743
click at [271, 181] on select "Building Permit Code Enforcement Complaint Contractors Driveway Permit Mechanic…" at bounding box center [868, 179] width 1336 height 29
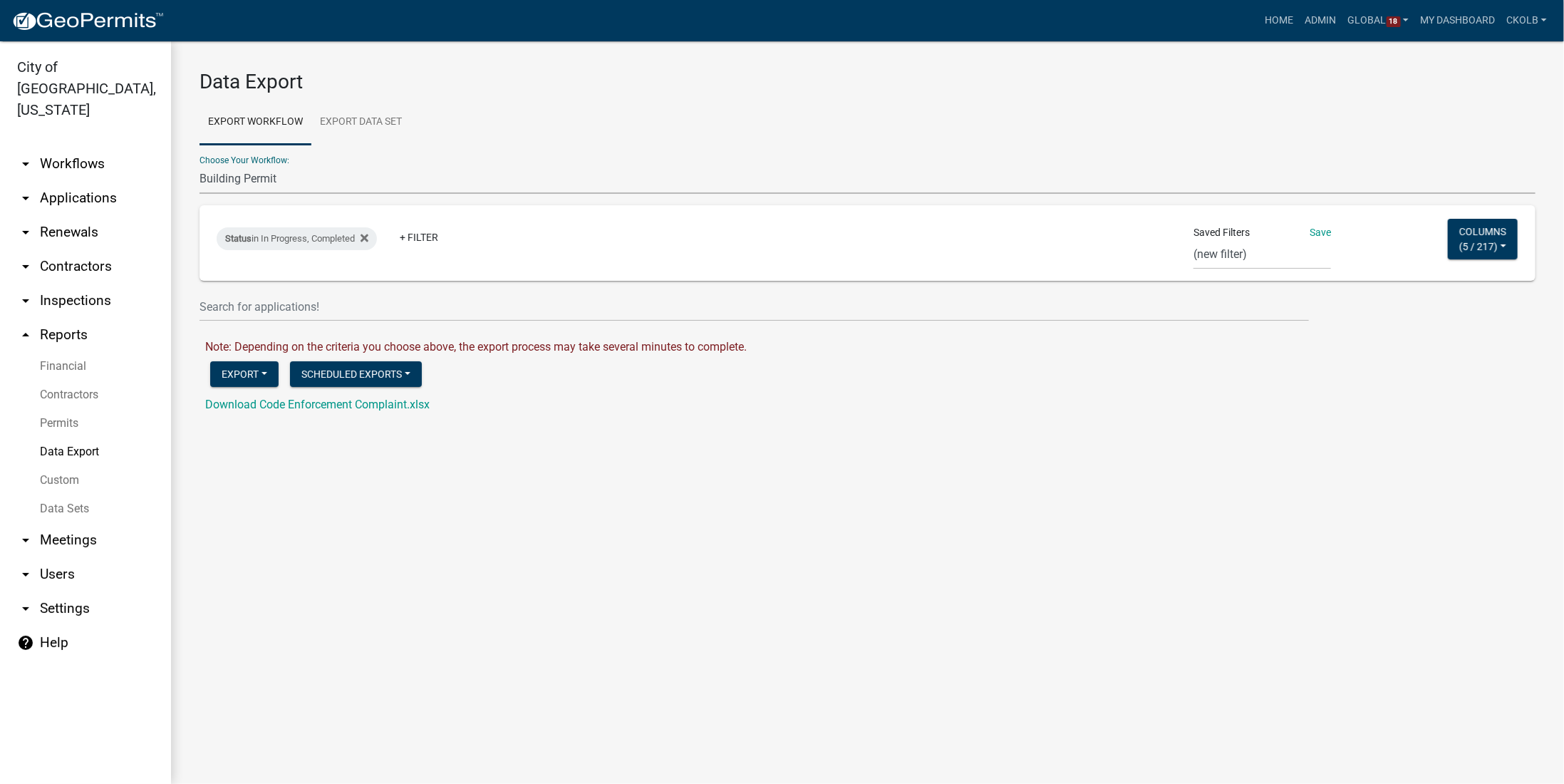
click at [199, 164] on select "Building Permit Code Enforcement Complaint Contractors Driveway Permit Mechanic…" at bounding box center [868, 179] width 1336 height 29
click at [1250, 248] on span "431 / 435" at bounding box center [1473, 245] width 43 height 11
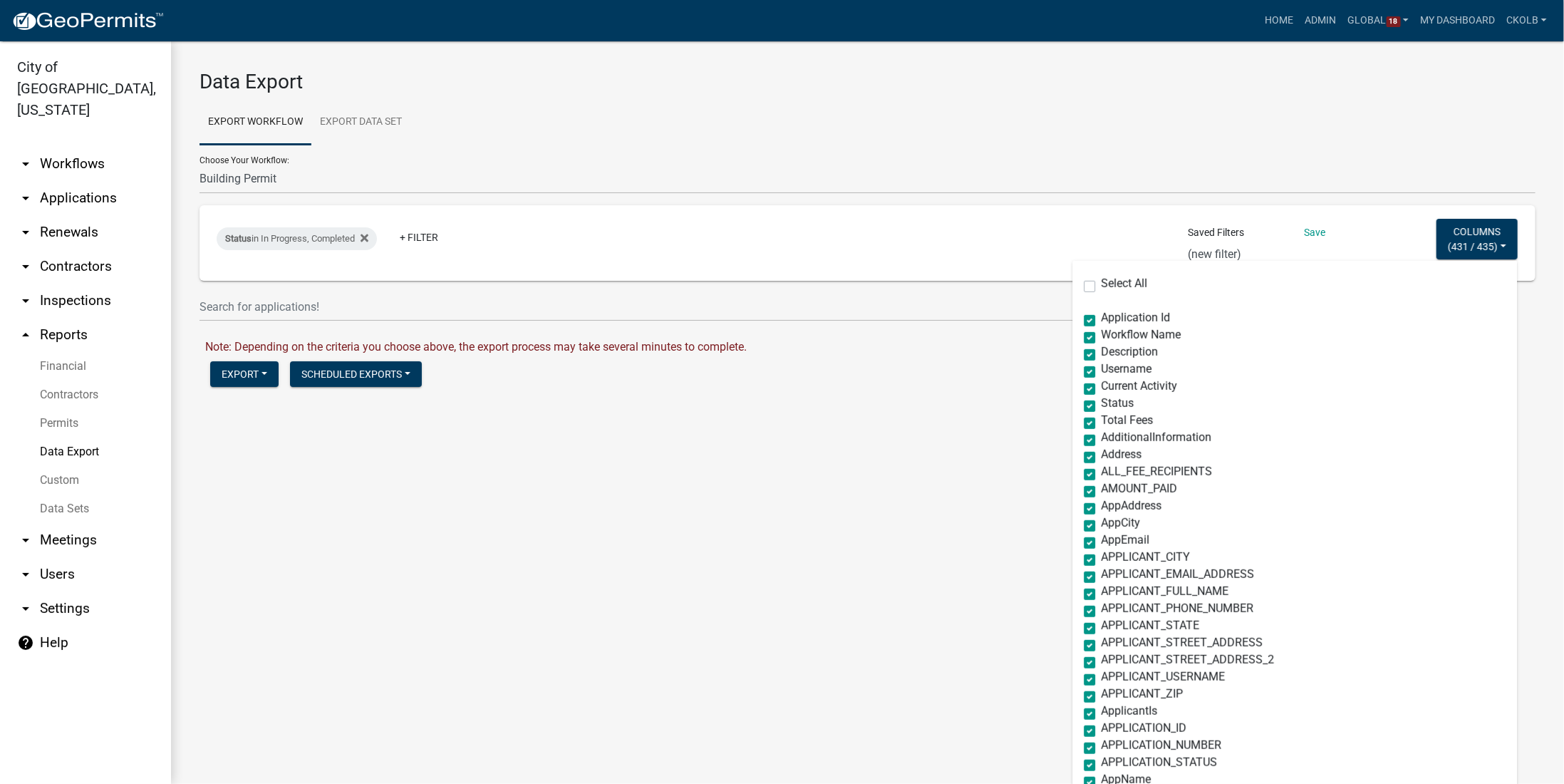
click at [1108, 281] on label "Select All" at bounding box center [1124, 283] width 46 height 11
click at [1108, 281] on input "Select All" at bounding box center [1105, 282] width 9 height 9
click at [1104, 287] on label "Select All" at bounding box center [1124, 283] width 46 height 11
click at [1104, 287] on input "Select All" at bounding box center [1105, 282] width 9 height 9
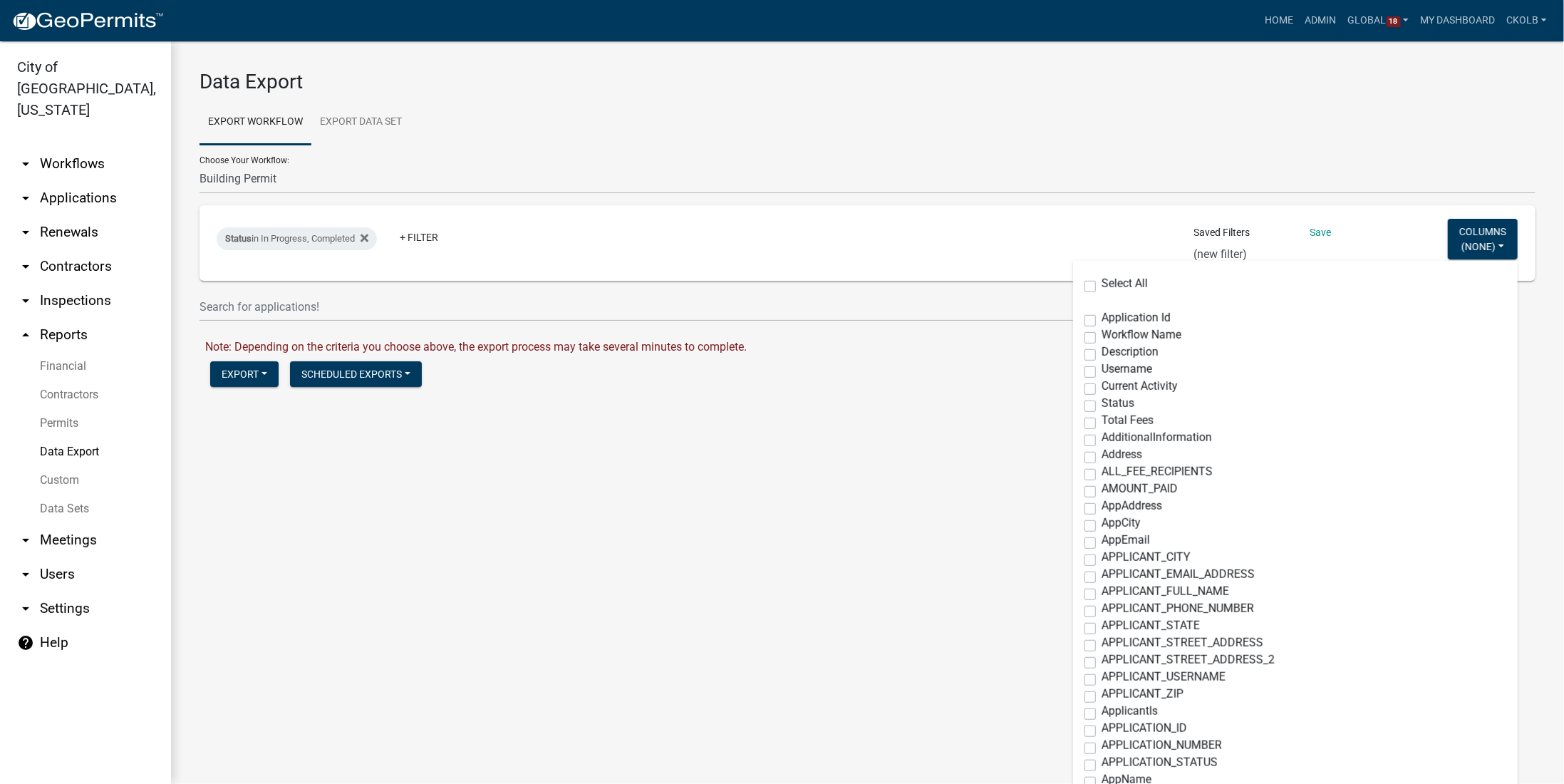
click at [1107, 451] on span "Address" at bounding box center [1121, 454] width 40 height 14
click at [1107, 451] on input "Address" at bounding box center [1106, 453] width 9 height 9
click at [1114, 402] on span "Status" at bounding box center [1118, 403] width 33 height 14
click at [1111, 402] on input "Status" at bounding box center [1106, 401] width 9 height 9
click at [1121, 384] on span "Current Activity" at bounding box center [1139, 386] width 77 height 14
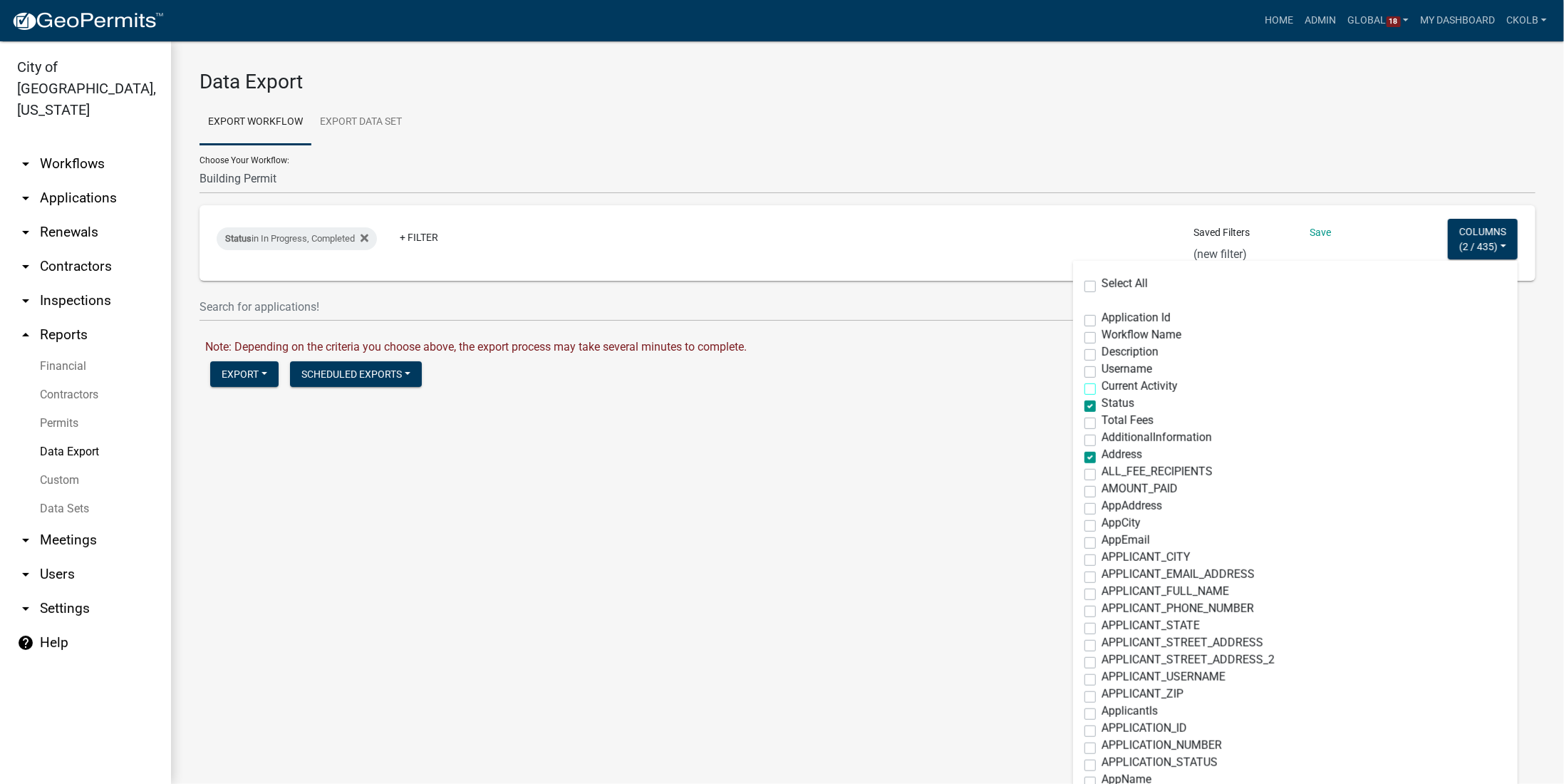
click at [1111, 384] on input "Current Activity" at bounding box center [1106, 385] width 9 height 9
click at [1113, 369] on span "Username" at bounding box center [1126, 369] width 51 height 14
click at [1111, 369] on input "Username" at bounding box center [1106, 368] width 9 height 9
click at [1114, 352] on span "Description" at bounding box center [1130, 352] width 57 height 14
click at [1111, 352] on input "Description" at bounding box center [1106, 351] width 9 height 9
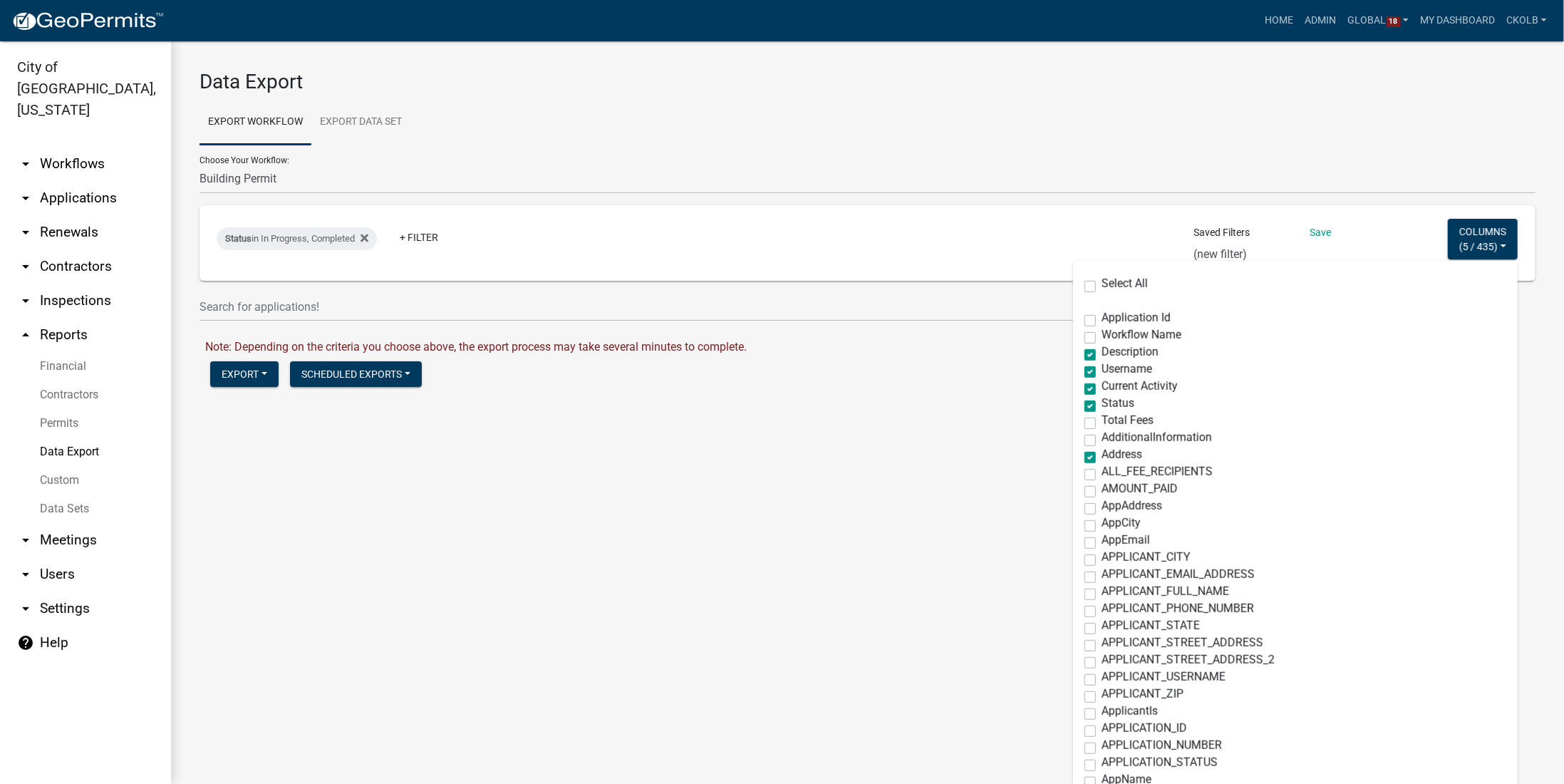
click at [1107, 372] on span "Username" at bounding box center [1126, 369] width 51 height 14
click at [1107, 372] on input "Username" at bounding box center [1106, 368] width 9 height 9
click at [1116, 337] on span "Workflow Name" at bounding box center [1141, 334] width 80 height 14
click at [1111, 337] on input "Workflow Name" at bounding box center [1106, 334] width 9 height 9
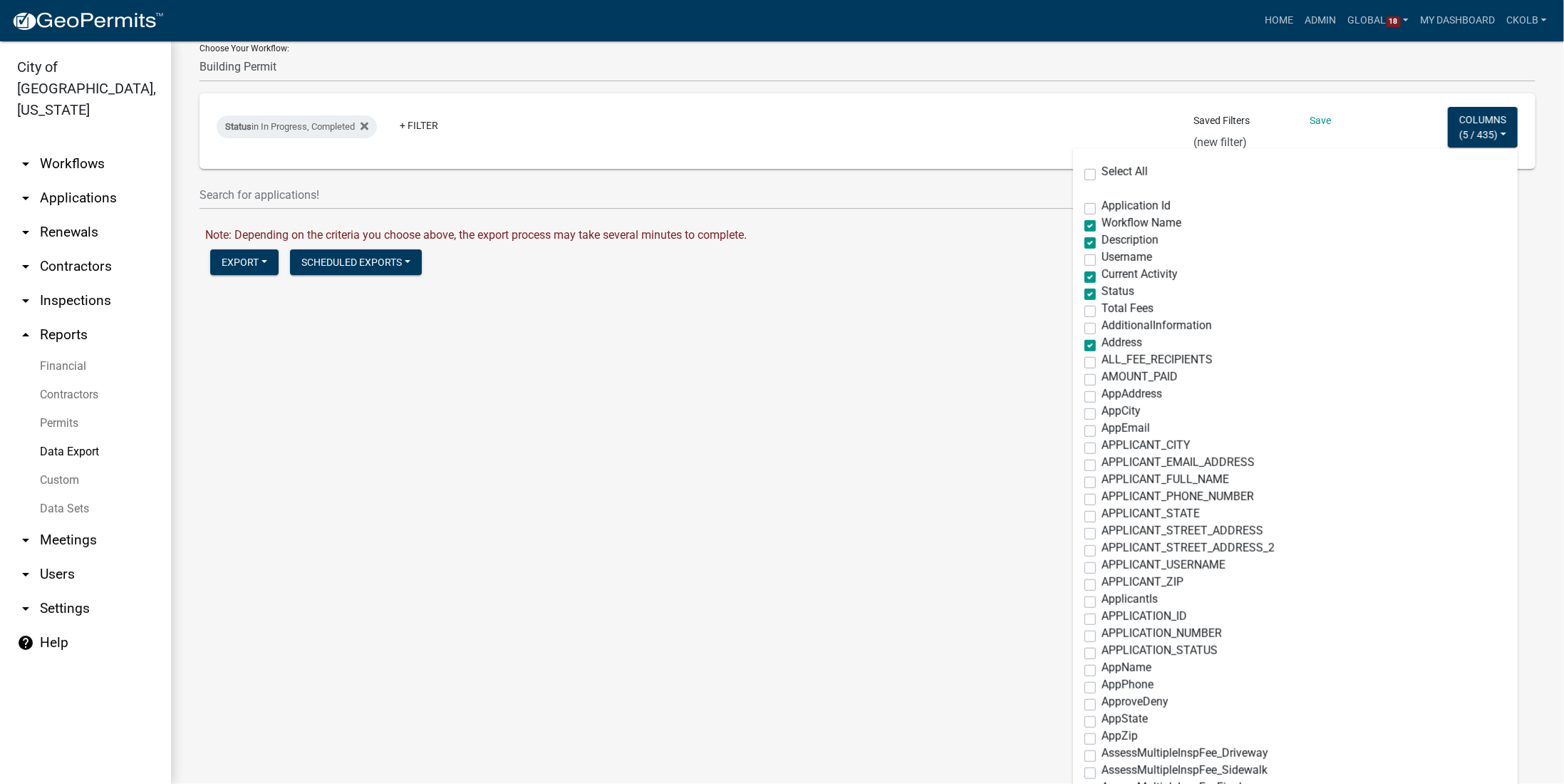
scroll to position [71, 0]
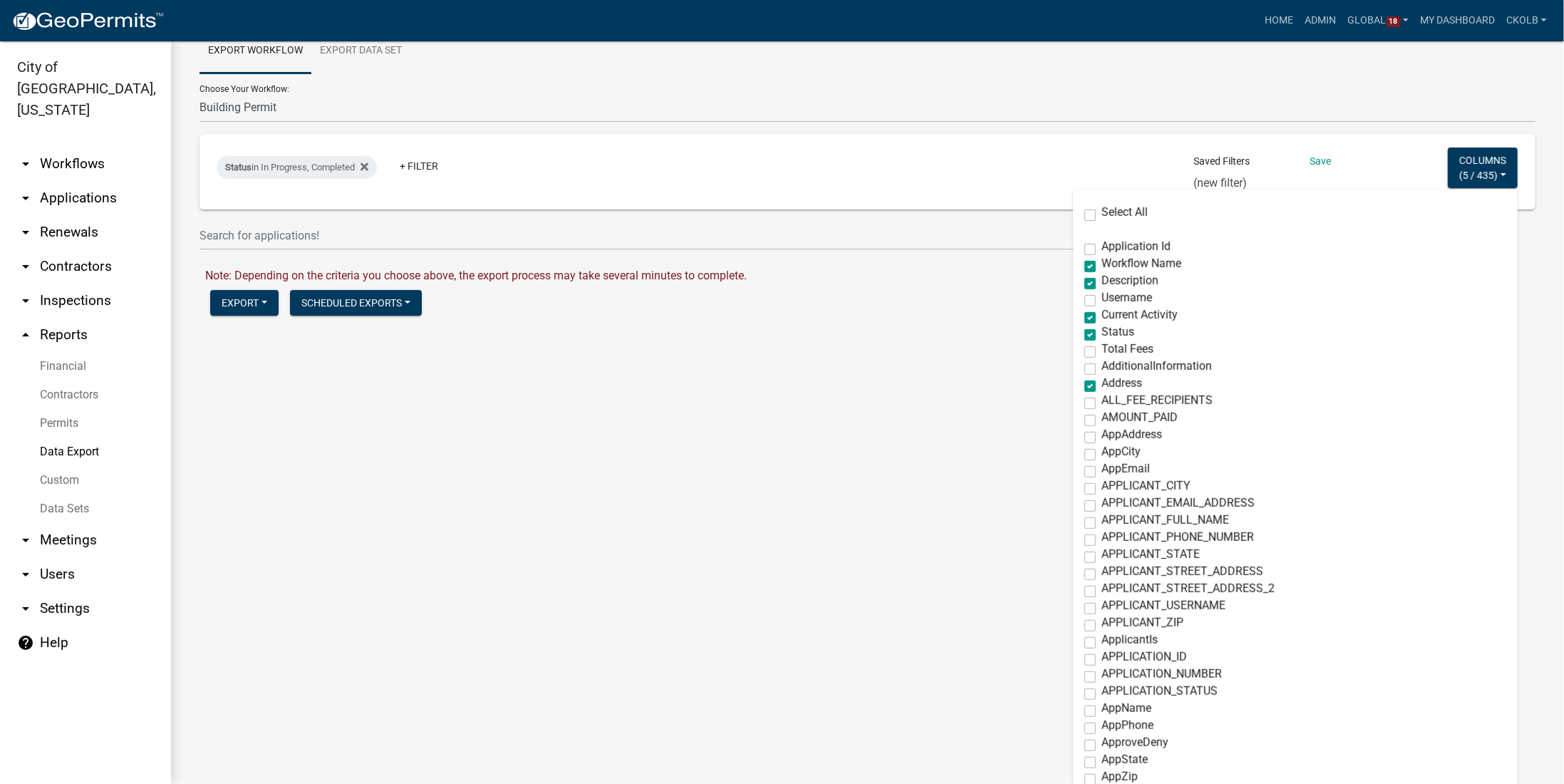
click at [905, 423] on main "Data Export Export Workflow Export Data Set Choose Your Workflow: Building Perm…" at bounding box center [868, 413] width 1393 height 743
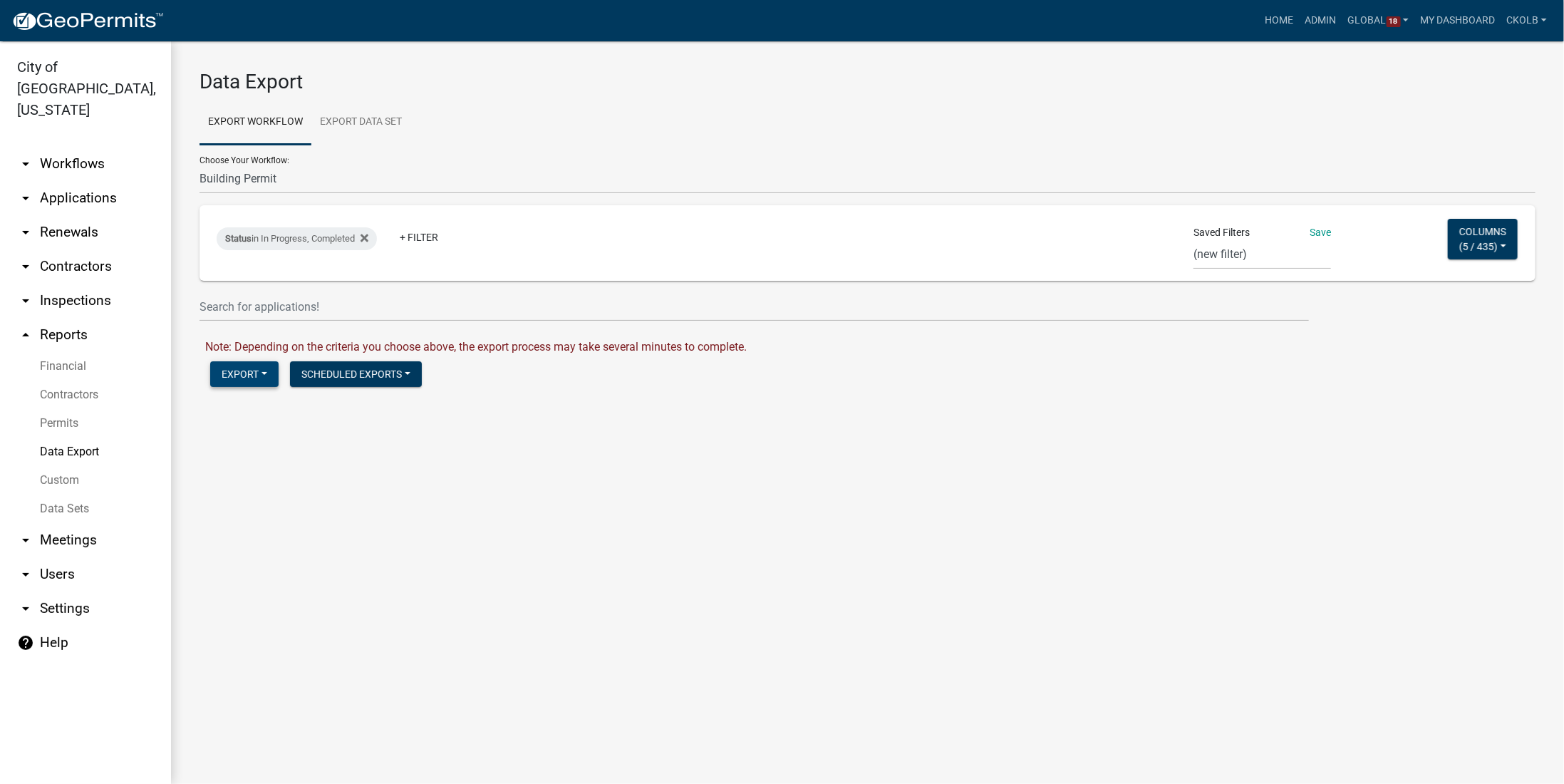
click at [230, 380] on button "Export" at bounding box center [244, 374] width 69 height 26
click at [252, 408] on button "Excel Format (.xlsx)" at bounding box center [282, 411] width 145 height 34
click at [249, 409] on link "Download Building Permit.xlsx" at bounding box center [282, 404] width 154 height 14
click at [85, 147] on link "arrow_drop_down Workflows" at bounding box center [85, 164] width 171 height 34
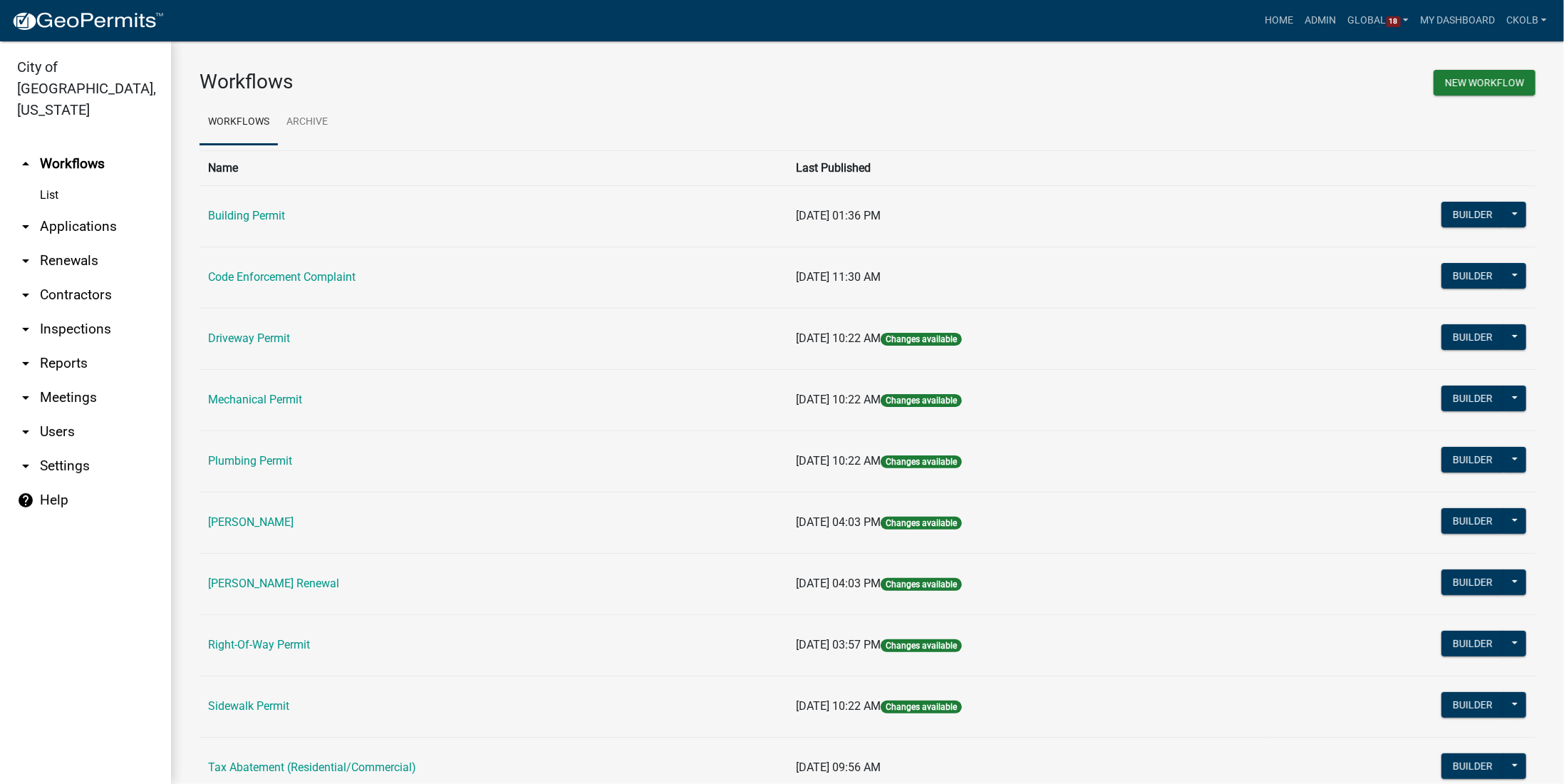
click at [73, 210] on link "arrow_drop_down Applications" at bounding box center [85, 227] width 171 height 34
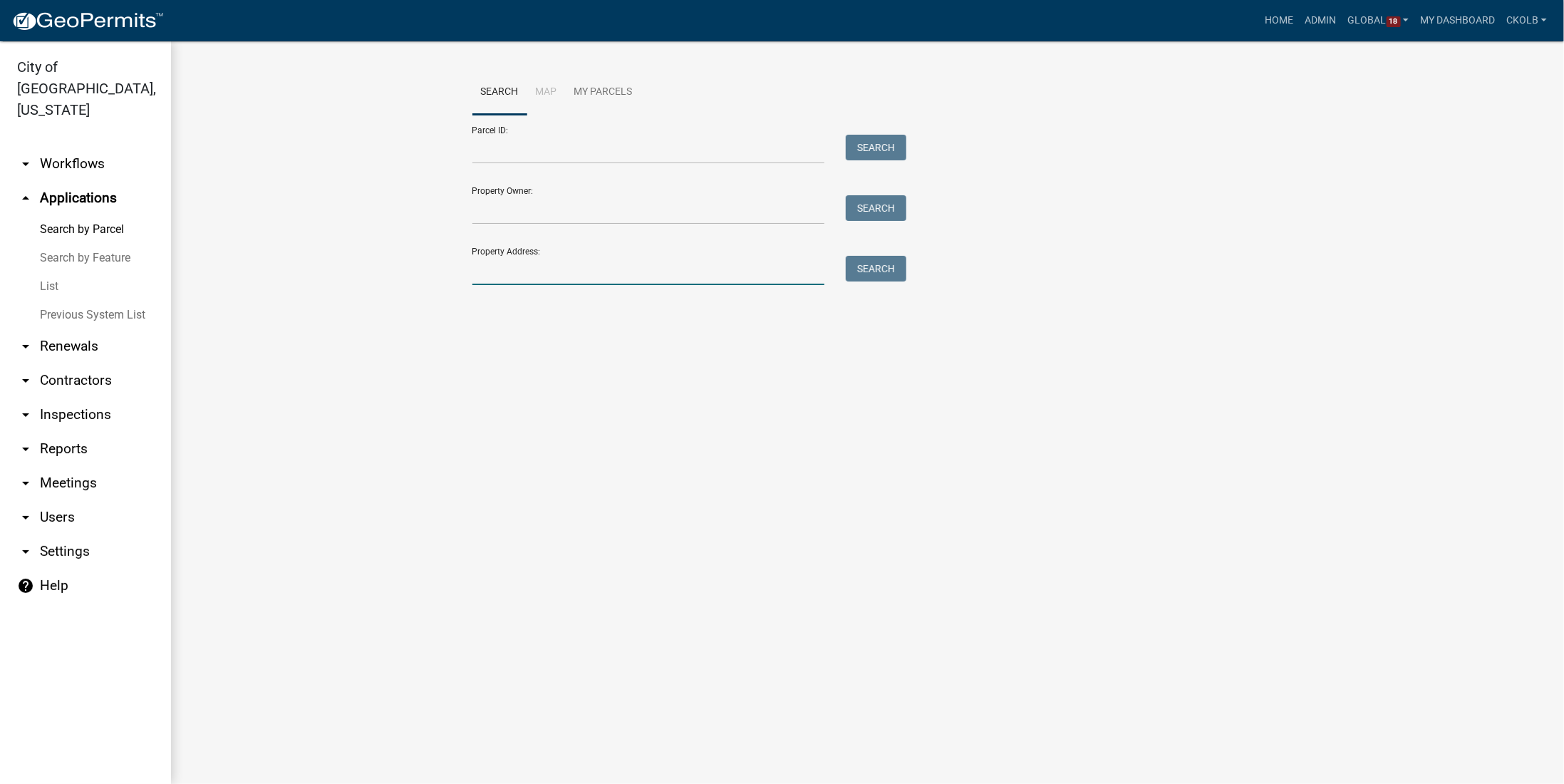
click at [559, 267] on input "Property Address:" at bounding box center [648, 271] width 353 height 29
click at [880, 273] on button "Search" at bounding box center [876, 269] width 60 height 26
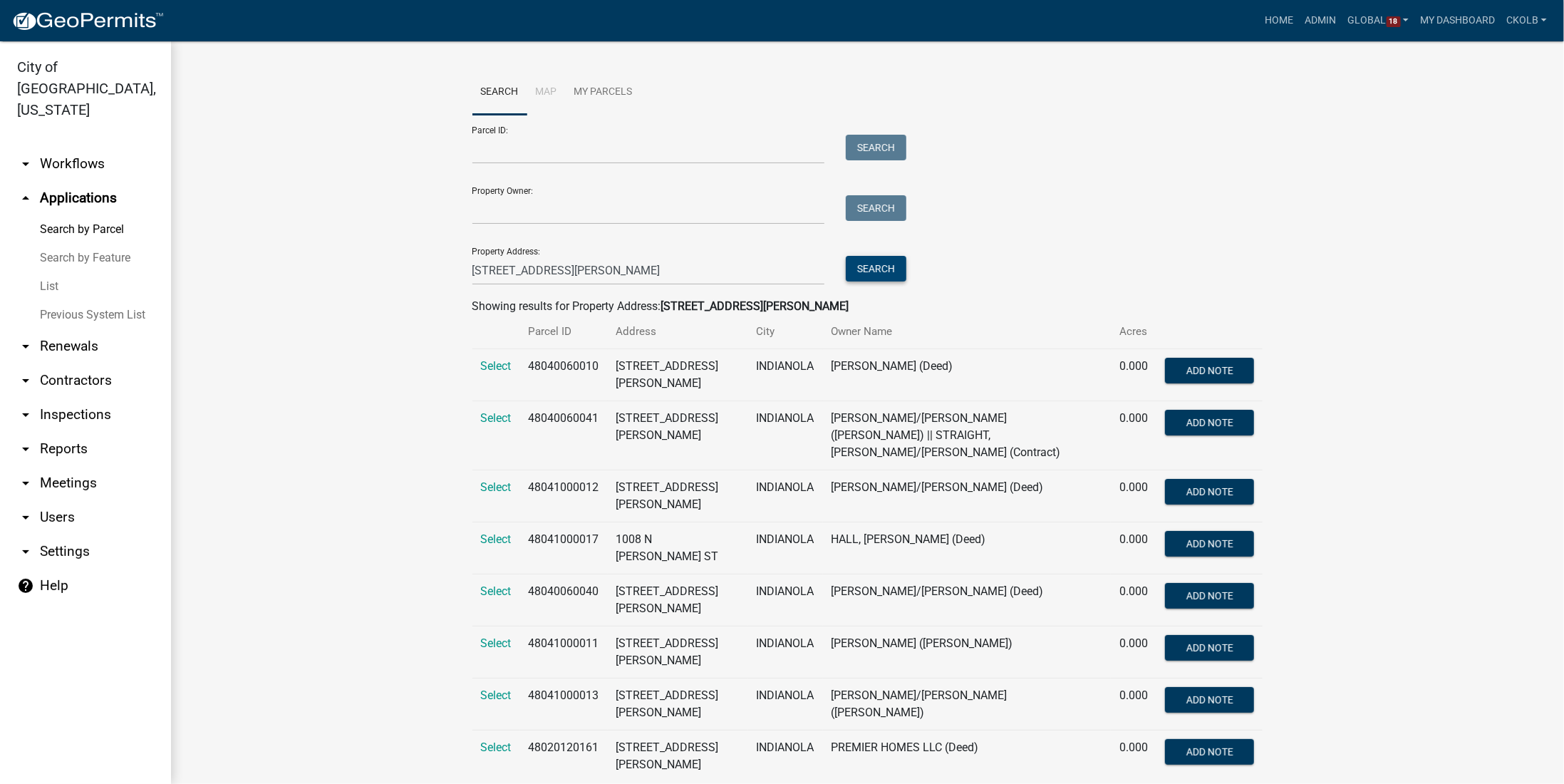
scroll to position [18, 0]
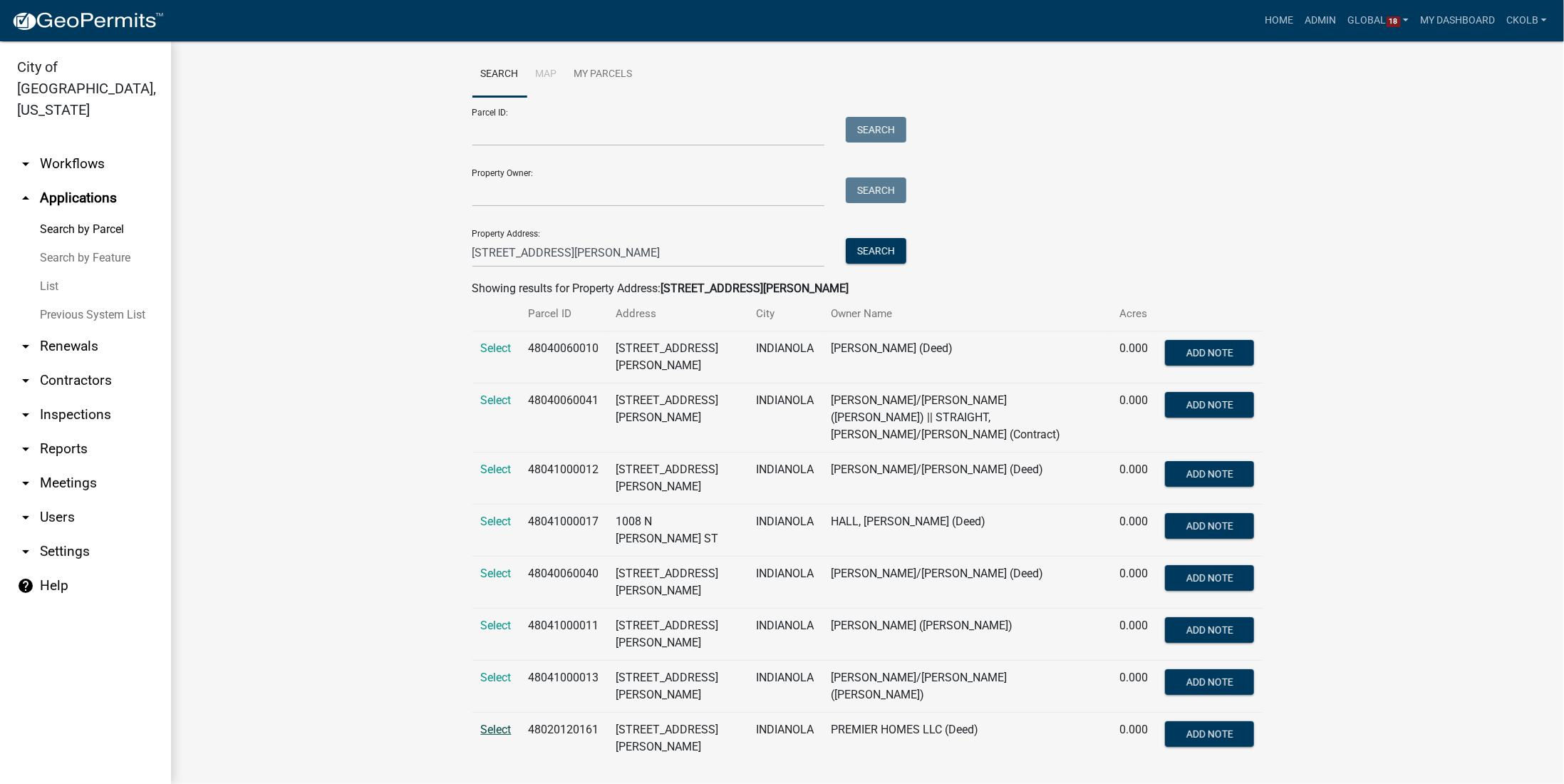
click at [493, 626] on span "Select" at bounding box center [496, 729] width 31 height 14
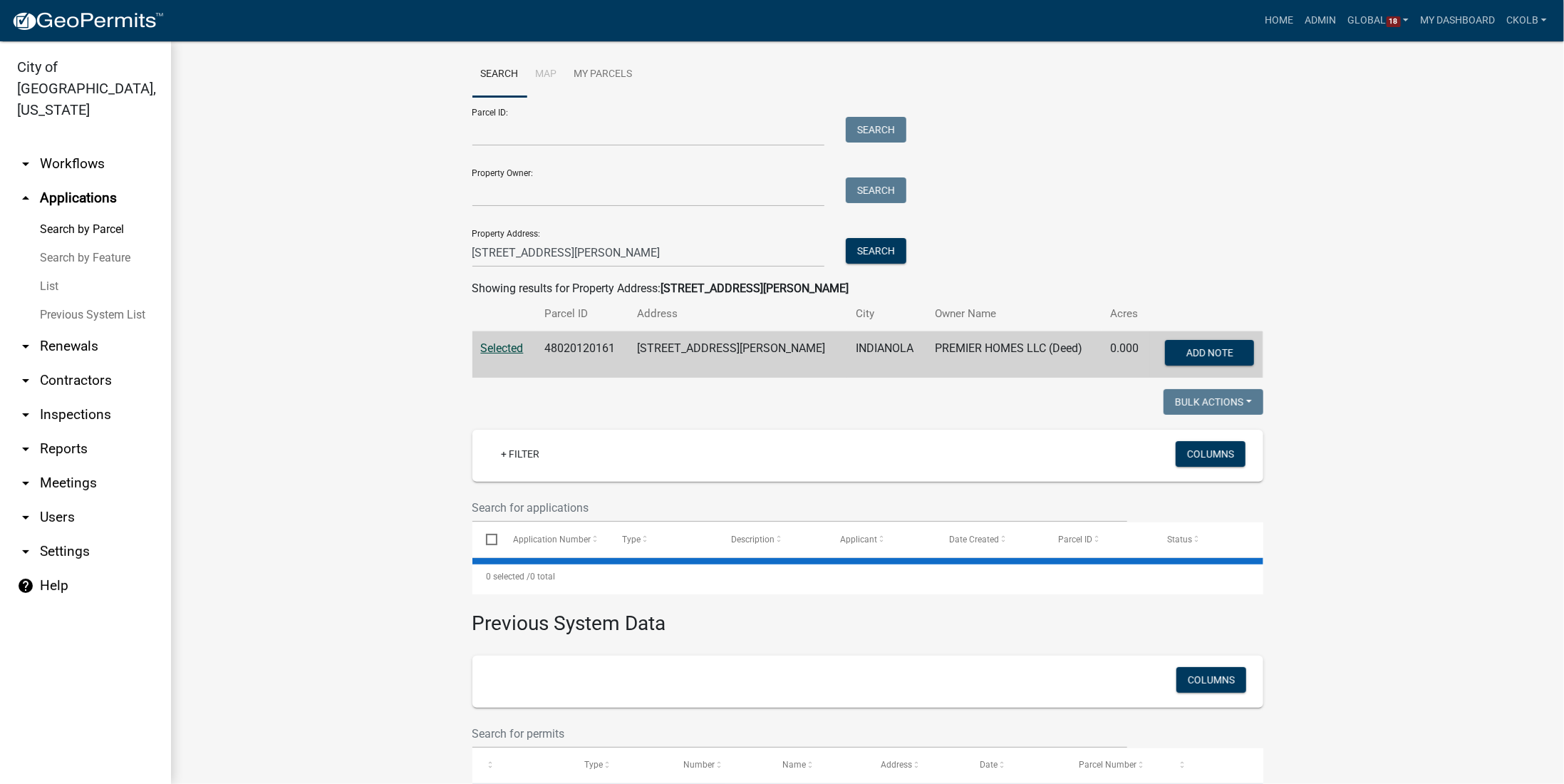
click at [1250, 364] on wm-workflow-application-search-view "Search Map My Parcels Parcel ID: Search Property Owner: Search Property Address…" at bounding box center [868, 435] width 1336 height 768
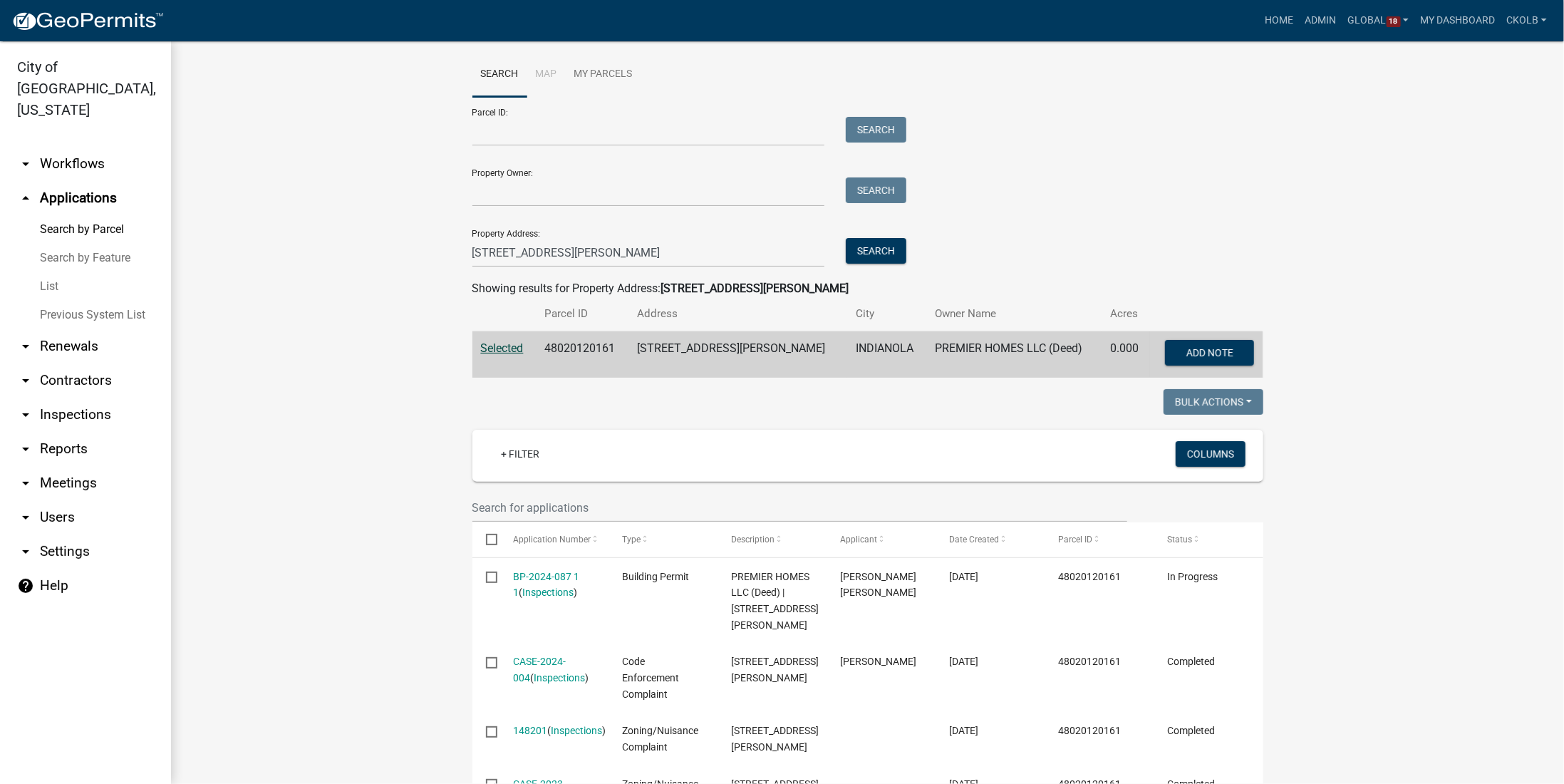
click at [1250, 364] on wm-workflow-application-search-view "Search Map My Parcels Parcel ID: Search Property Owner: Search Property Address…" at bounding box center [868, 568] width 1336 height 1033
click at [539, 75] on li "Map" at bounding box center [546, 74] width 39 height 46
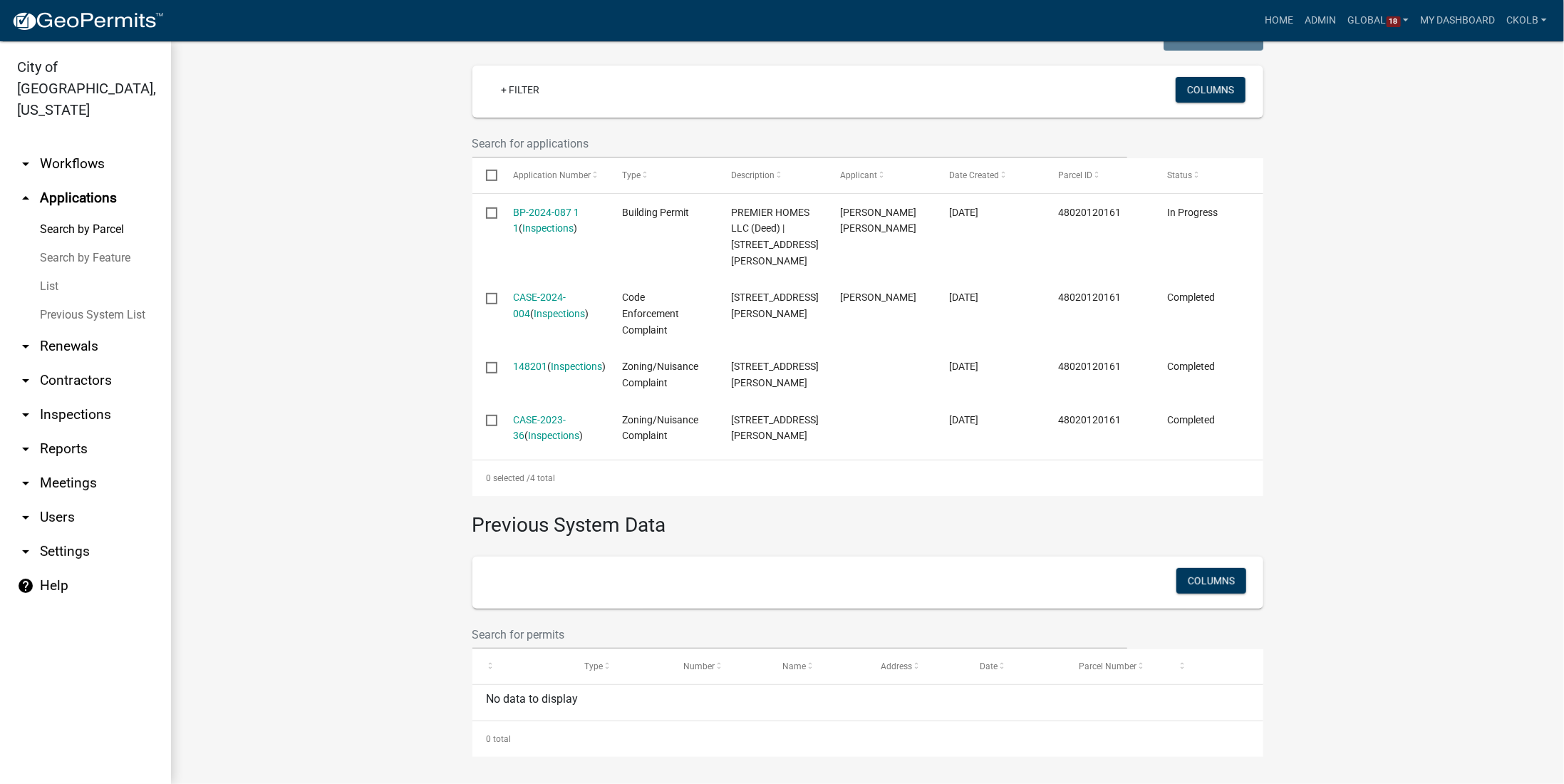
scroll to position [168, 0]
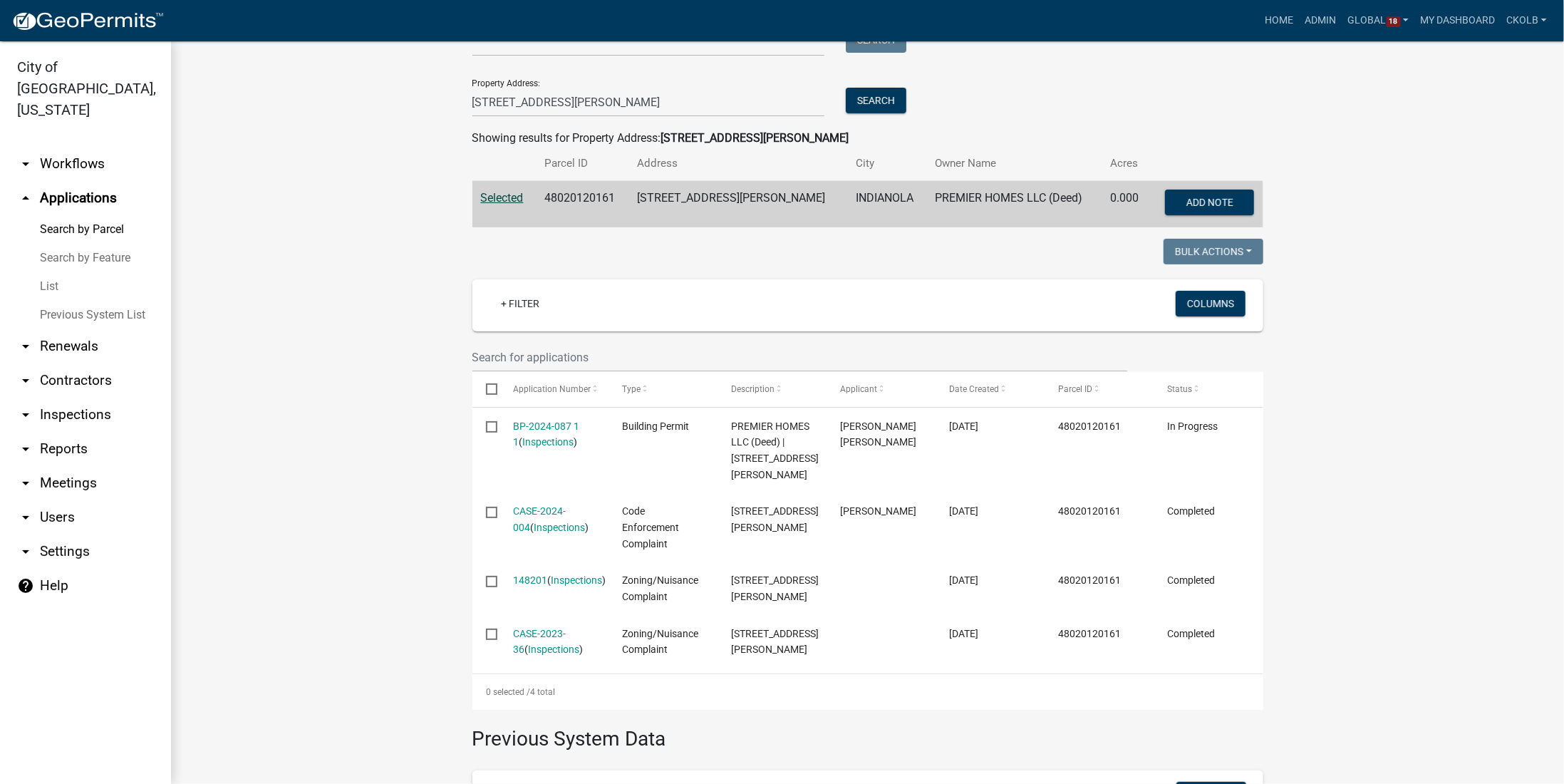
click at [1250, 462] on wm-workflow-application-search-view "Search Map My Parcels Parcel ID: Search Property Owner: Search Property Address…" at bounding box center [868, 436] width 1336 height 1069
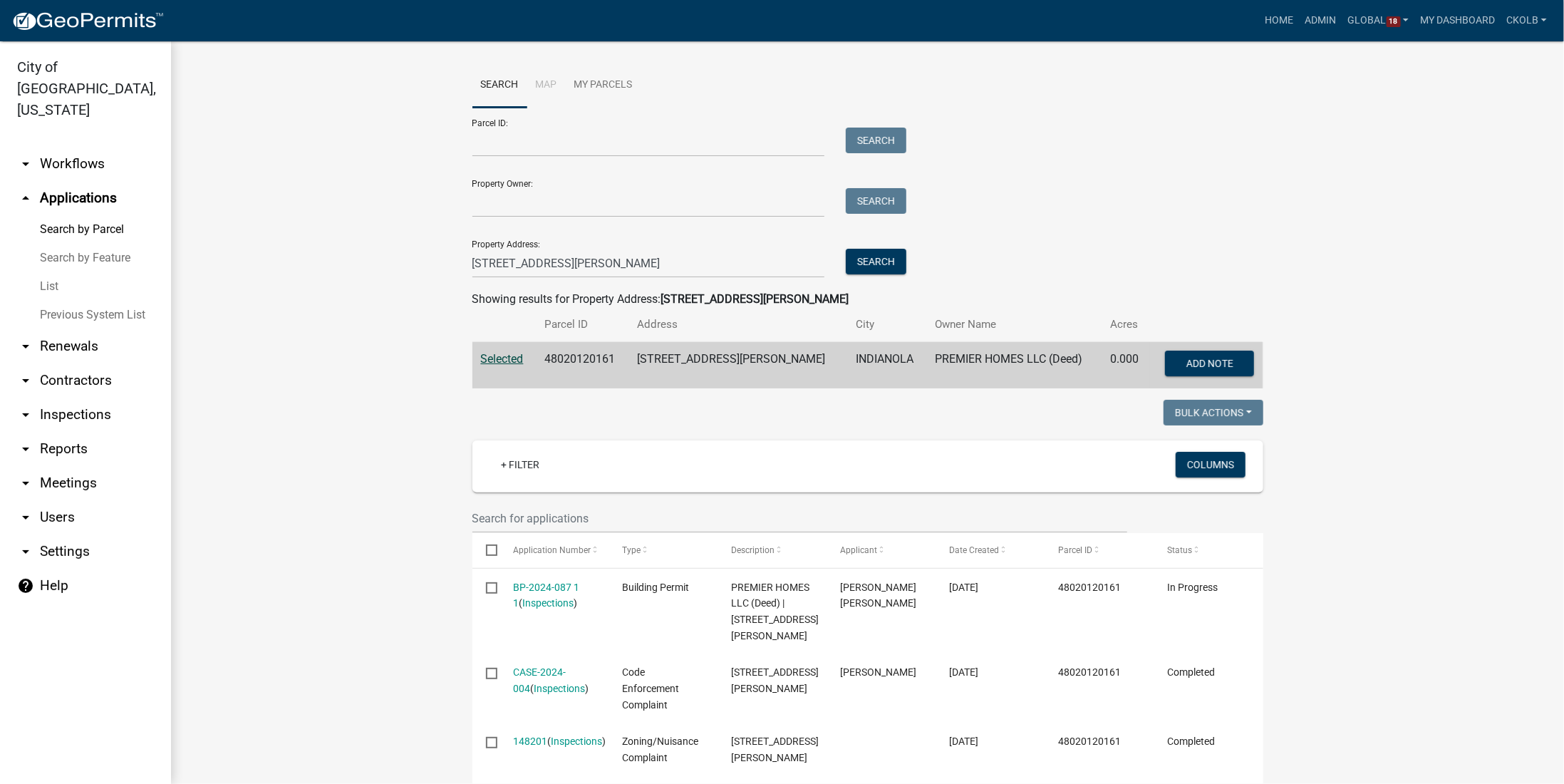
scroll to position [0, 0]
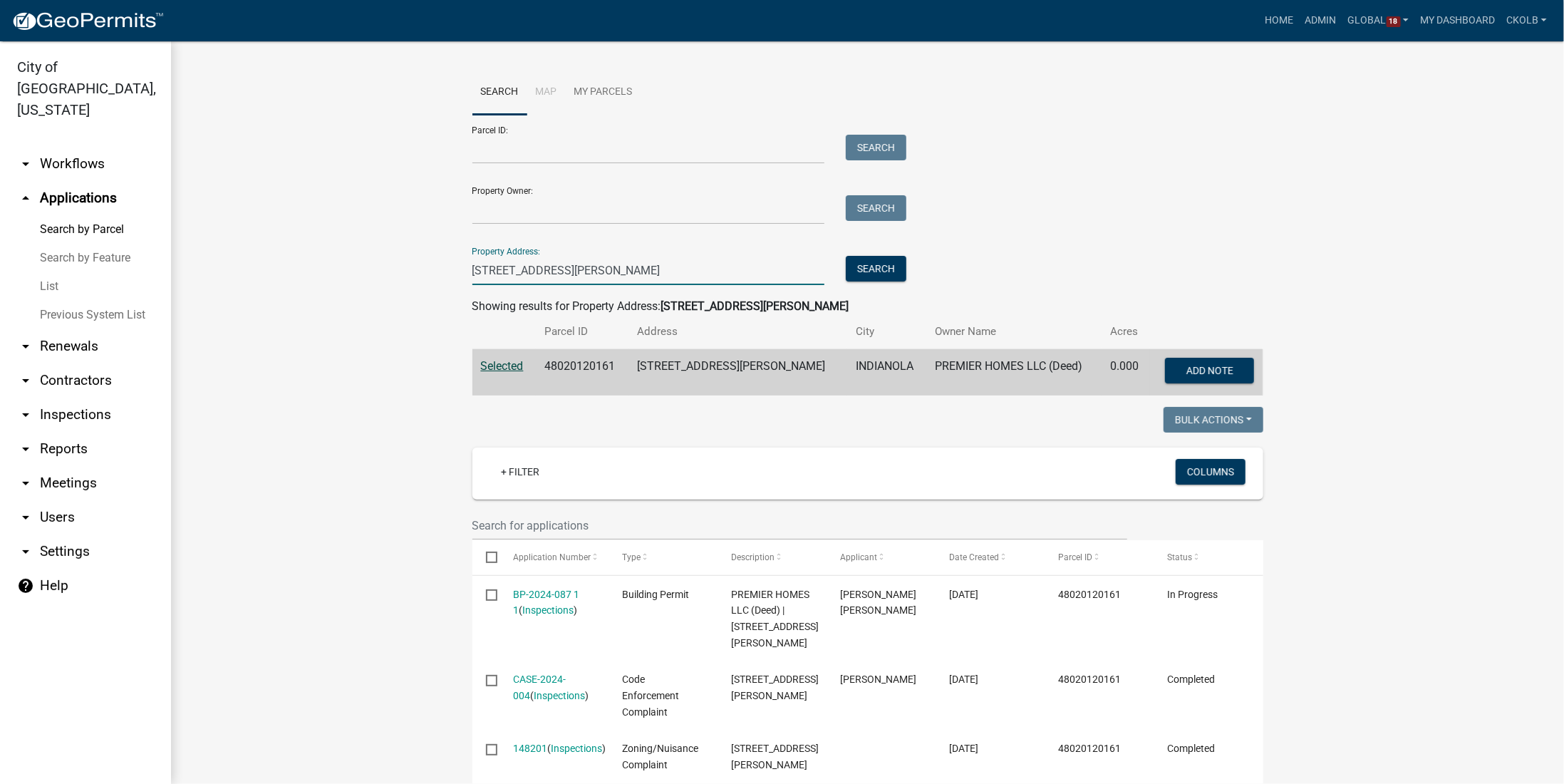
drag, startPoint x: 567, startPoint y: 270, endPoint x: 432, endPoint y: 268, distance: 135.0
click at [432, 268] on wm-workflow-application-search-view "Search Map My Parcels Parcel ID: Search Property Owner: Search Property Address…" at bounding box center [868, 603] width 1336 height 1069
click at [864, 276] on button "Search" at bounding box center [876, 269] width 60 height 26
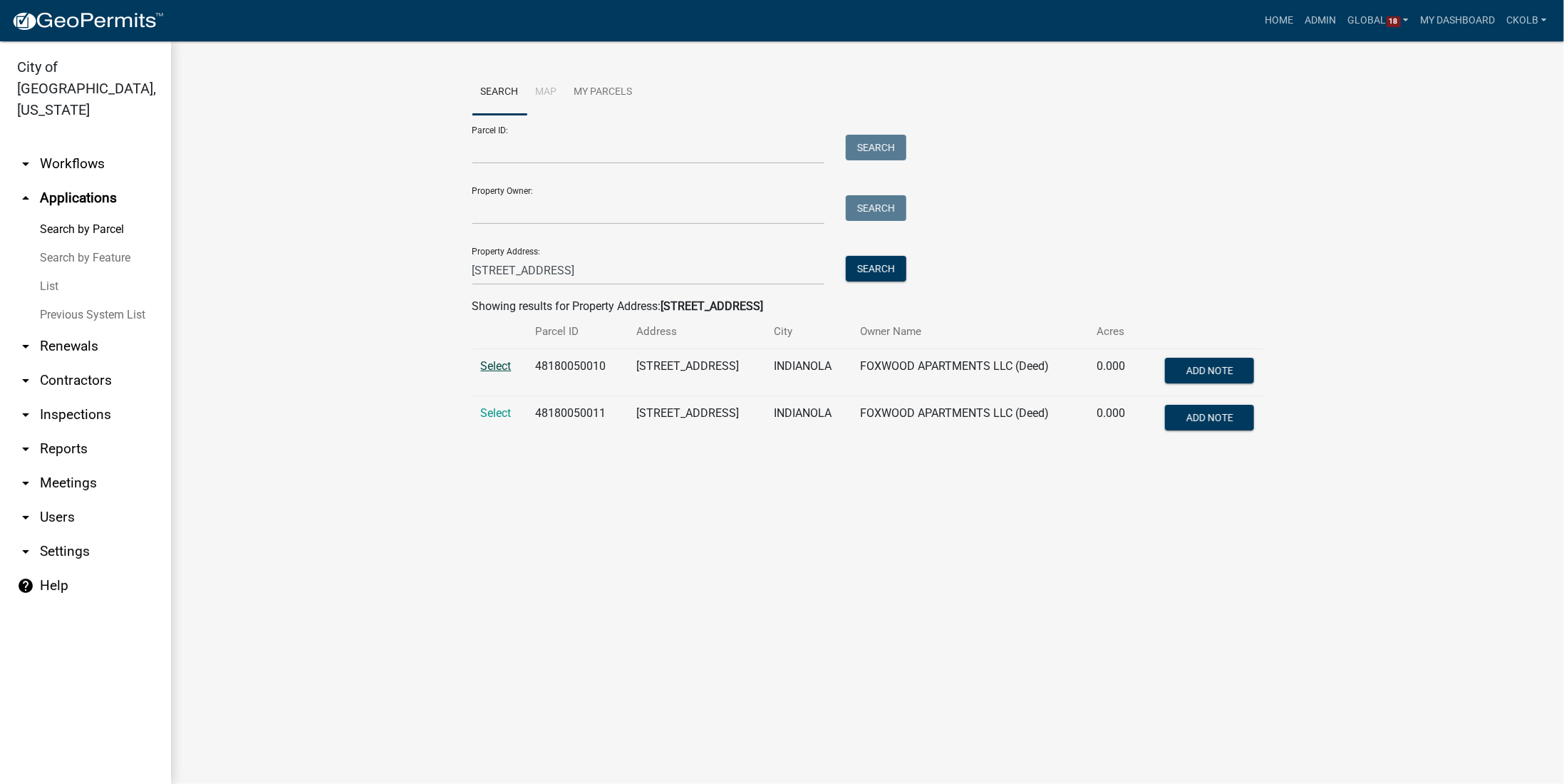
click at [501, 369] on span "Select" at bounding box center [496, 366] width 31 height 14
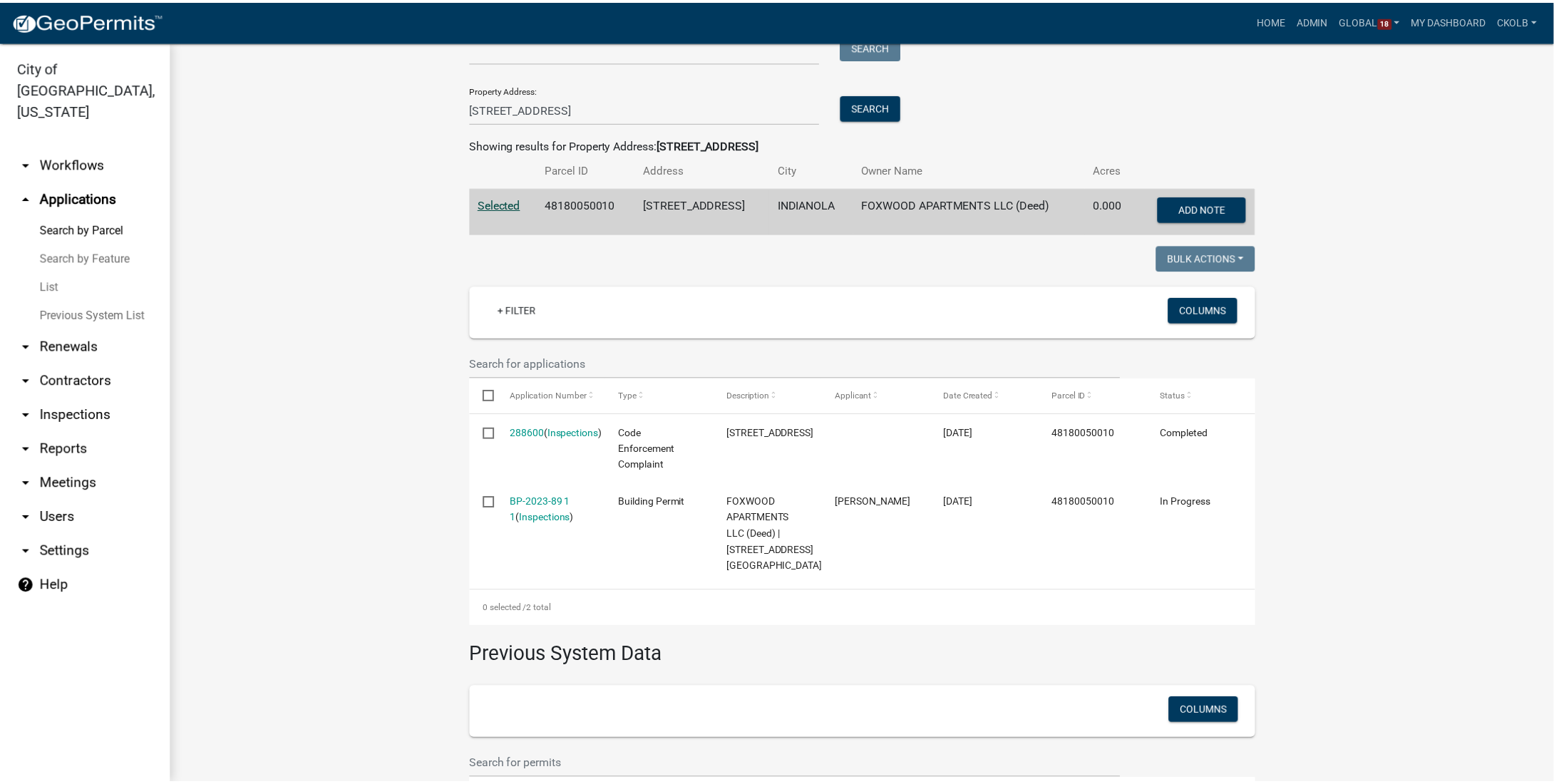
scroll to position [143, 0]
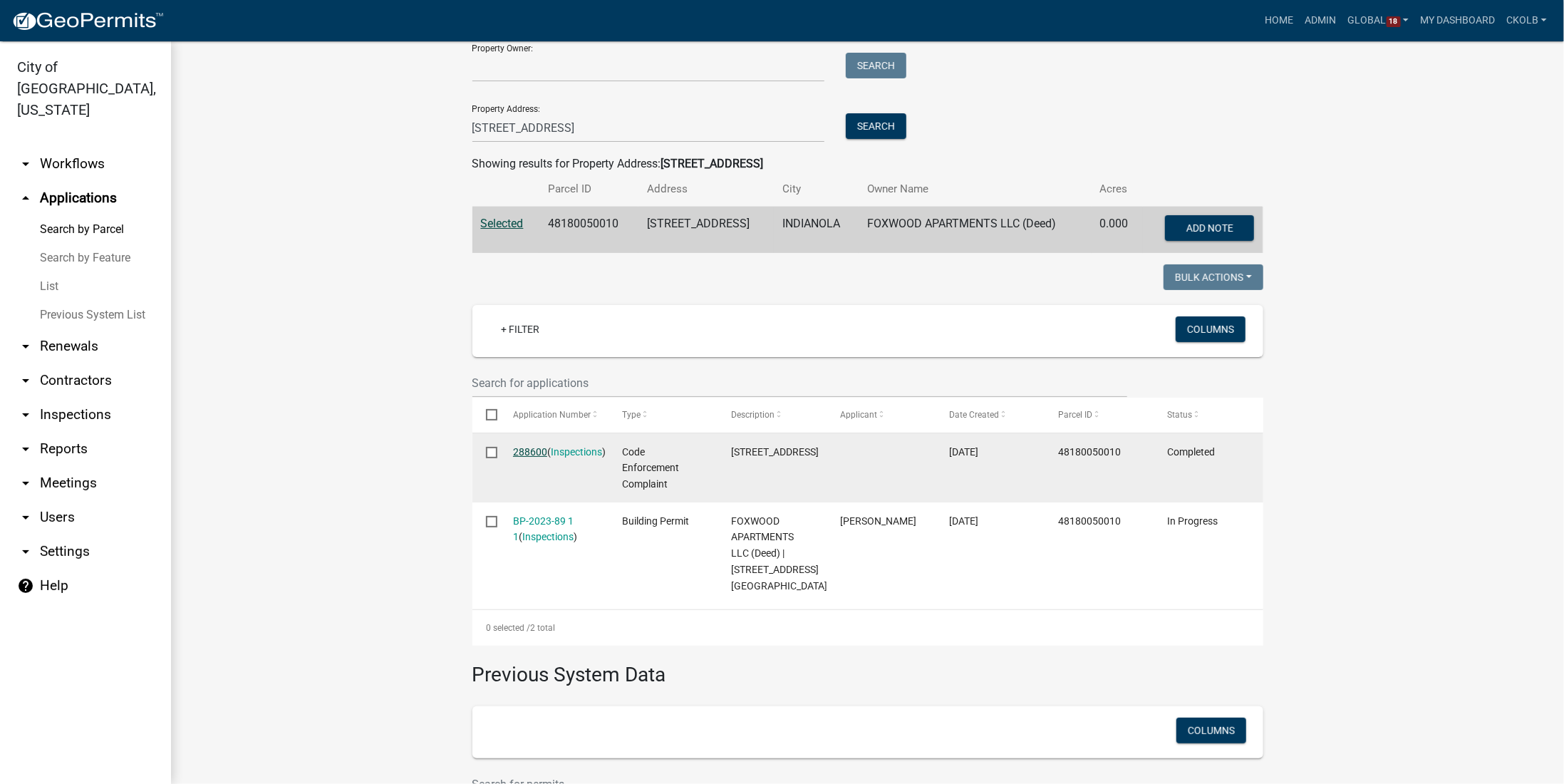
click at [535, 451] on link "288600" at bounding box center [531, 451] width 34 height 11
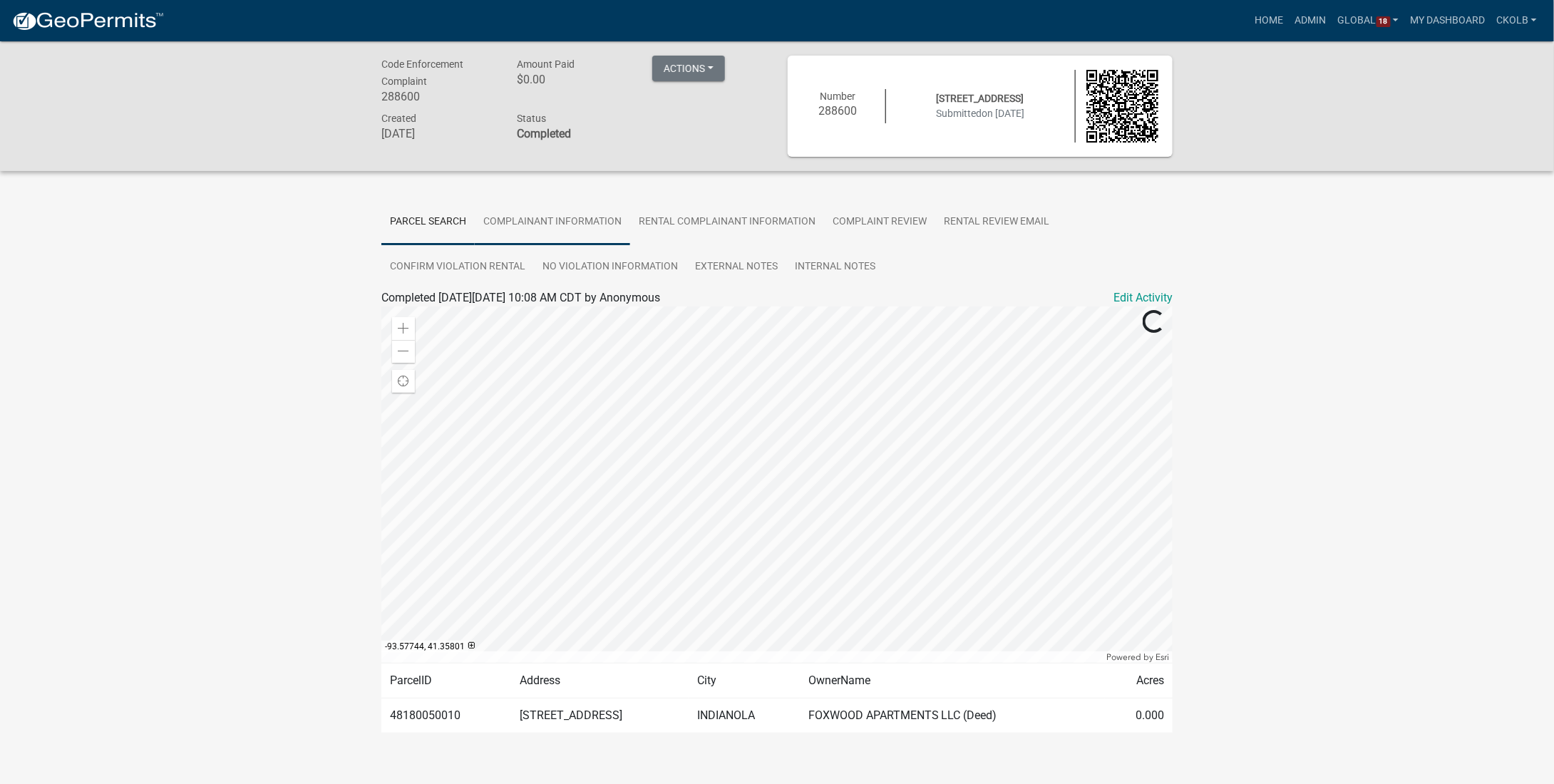
click at [537, 231] on link "Complainant Information" at bounding box center [552, 222] width 156 height 46
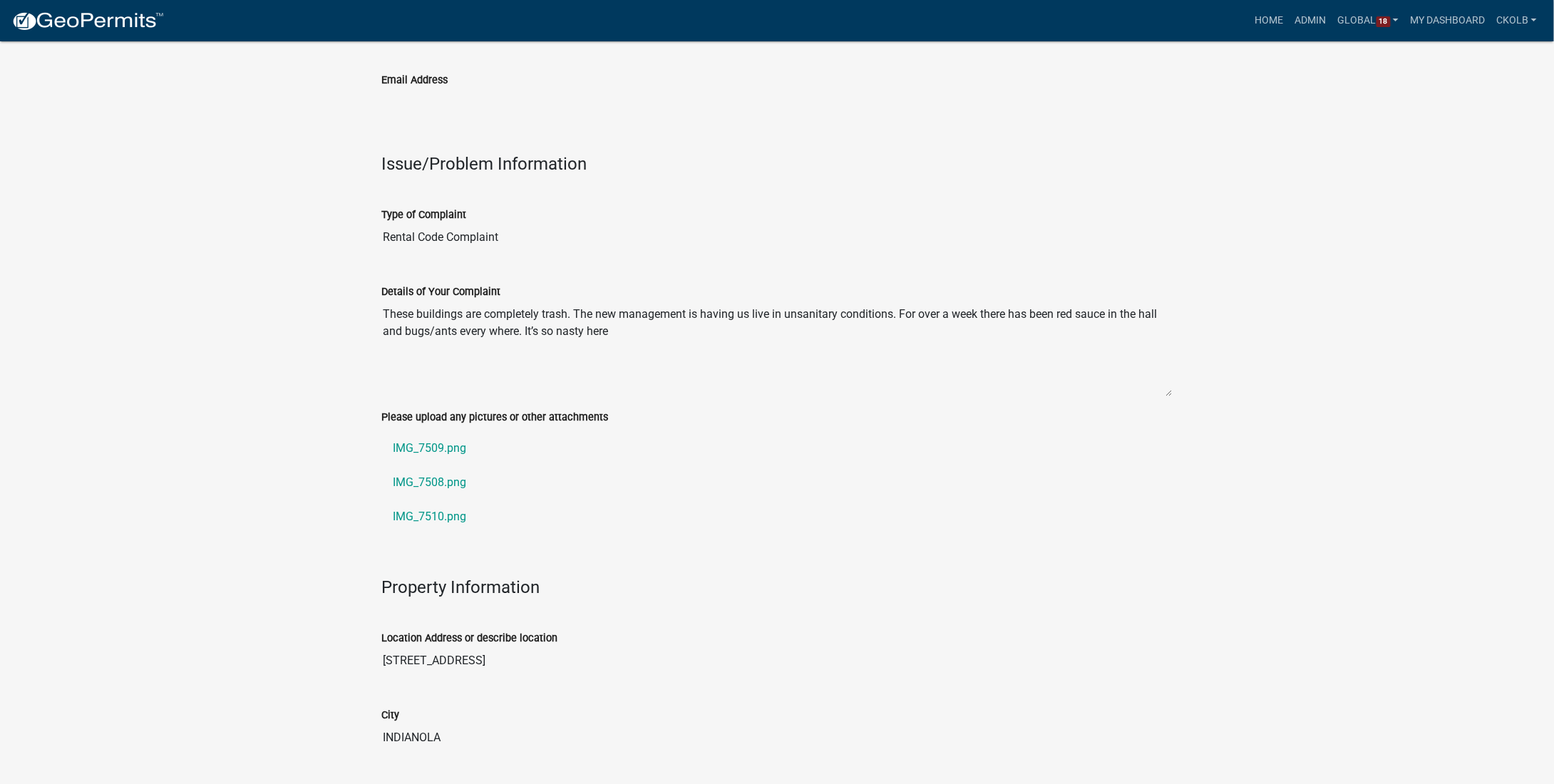
scroll to position [499, 0]
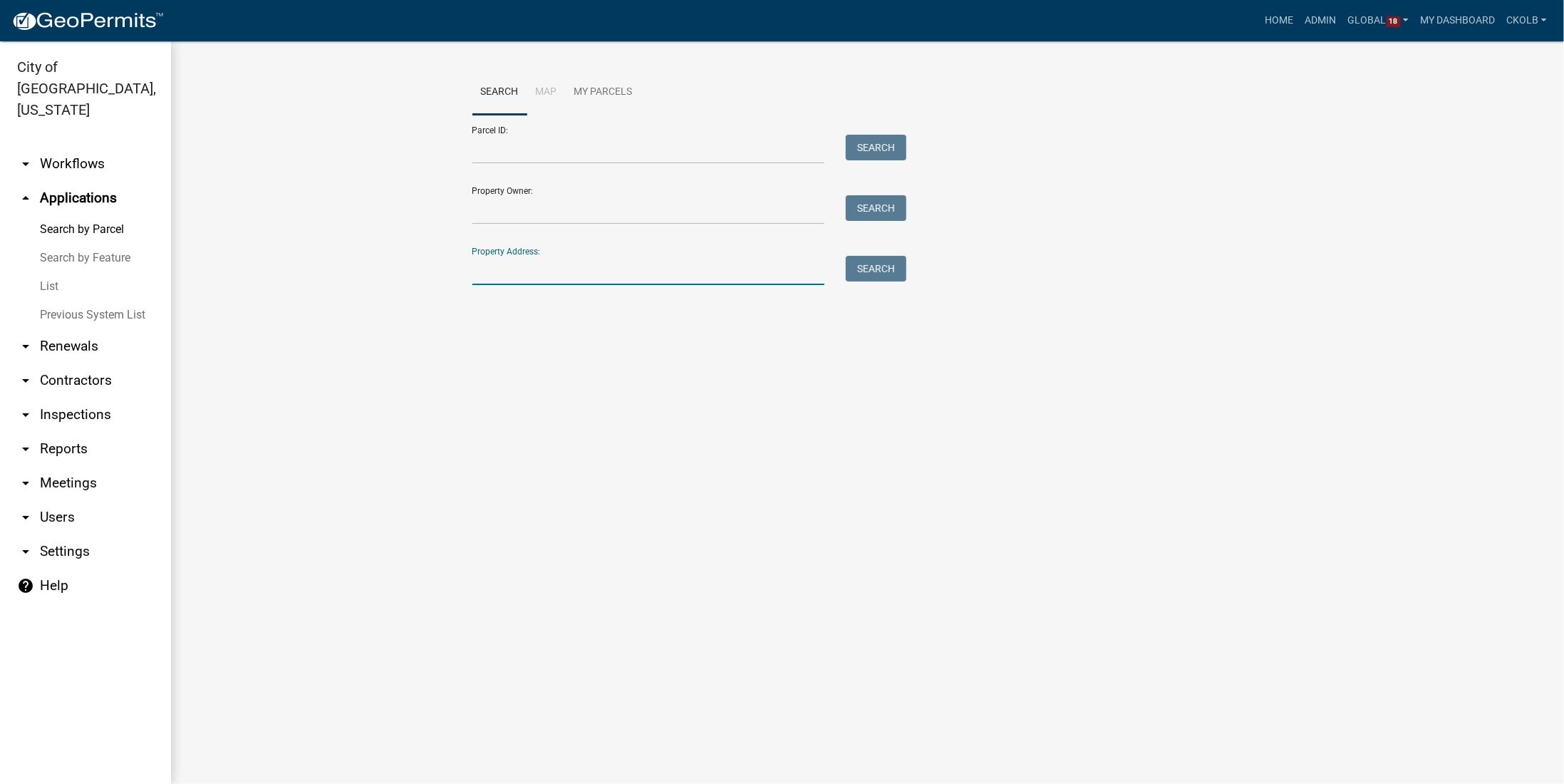
click at [529, 273] on input "Property Address:" at bounding box center [648, 271] width 353 height 29
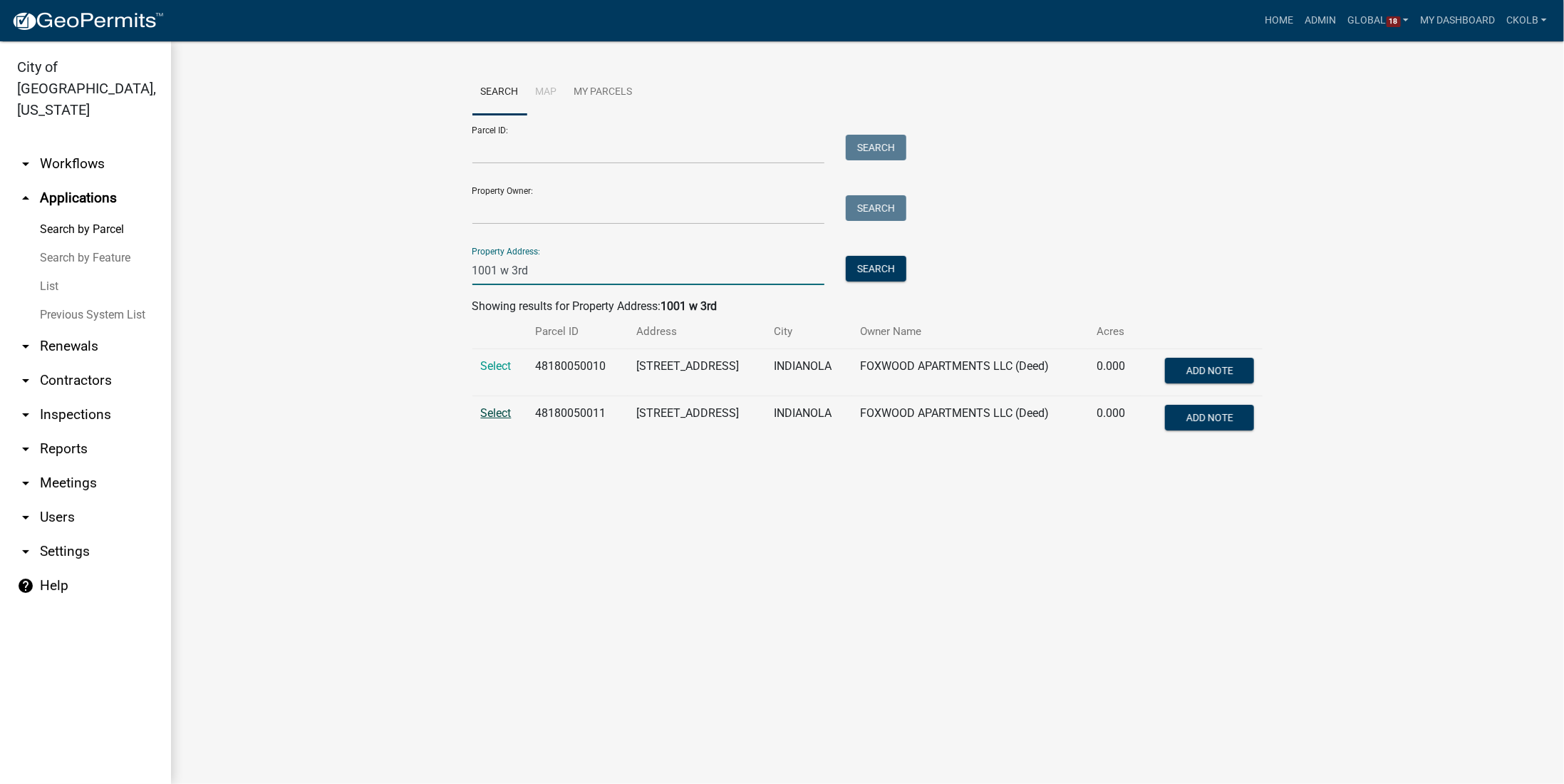
click at [501, 413] on span "Select" at bounding box center [496, 413] width 31 height 14
